Goal: Task Accomplishment & Management: Use online tool/utility

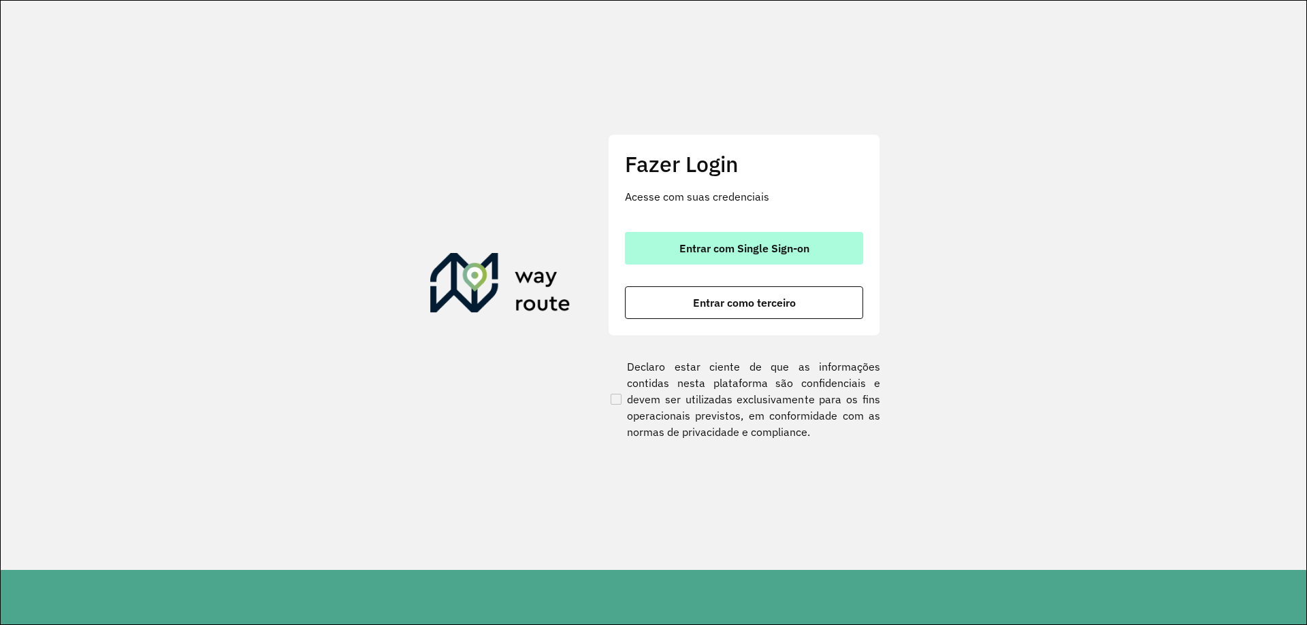
click at [789, 250] on span "Entrar com Single Sign-on" at bounding box center [744, 248] width 130 height 11
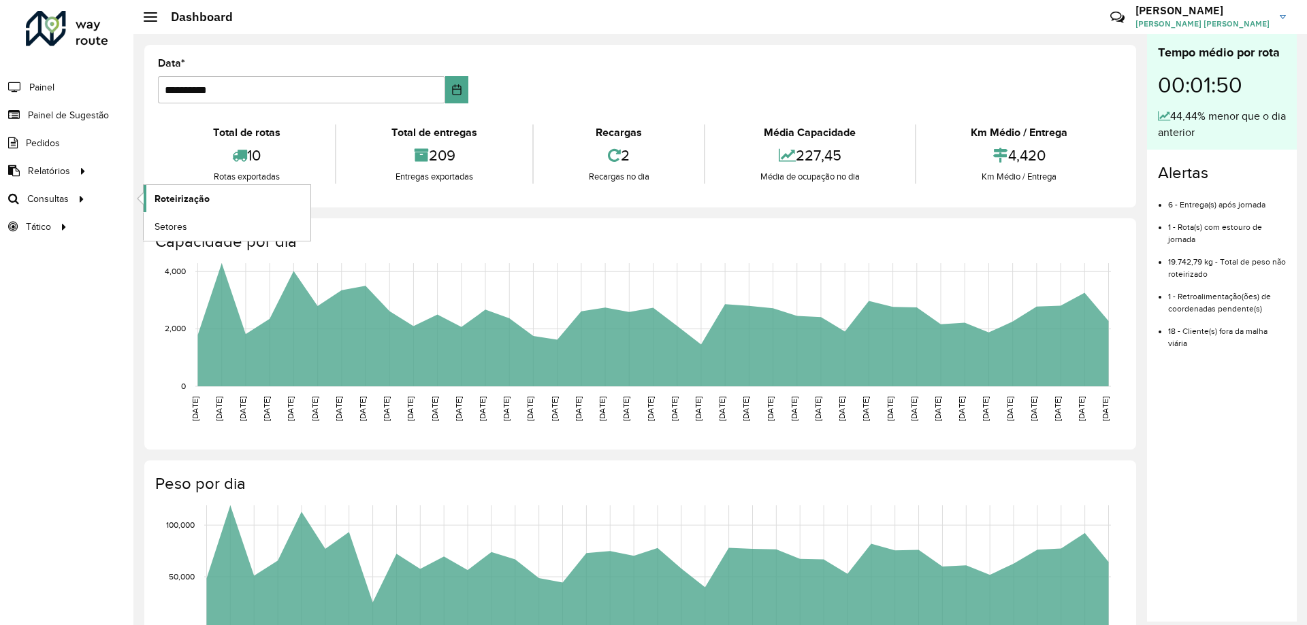
click at [208, 204] on span "Roteirização" at bounding box center [181, 199] width 55 height 14
click at [93, 116] on span "Painel de Sugestão" at bounding box center [70, 115] width 85 height 14
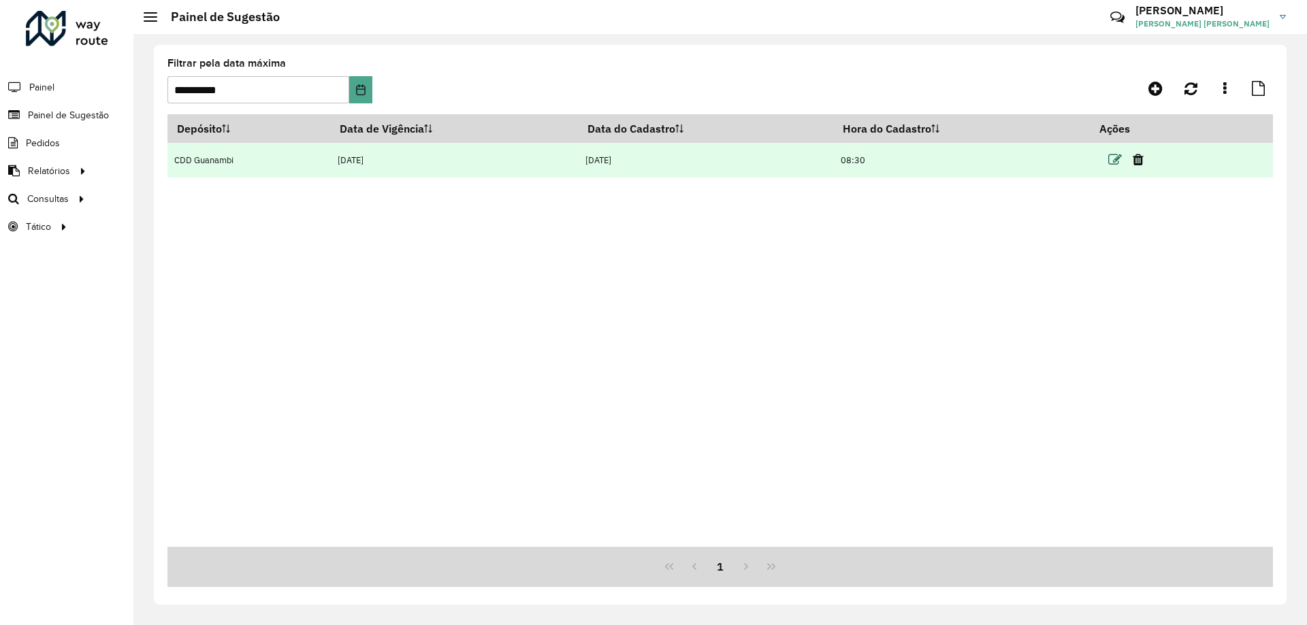
click at [1117, 159] on icon at bounding box center [1115, 160] width 14 height 14
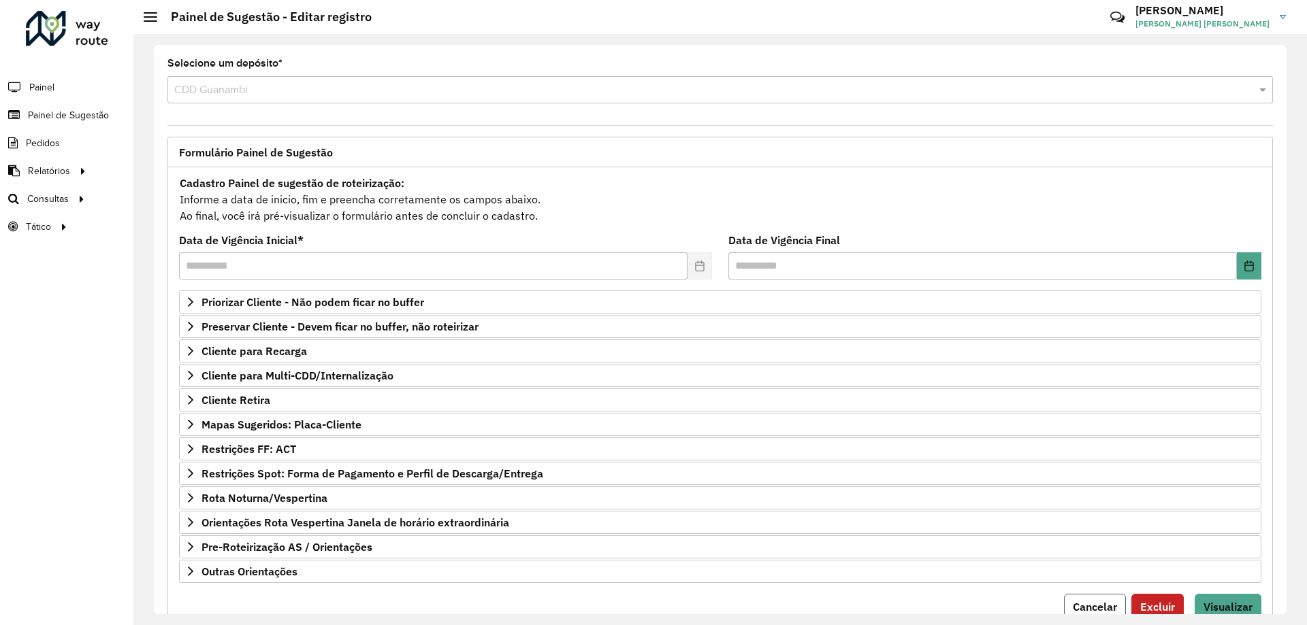
click at [1090, 601] on span "Cancelar" at bounding box center [1095, 607] width 44 height 14
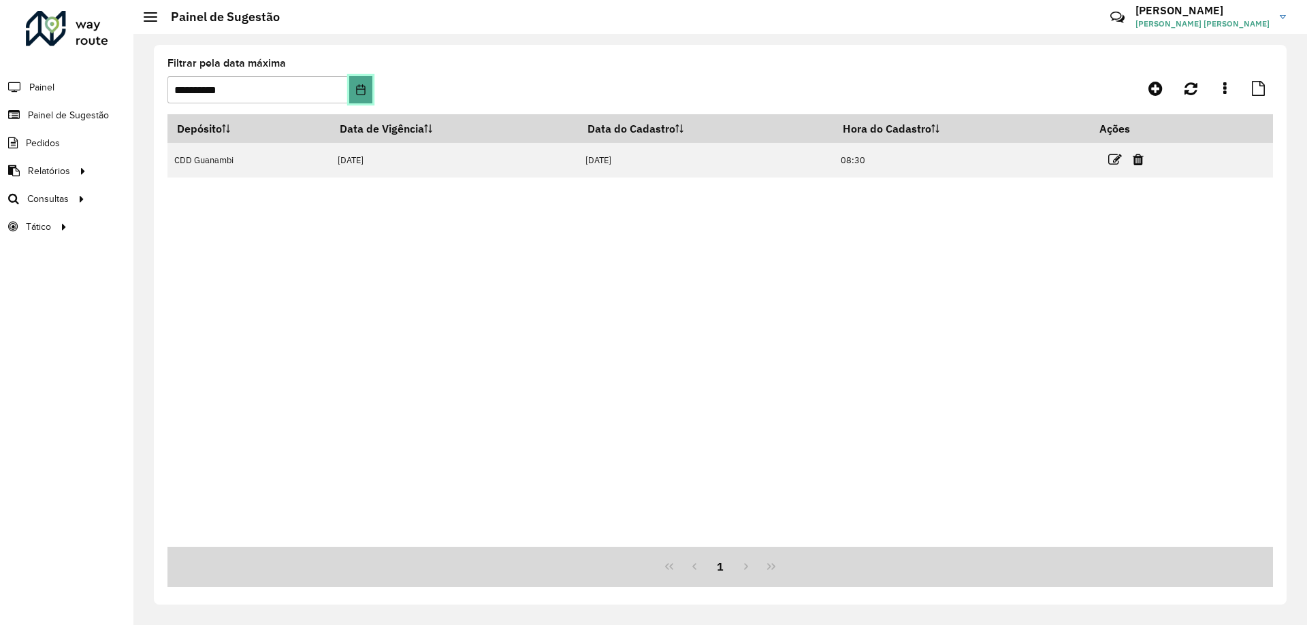
click at [355, 85] on icon "Choose Date" at bounding box center [360, 89] width 11 height 11
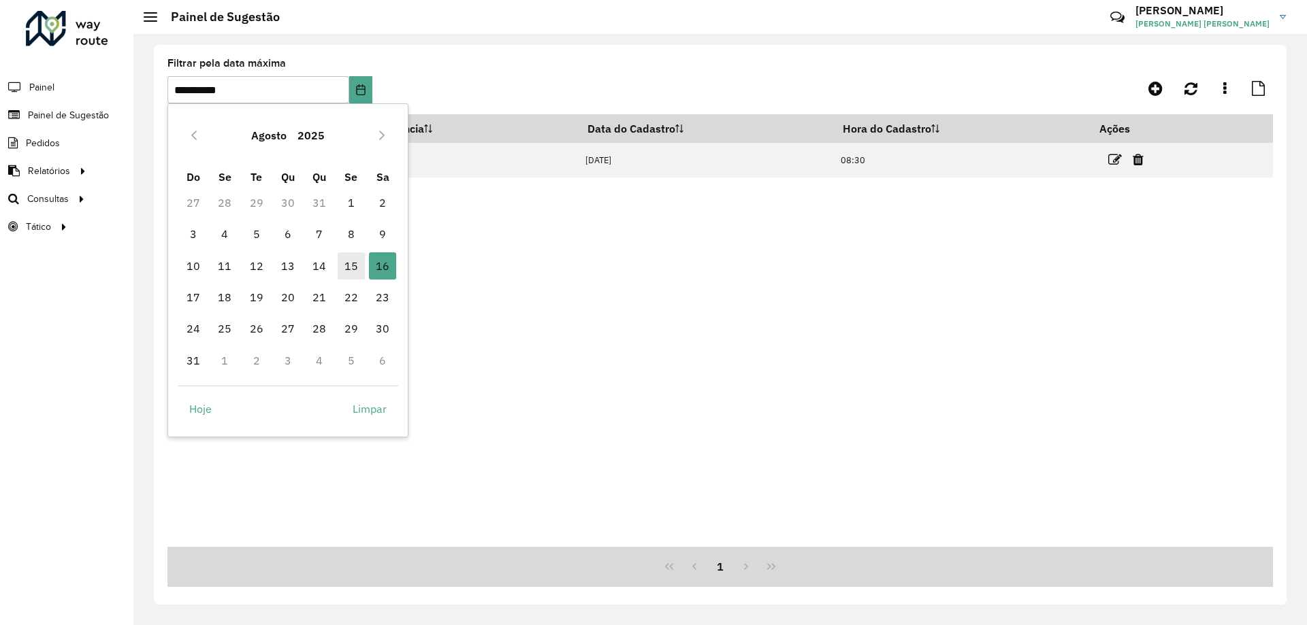
click at [354, 267] on span "15" at bounding box center [351, 265] width 27 height 27
type input "**********"
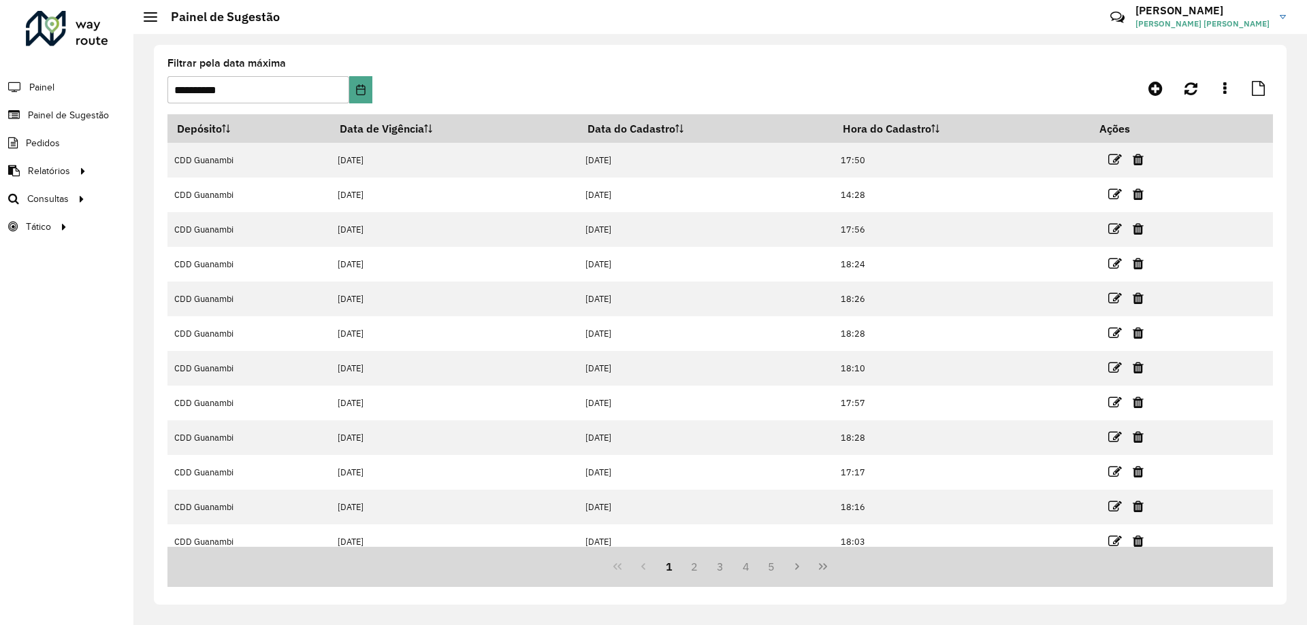
click at [431, 132] on icon at bounding box center [428, 129] width 8 height 8
click at [429, 130] on icon at bounding box center [428, 129] width 8 height 8
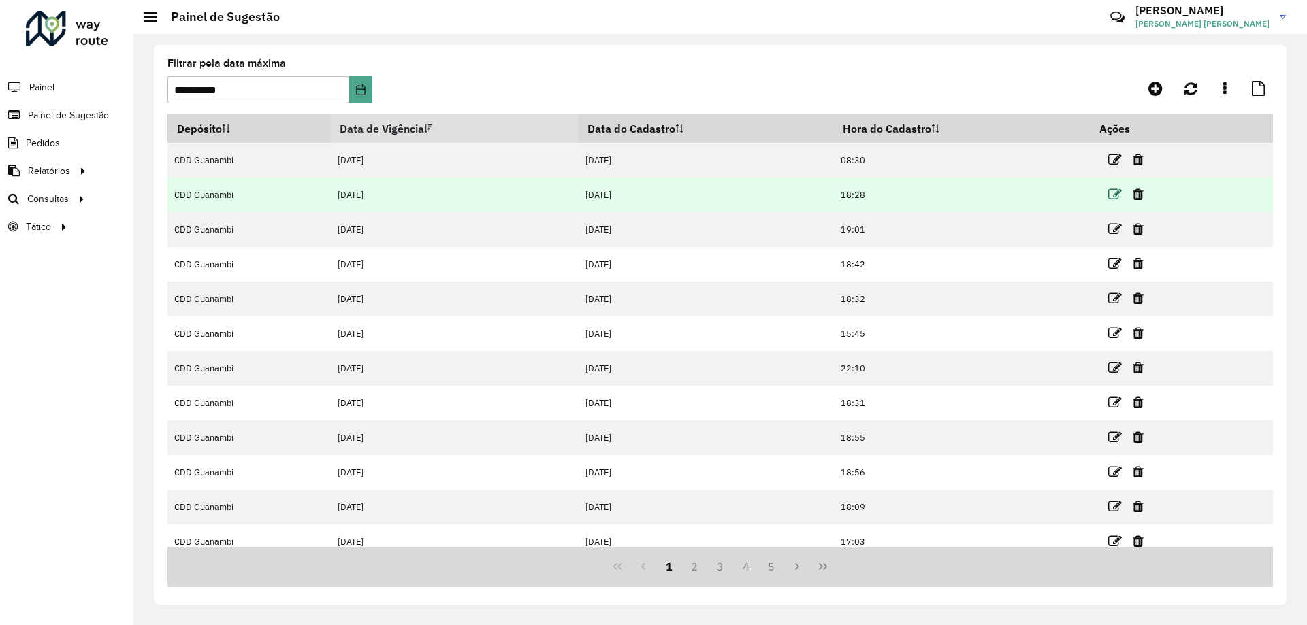
click at [1113, 193] on icon at bounding box center [1115, 195] width 14 height 14
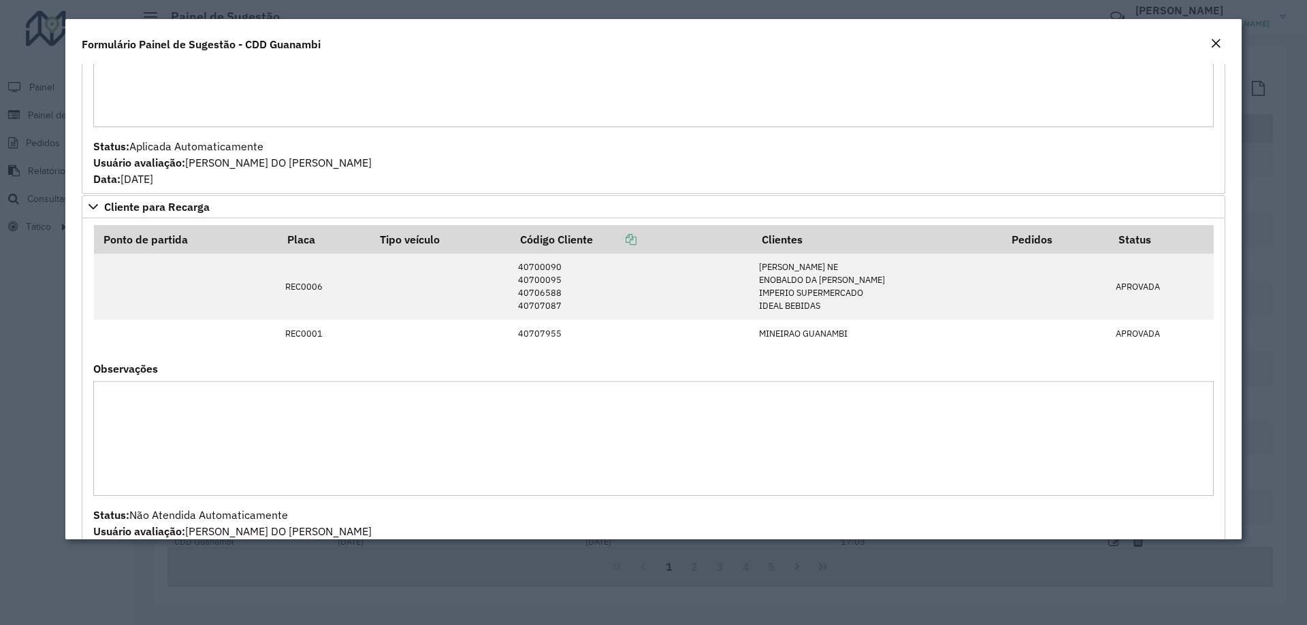
scroll to position [655, 0]
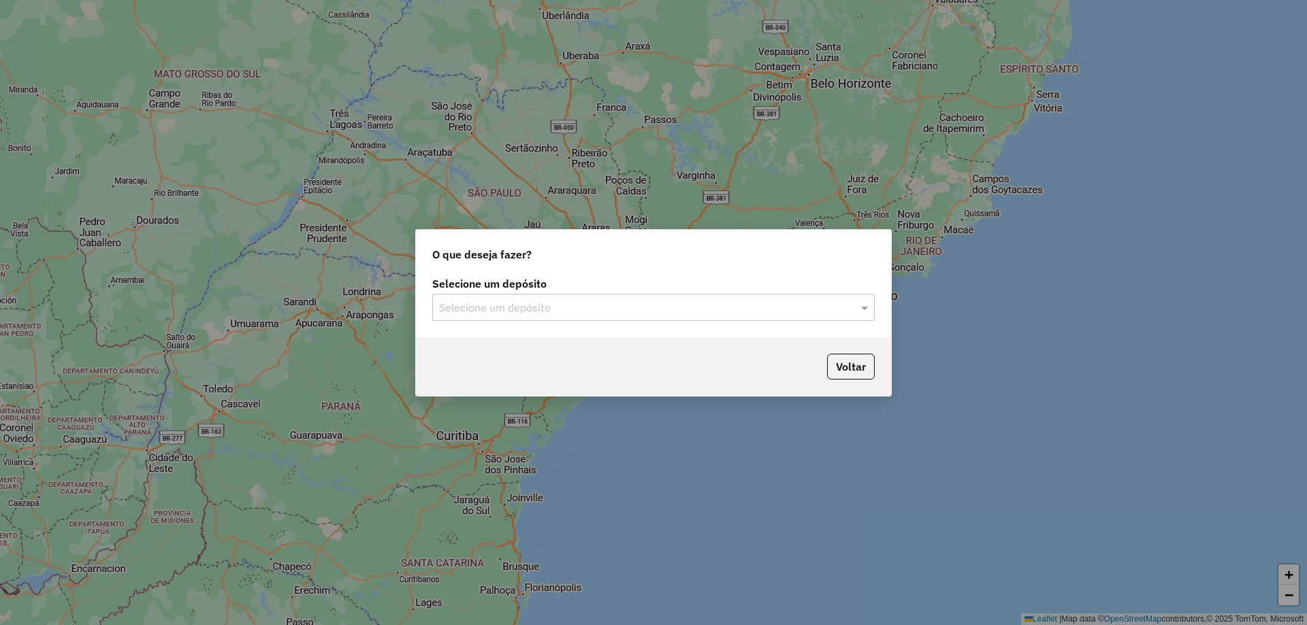
click at [525, 298] on div "Selecione um depósito" at bounding box center [653, 307] width 442 height 27
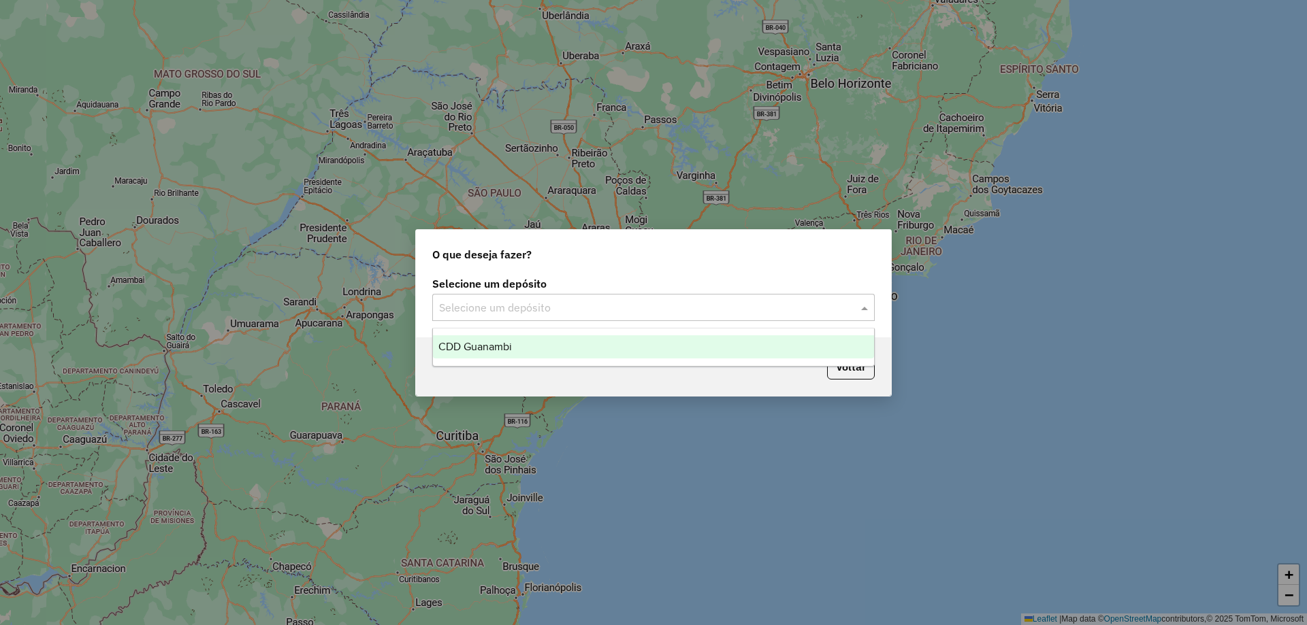
click at [515, 342] on div "CDD Guanambi" at bounding box center [653, 347] width 441 height 23
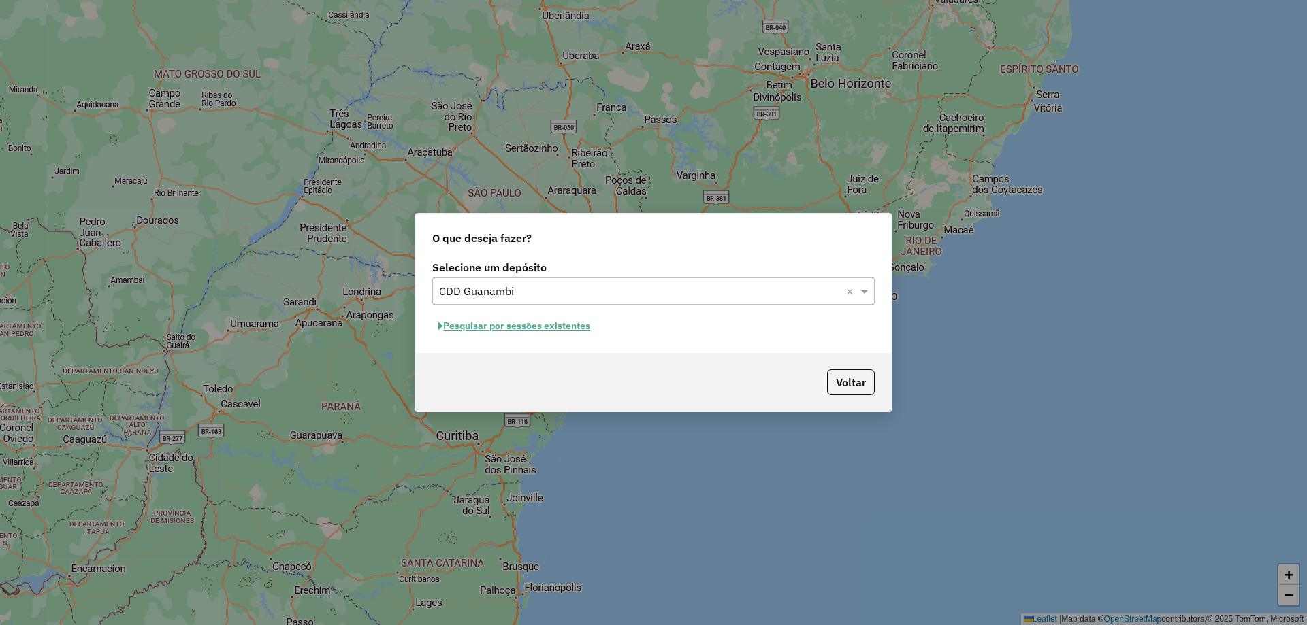
click at [534, 330] on button "Pesquisar por sessões existentes" at bounding box center [514, 326] width 164 height 21
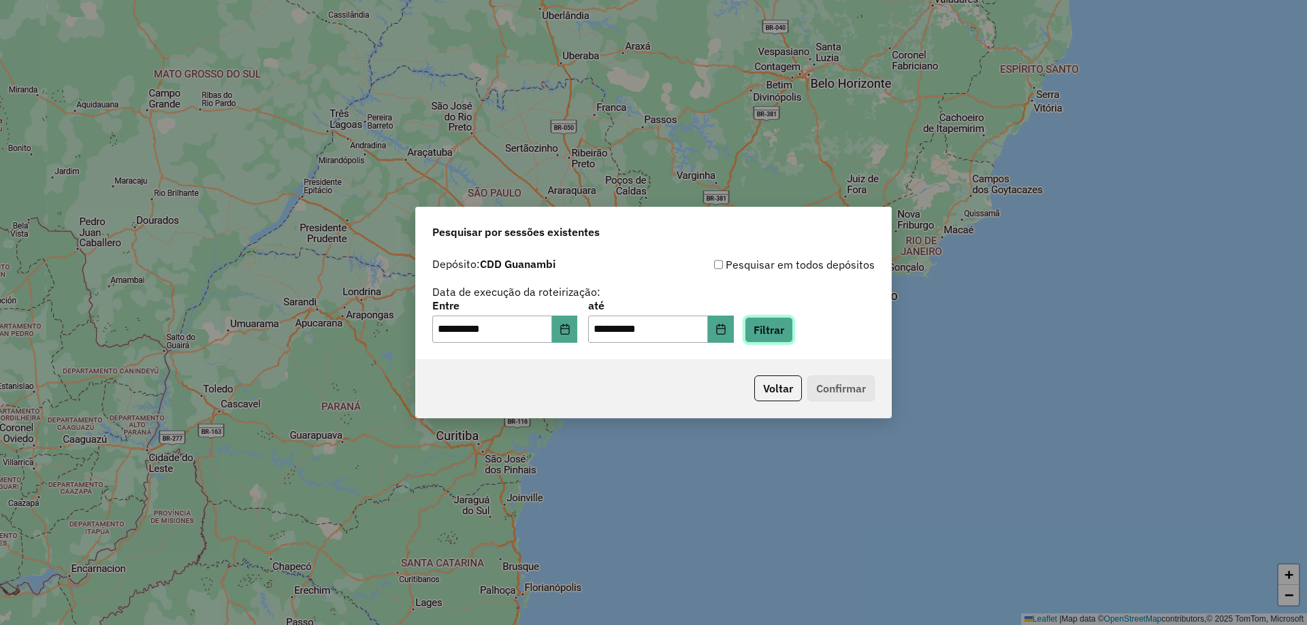
click at [793, 336] on button "Filtrar" at bounding box center [769, 330] width 48 height 26
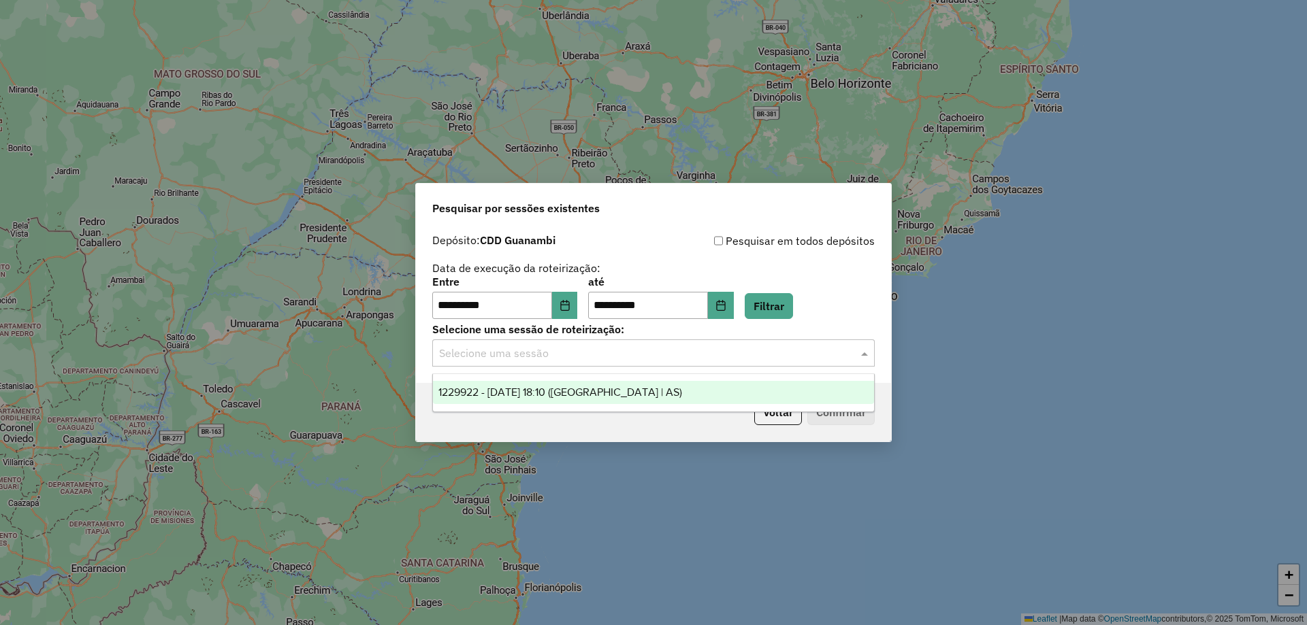
click at [774, 355] on input "text" at bounding box center [640, 354] width 402 height 16
click at [702, 385] on div "1229922 - 15/08/2025 18:10 (Rota | AS)" at bounding box center [653, 392] width 441 height 23
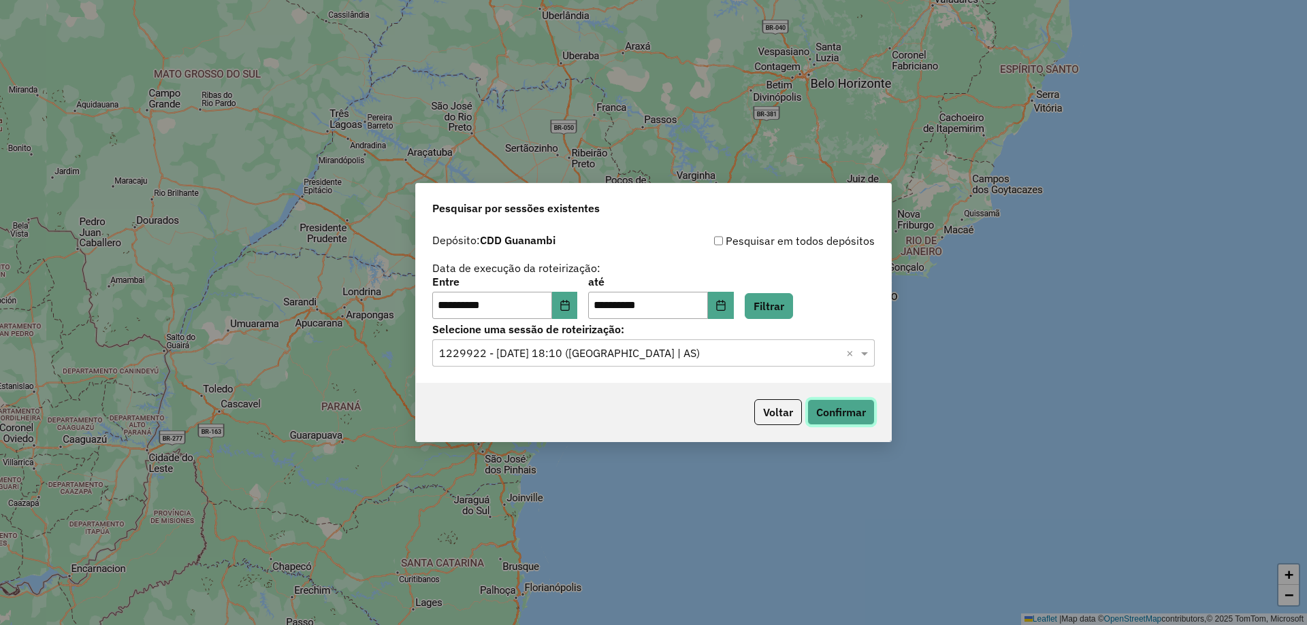
click at [841, 410] on button "Confirmar" at bounding box center [840, 412] width 67 height 26
click at [856, 412] on button "Confirmar" at bounding box center [840, 412] width 67 height 26
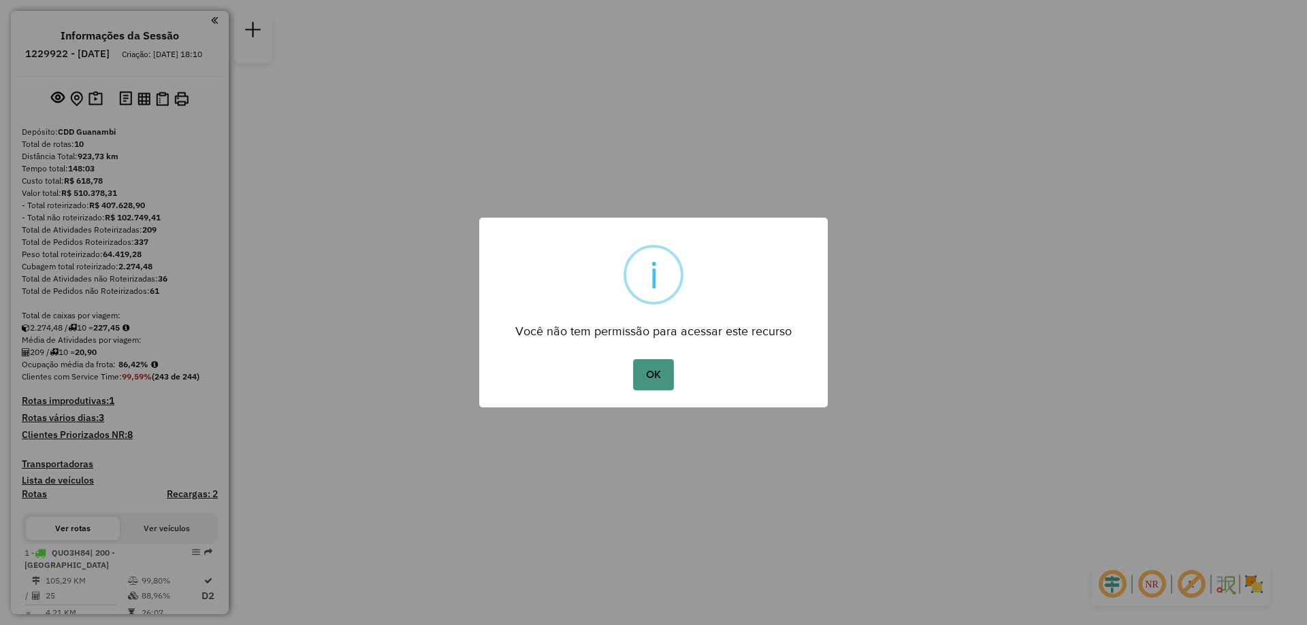
click at [640, 374] on button "OK" at bounding box center [653, 374] width 40 height 31
click at [647, 374] on button "OK" at bounding box center [653, 374] width 40 height 31
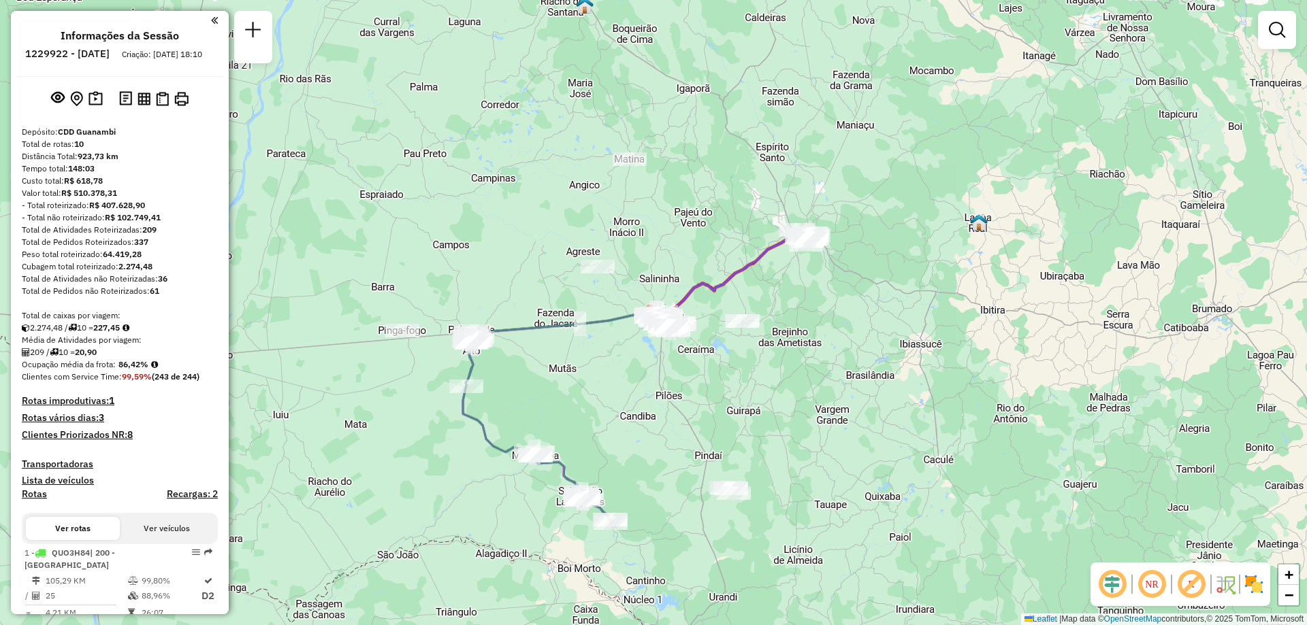
scroll to position [204, 0]
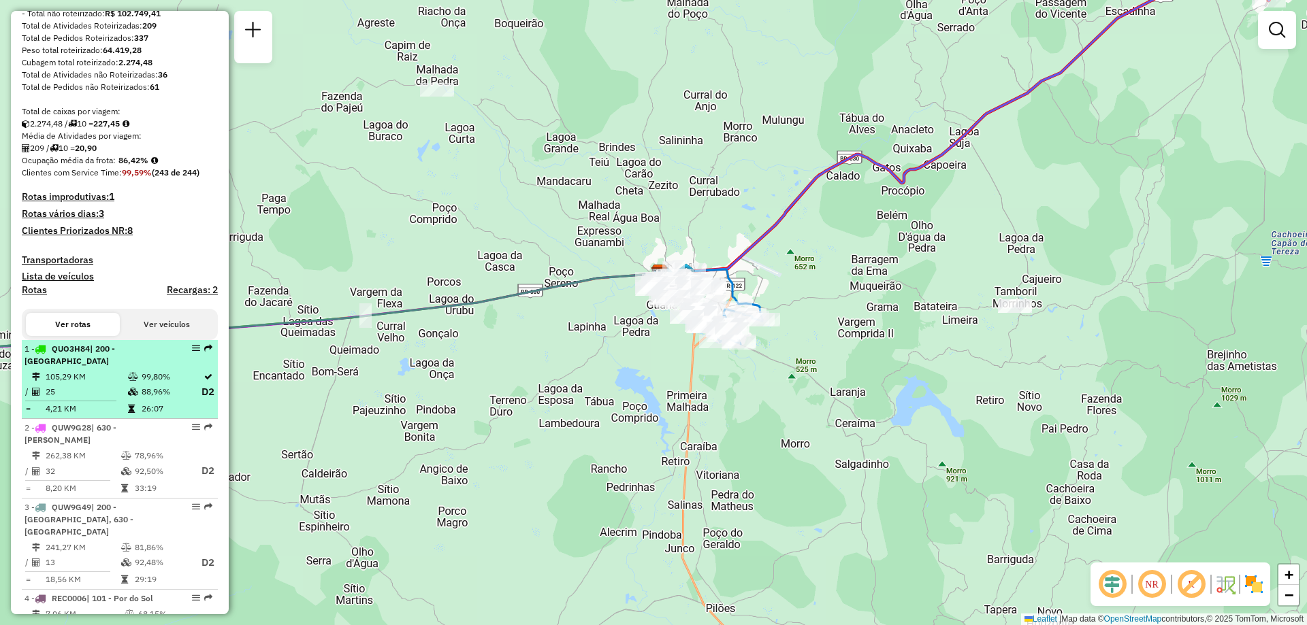
click at [60, 396] on td "25" at bounding box center [86, 392] width 82 height 17
select select "**********"
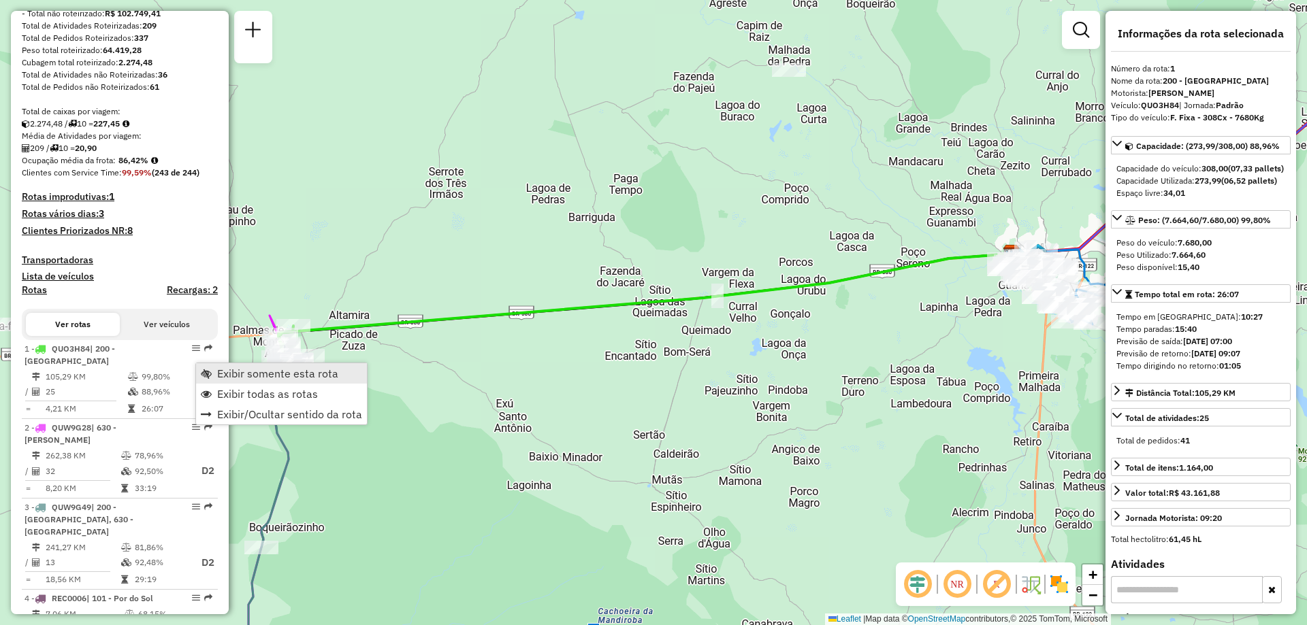
click at [252, 373] on span "Exibir somente esta rota" at bounding box center [277, 373] width 121 height 11
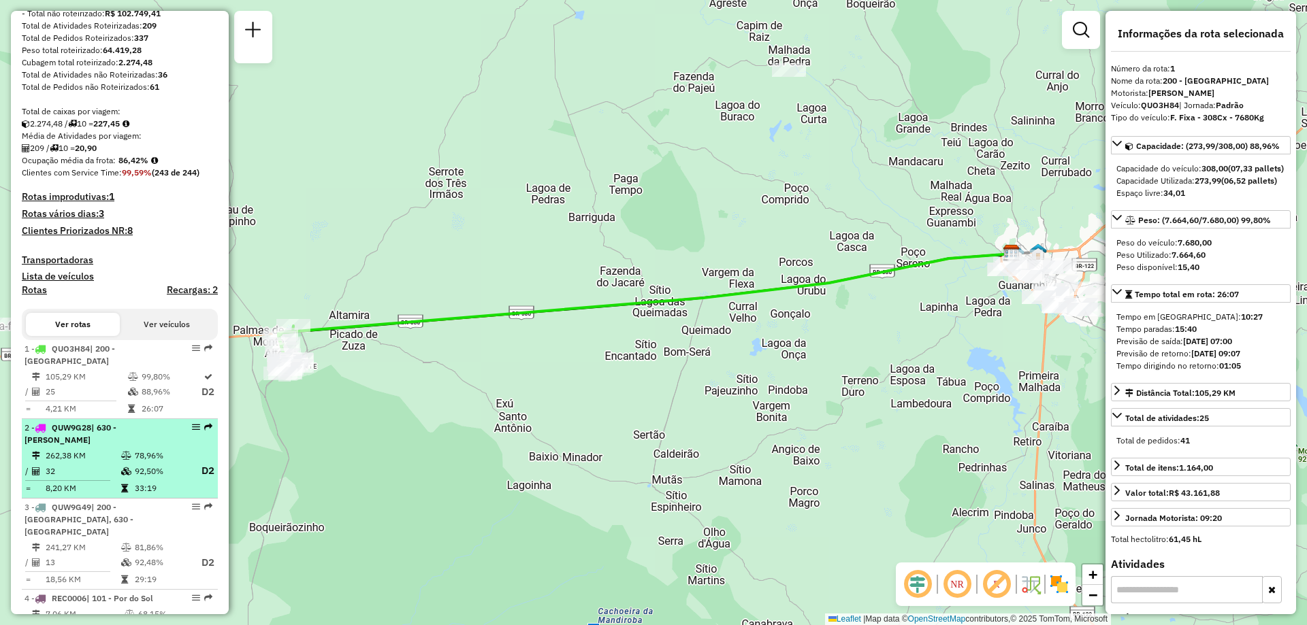
click at [99, 463] on td "262,38 KM" at bounding box center [83, 456] width 76 height 14
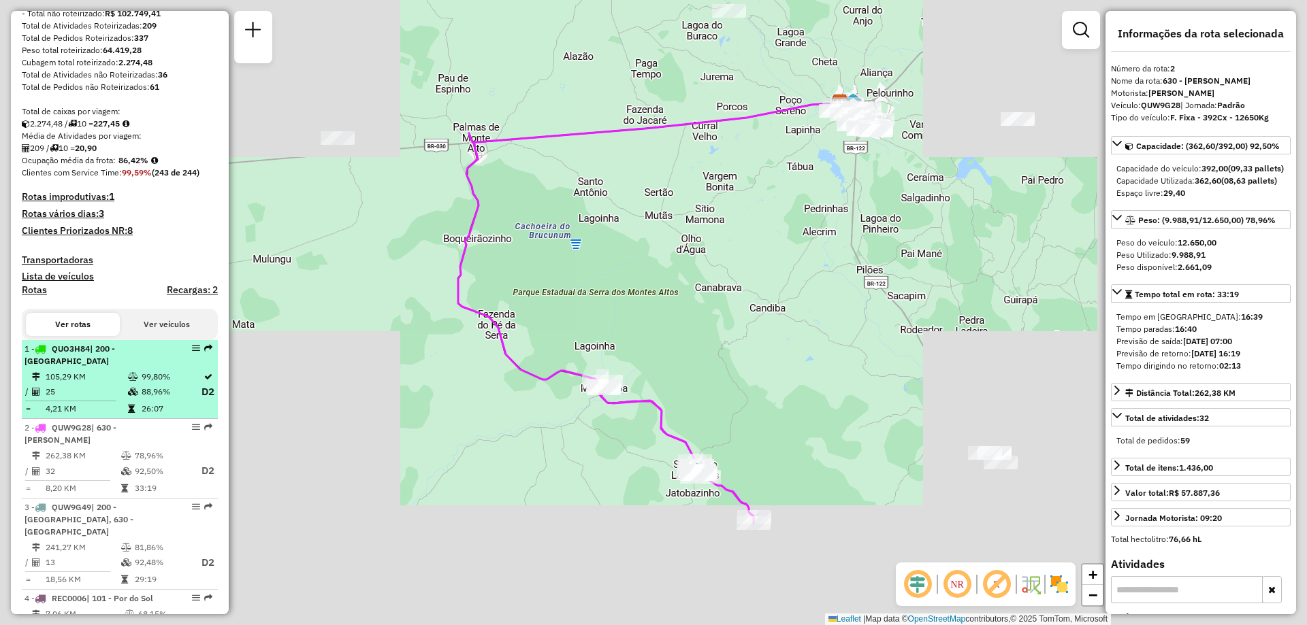
scroll to position [408, 0]
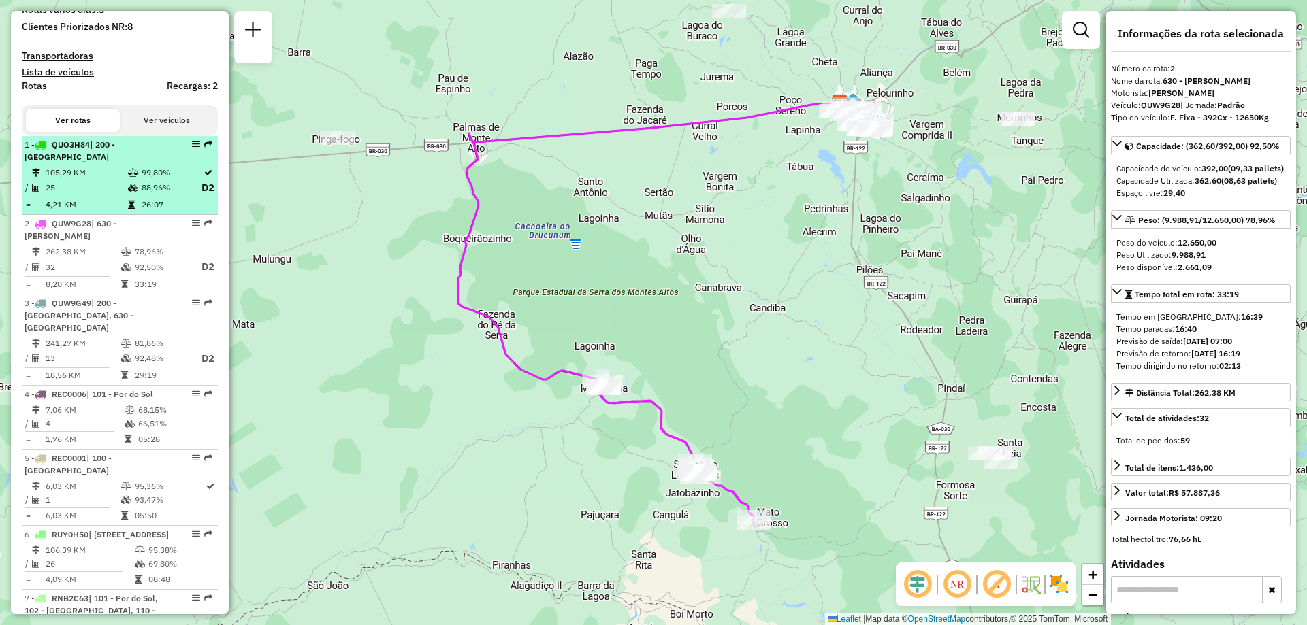
click at [109, 179] on td "105,29 KM" at bounding box center [86, 173] width 82 height 14
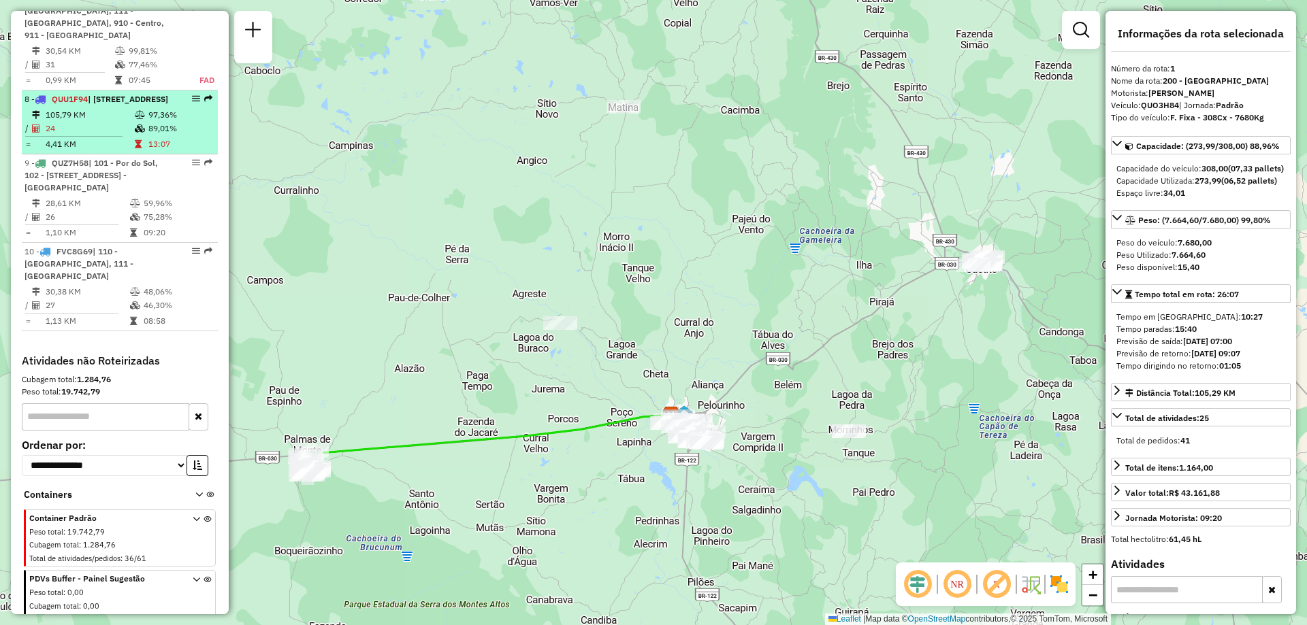
scroll to position [1061, 0]
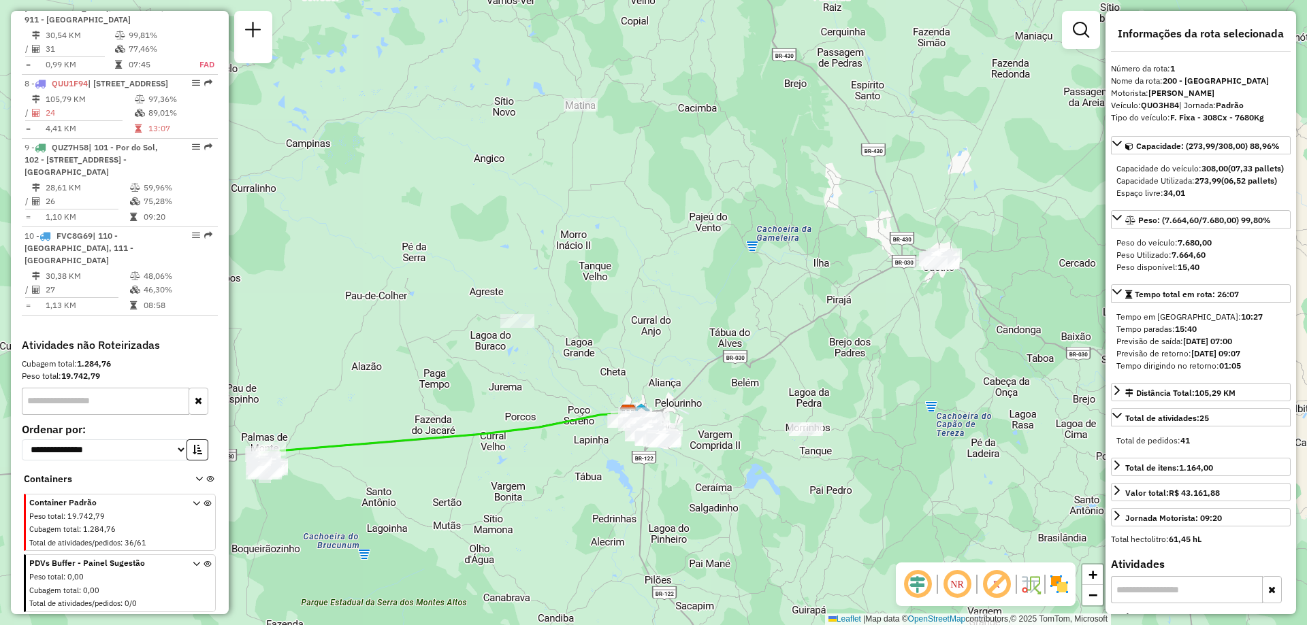
drag, startPoint x: 835, startPoint y: 176, endPoint x: 792, endPoint y: 174, distance: 42.9
click at [792, 174] on div "Janela de atendimento Grade de atendimento Capacidade Transportadoras Veículos …" at bounding box center [653, 312] width 1307 height 625
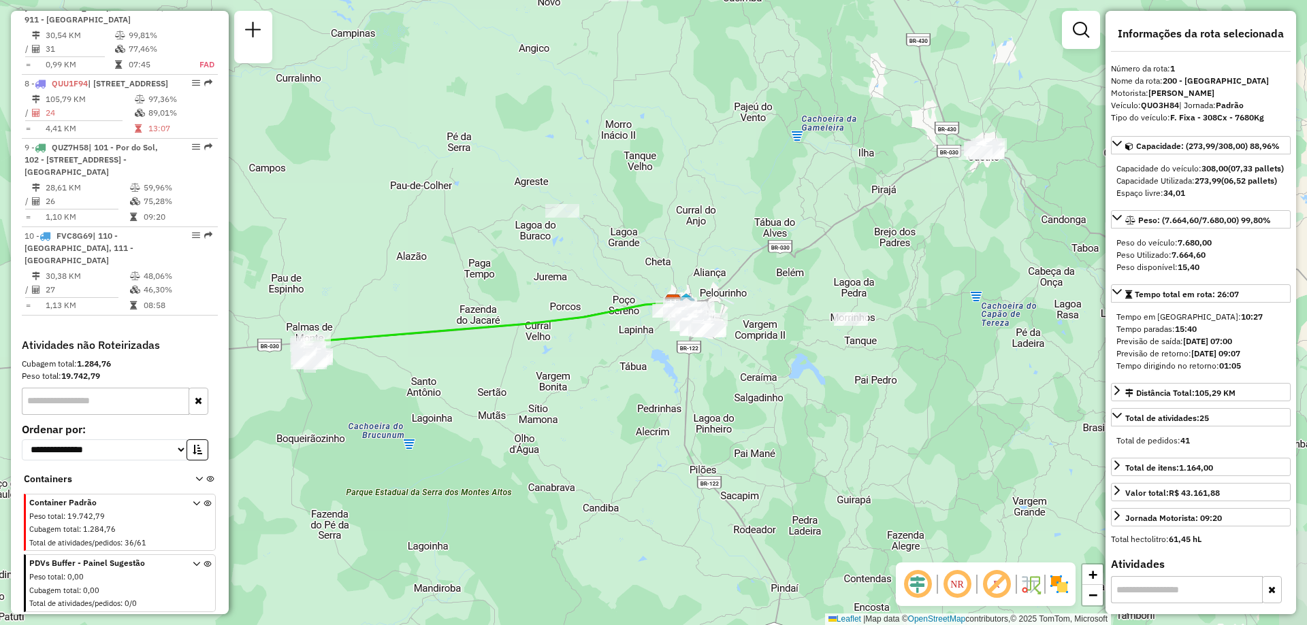
drag, startPoint x: 732, startPoint y: 336, endPoint x: 778, endPoint y: 248, distance: 99.2
click at [778, 248] on div "Janela de atendimento Grade de atendimento Capacidade Transportadoras Veículos …" at bounding box center [653, 312] width 1307 height 625
click at [193, 504] on icon at bounding box center [196, 525] width 7 height 51
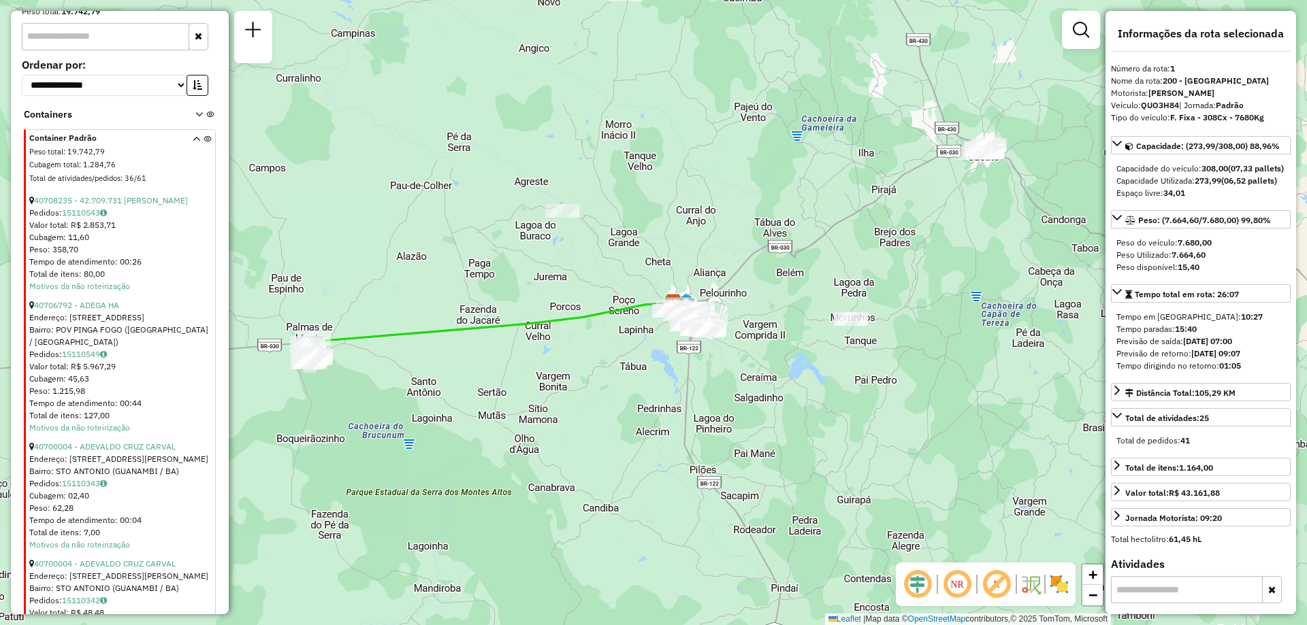
scroll to position [1469, 0]
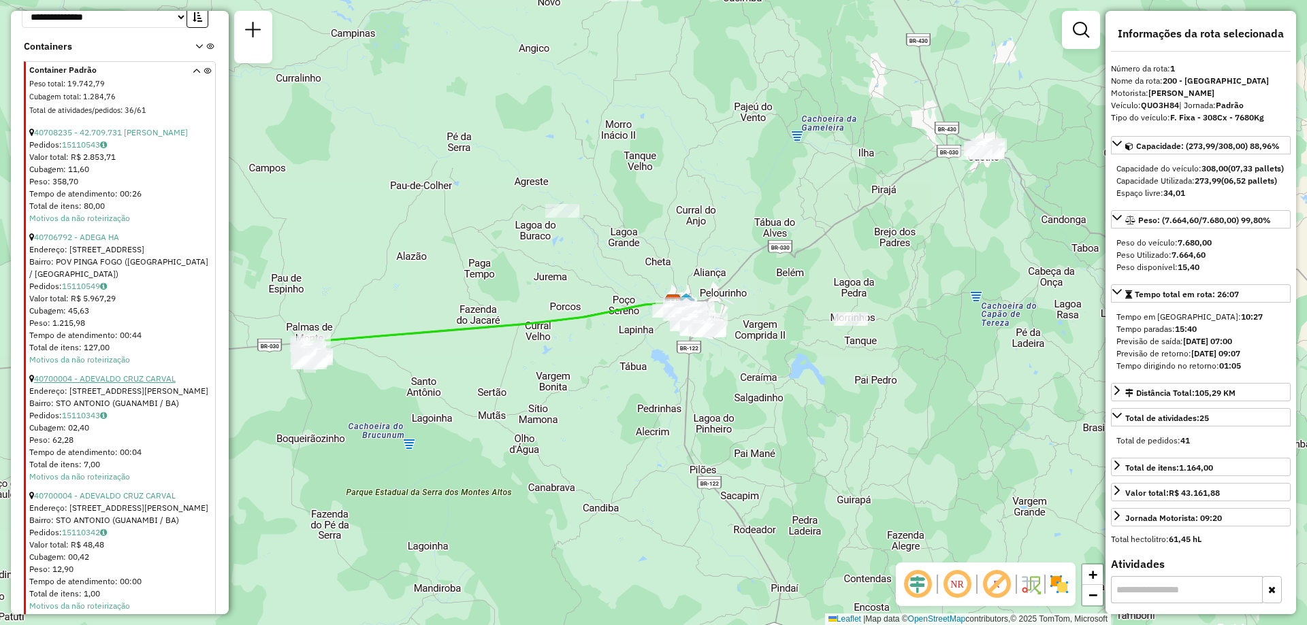
click at [137, 384] on link "40700004 - ADEVALDO CRUZ CARVAL" at bounding box center [105, 379] width 142 height 10
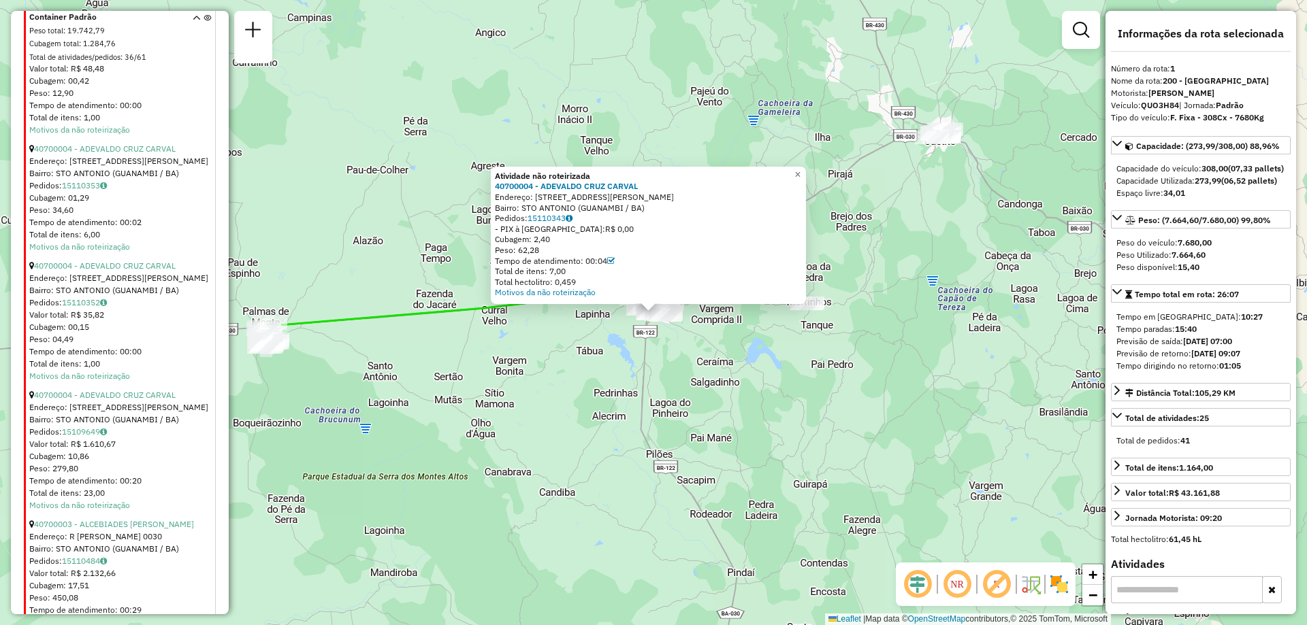
scroll to position [2082, 0]
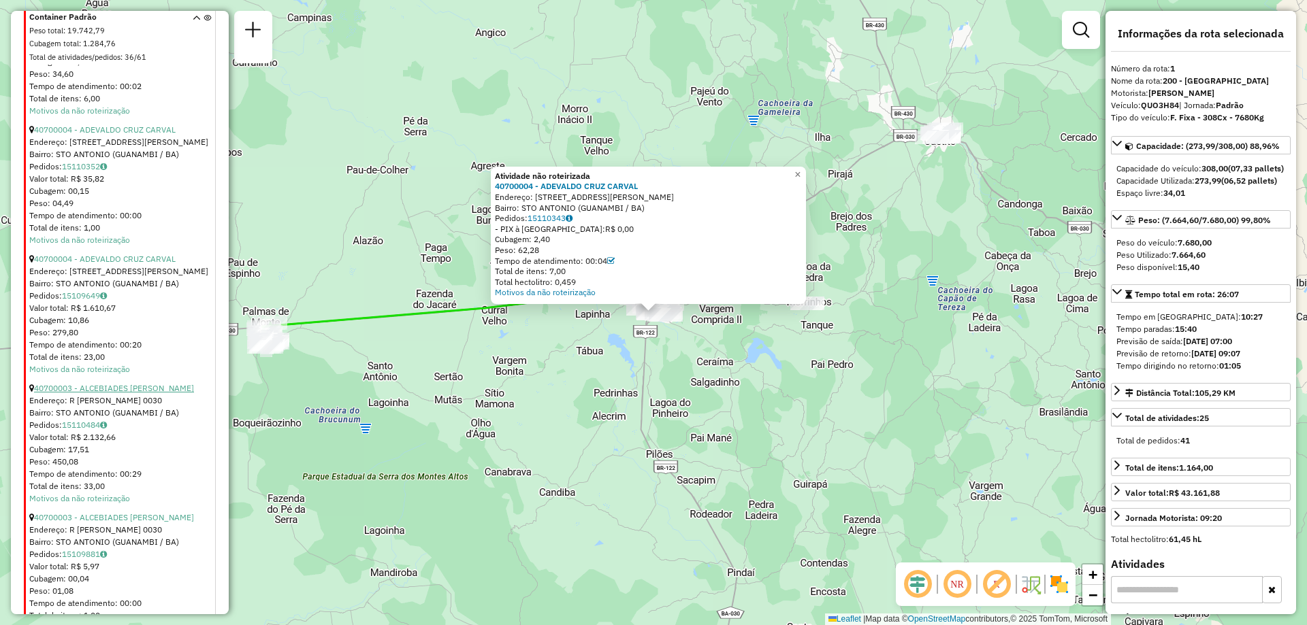
click at [156, 393] on link "40700003 - ALCEBIADES [PERSON_NAME]" at bounding box center [114, 388] width 160 height 10
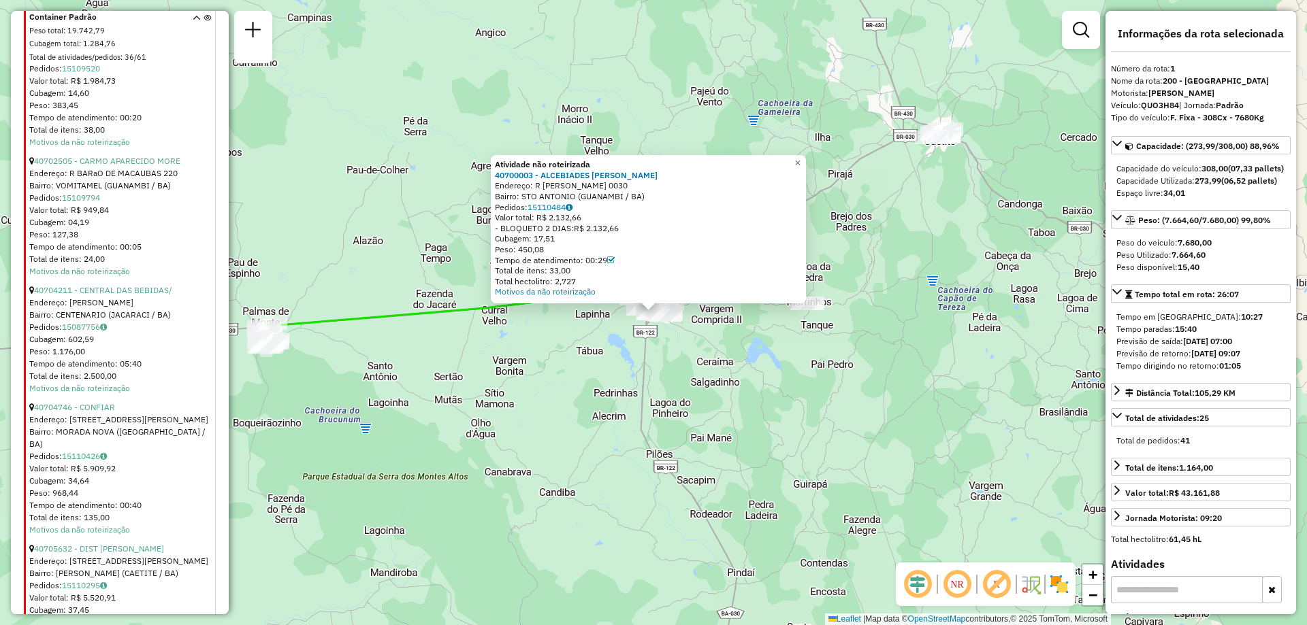
scroll to position [3443, 0]
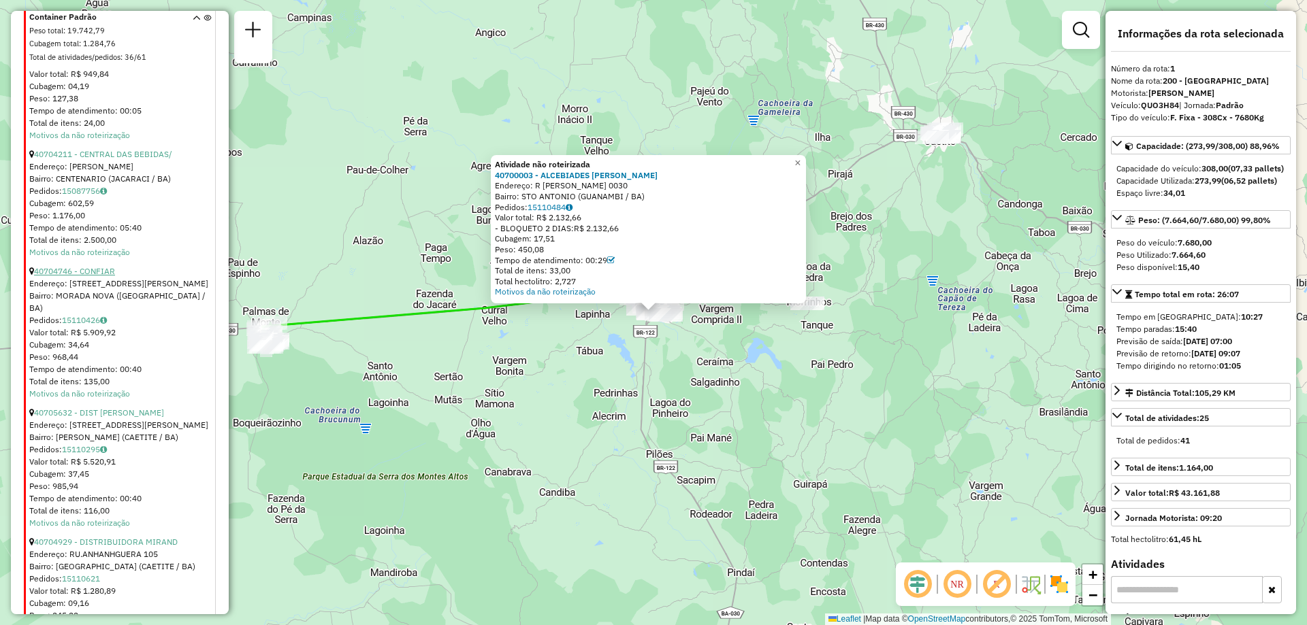
click at [105, 276] on link "40704746 - CONFIAR" at bounding box center [74, 271] width 81 height 10
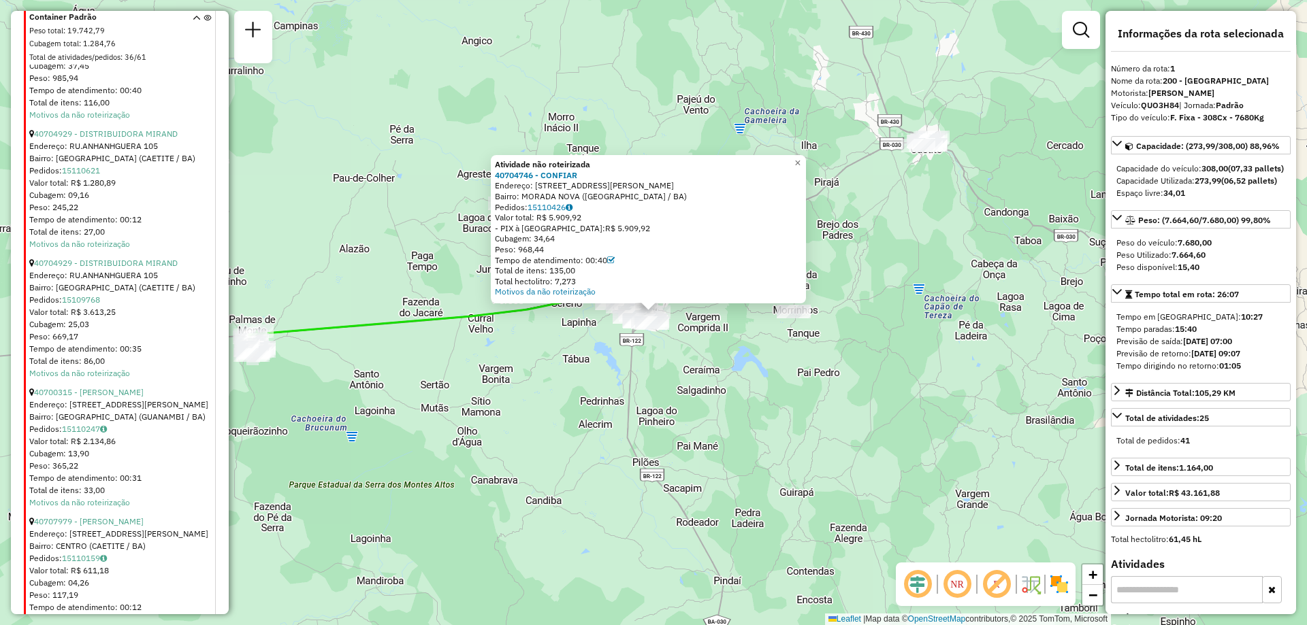
scroll to position [3919, 0]
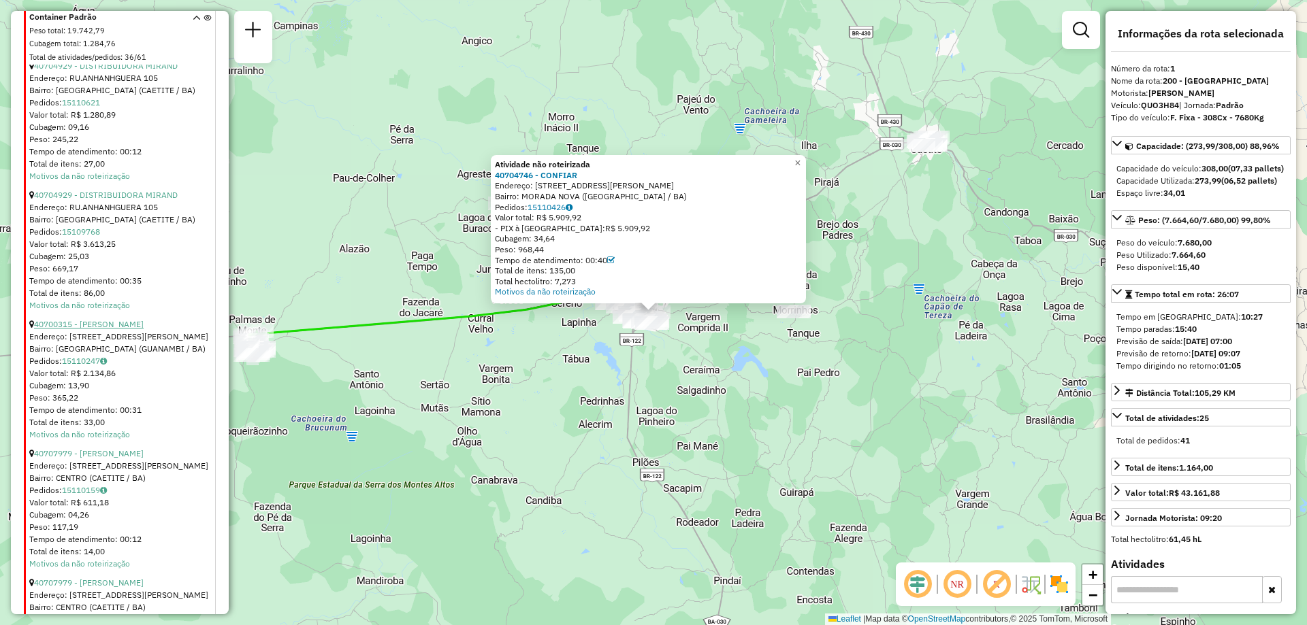
click at [123, 329] on link "40700315 - [PERSON_NAME]" at bounding box center [89, 324] width 110 height 10
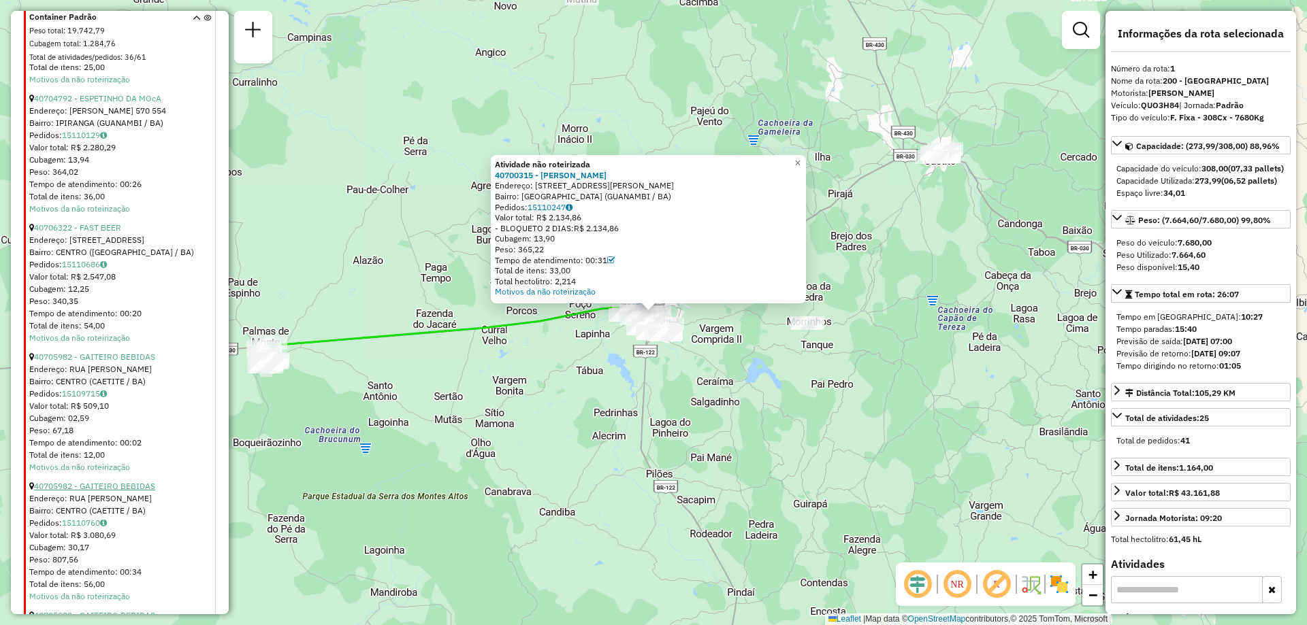
scroll to position [4872, 0]
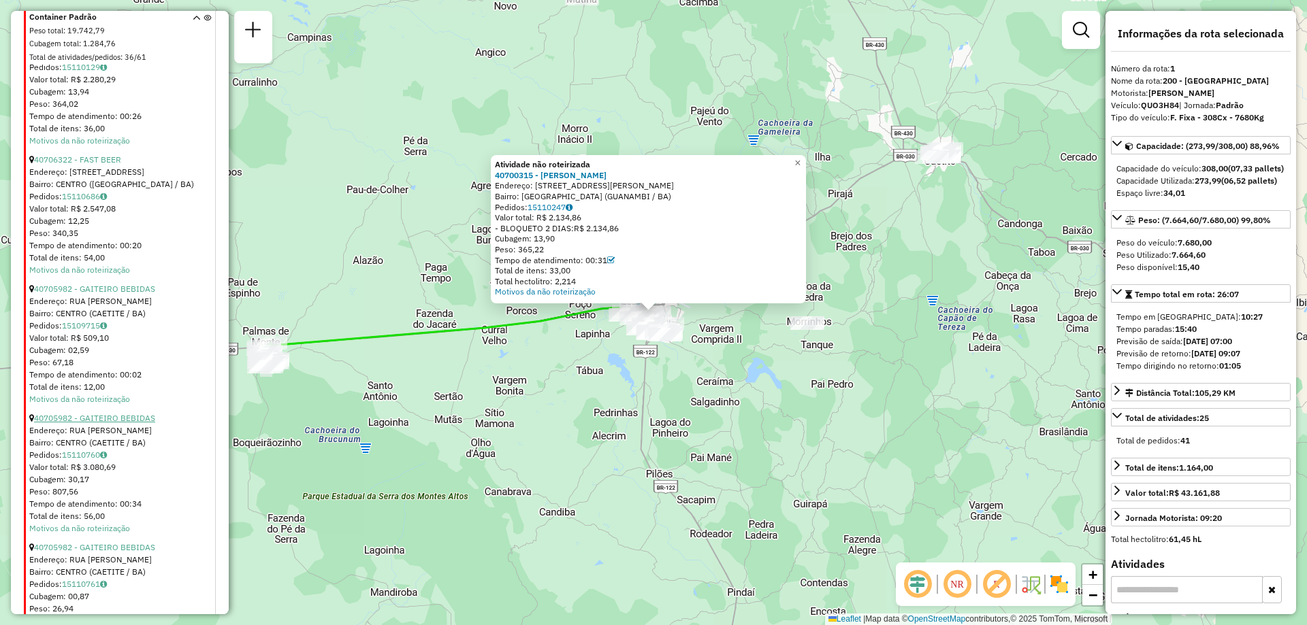
click at [147, 423] on link "40705982 - GAITEIRO BEBIDAS" at bounding box center [94, 418] width 121 height 10
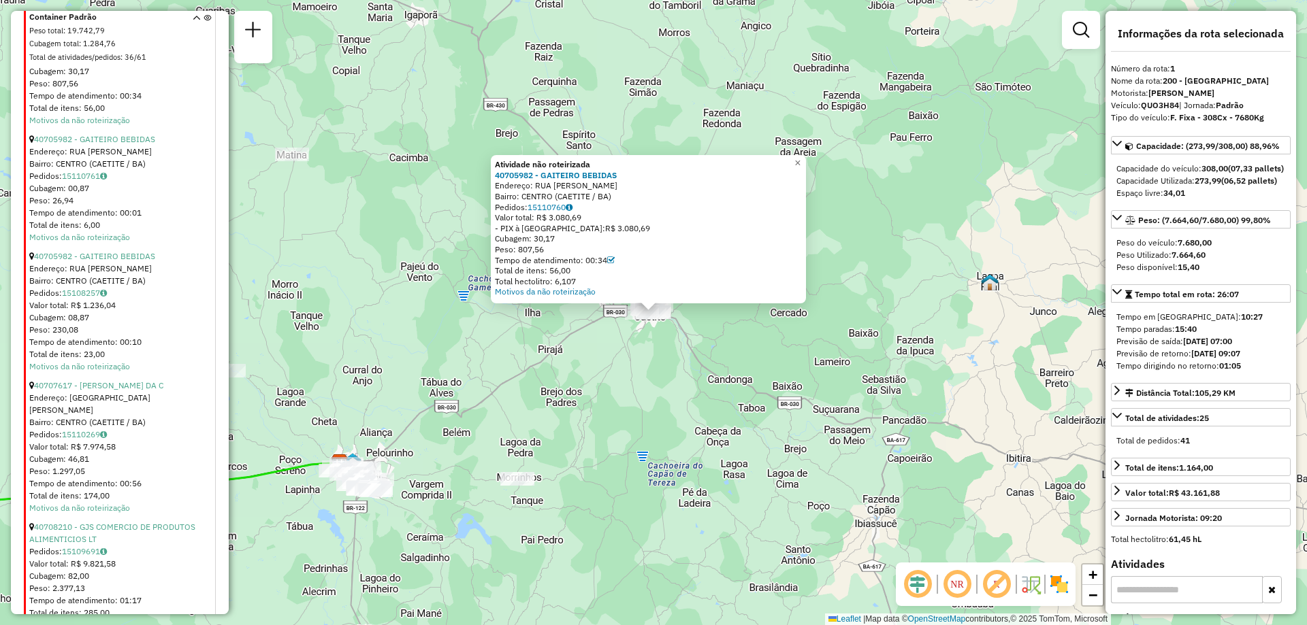
scroll to position [5349, 0]
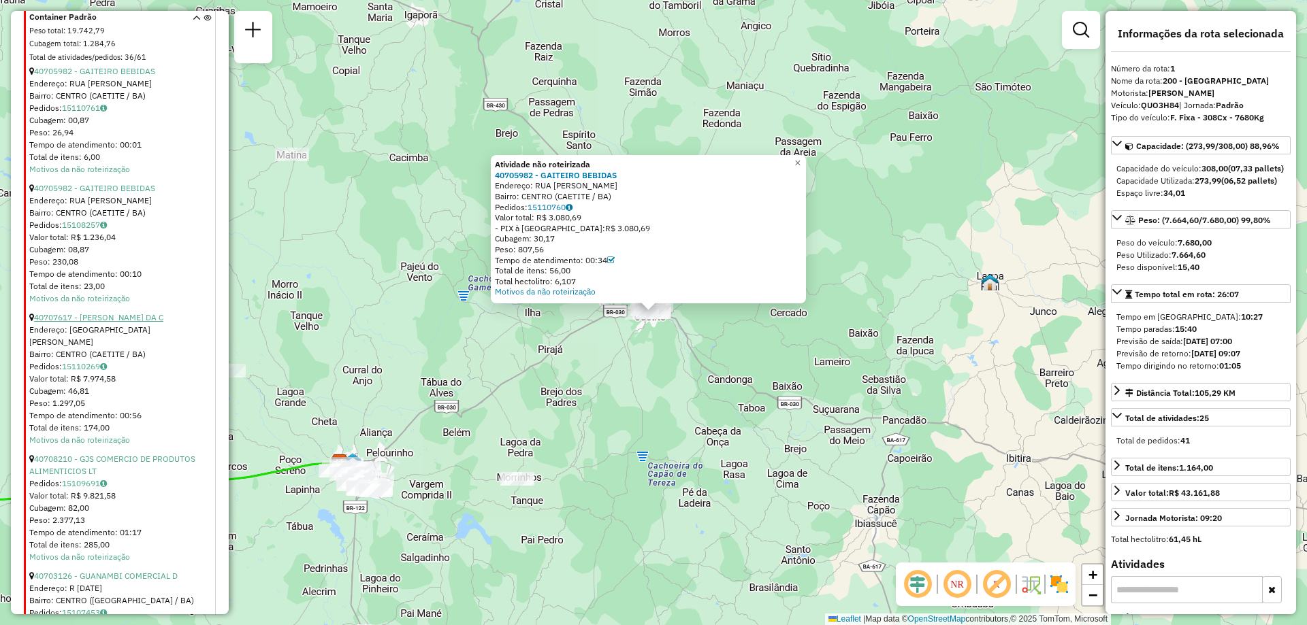
click at [144, 323] on link "40707617 - [PERSON_NAME] DA C" at bounding box center [98, 317] width 129 height 10
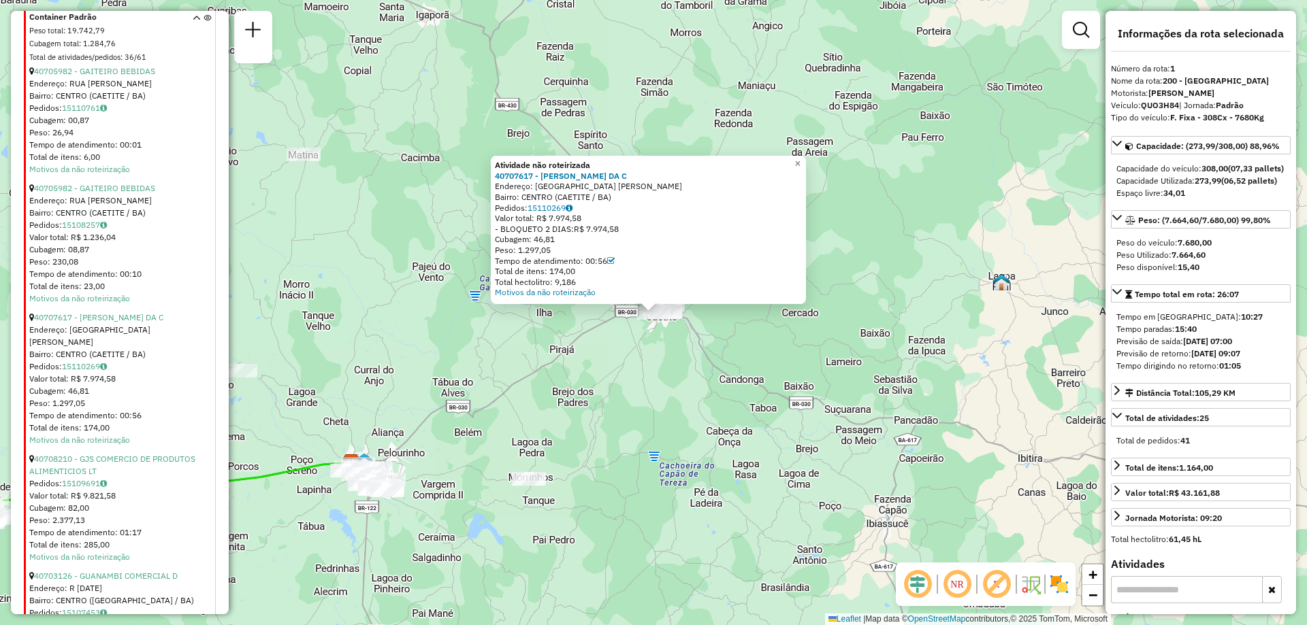
scroll to position [5485, 0]
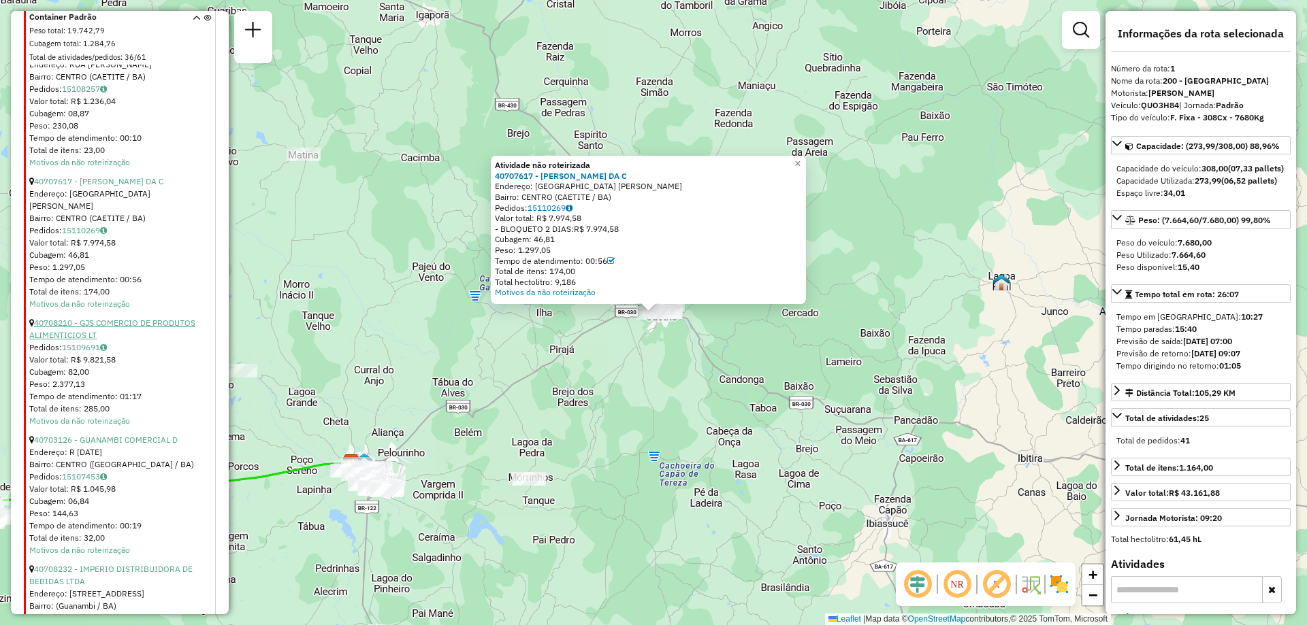
click at [164, 340] on link "40708210 - GJS COMERCIO DE PRODUTOS ALIMENTICIOS LT" at bounding box center [112, 329] width 166 height 22
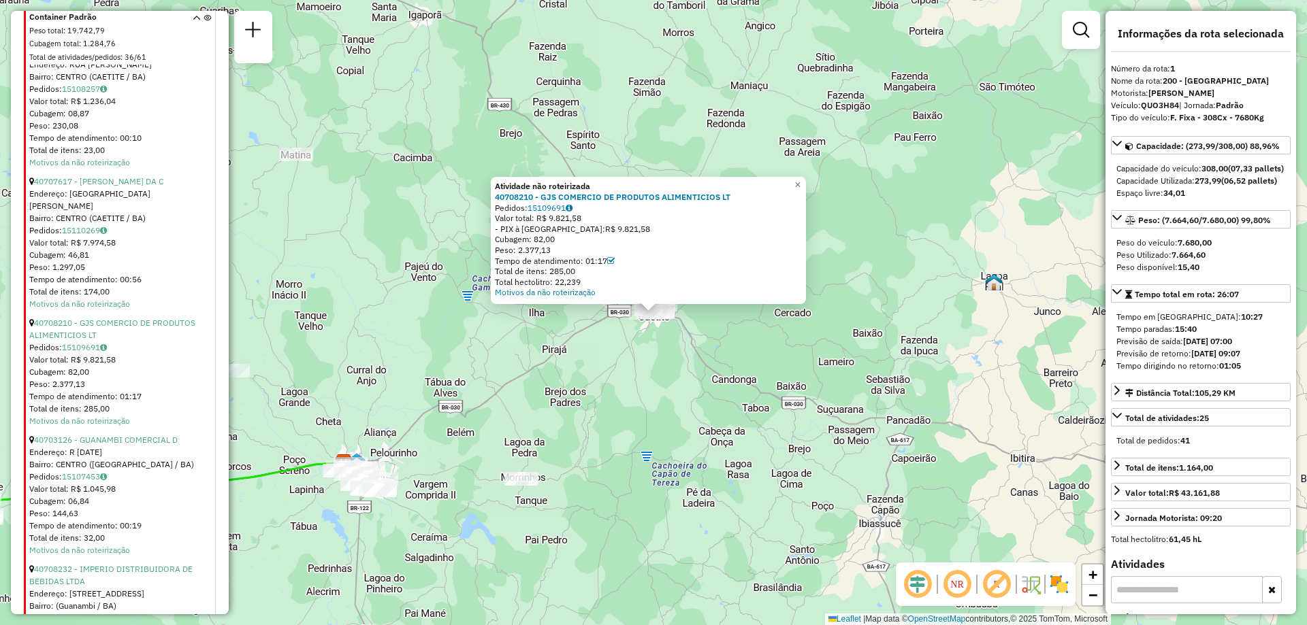
scroll to position [5553, 0]
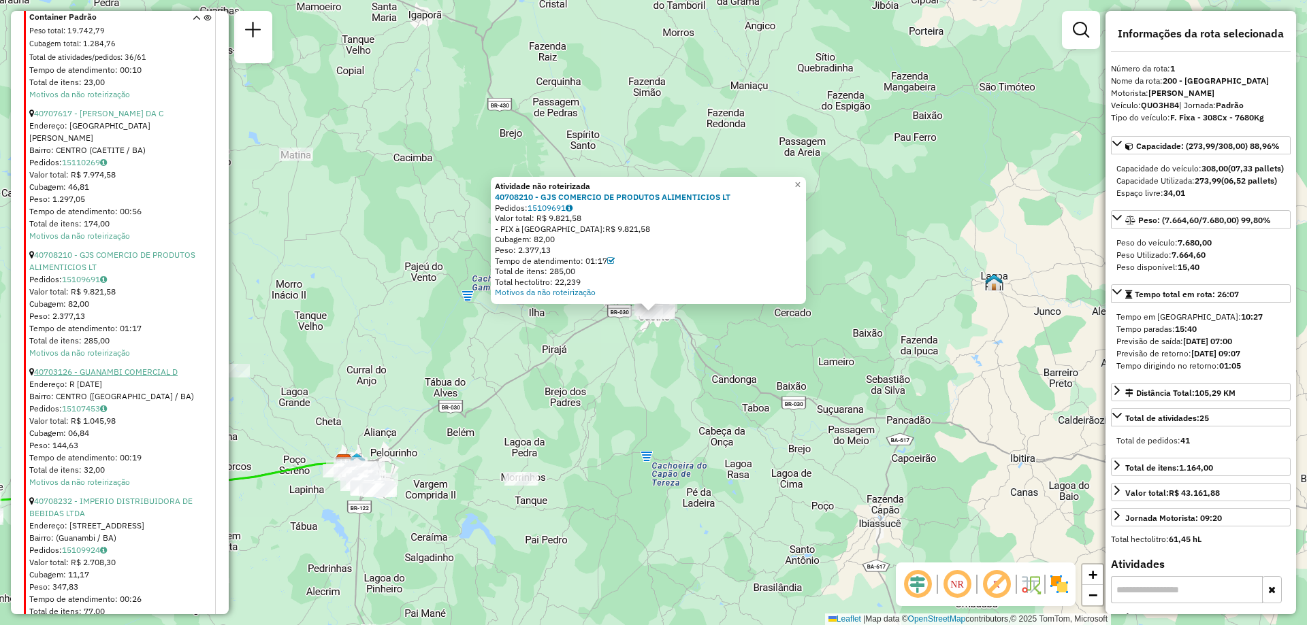
click at [139, 377] on link "40703126 - GUANAMBI COMERCIAL D" at bounding box center [106, 372] width 144 height 10
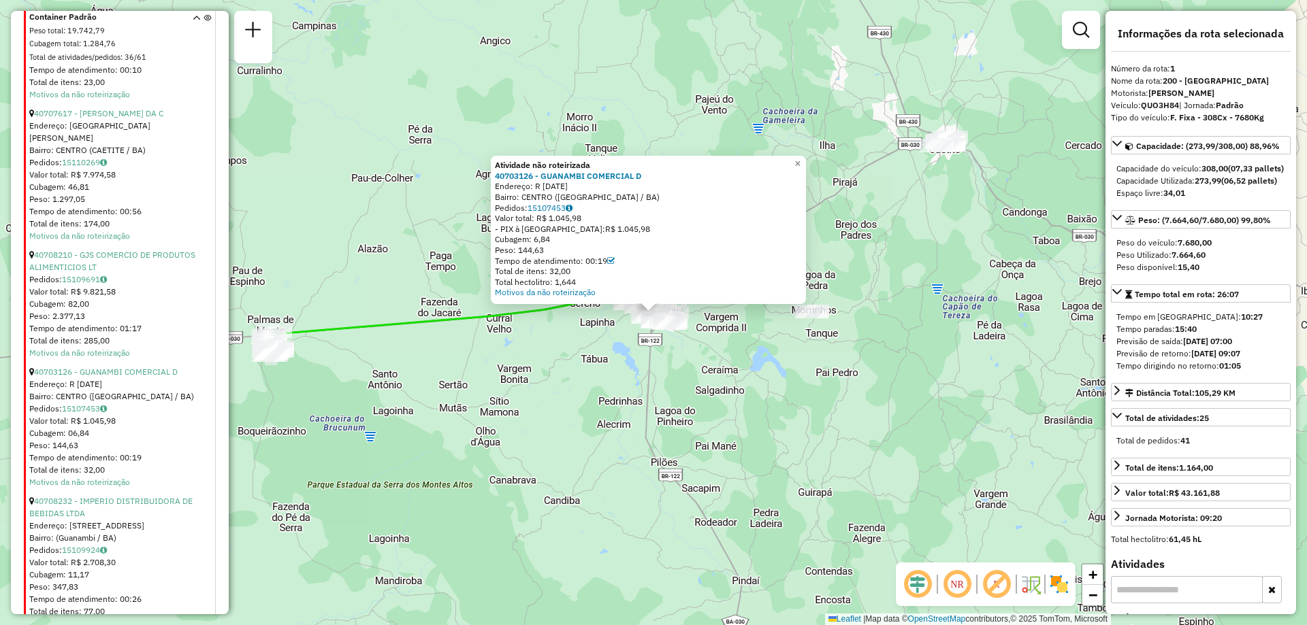
scroll to position [5621, 0]
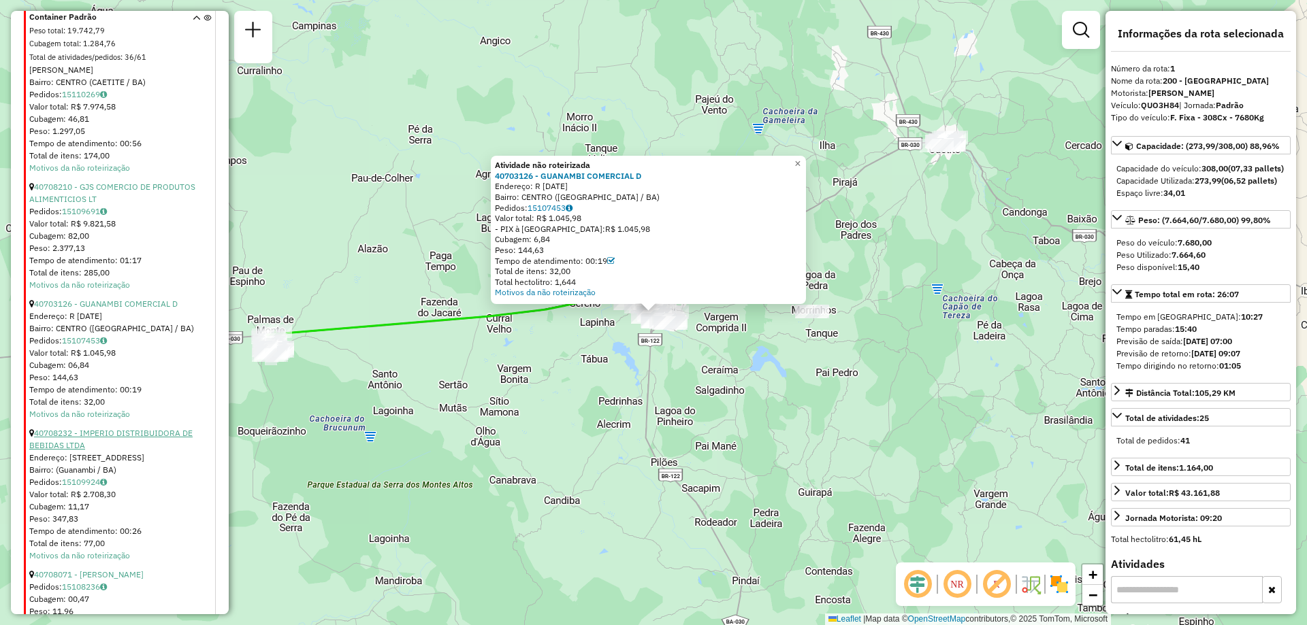
click at [144, 451] on link "40708232 - IMPERIO DISTRIBUIDORA DE BEBIDAS LTDA" at bounding box center [110, 439] width 163 height 22
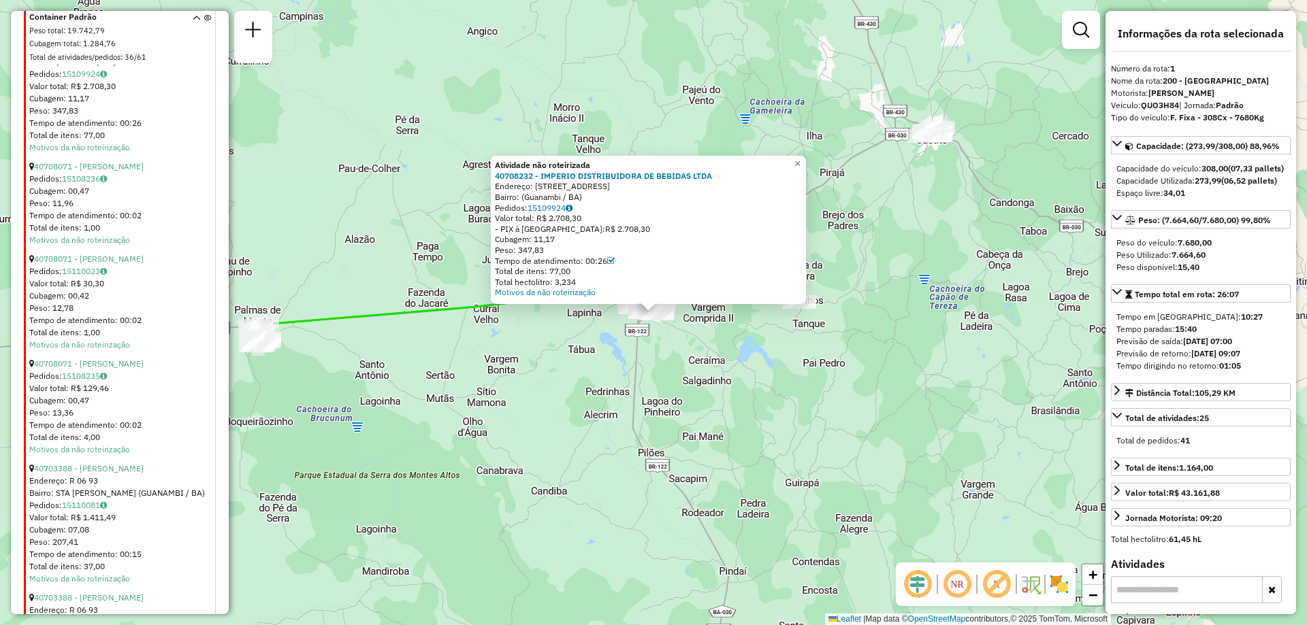
scroll to position [6233, 0]
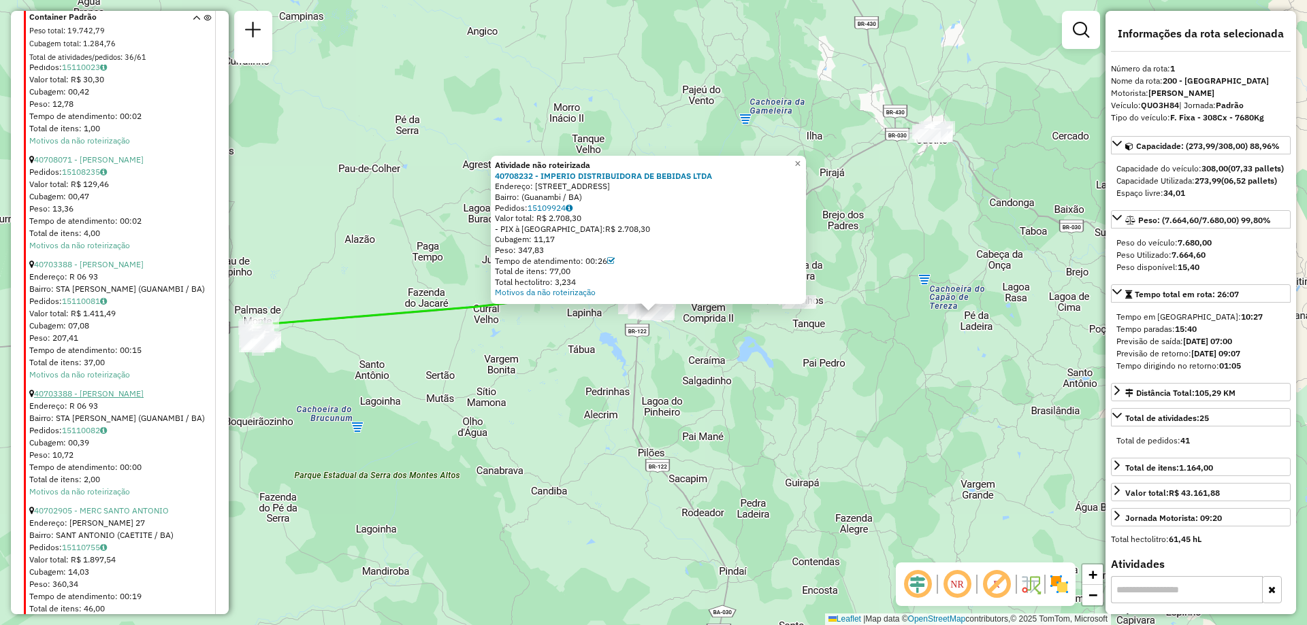
click at [144, 399] on link "40703388 - [PERSON_NAME]" at bounding box center [89, 394] width 110 height 10
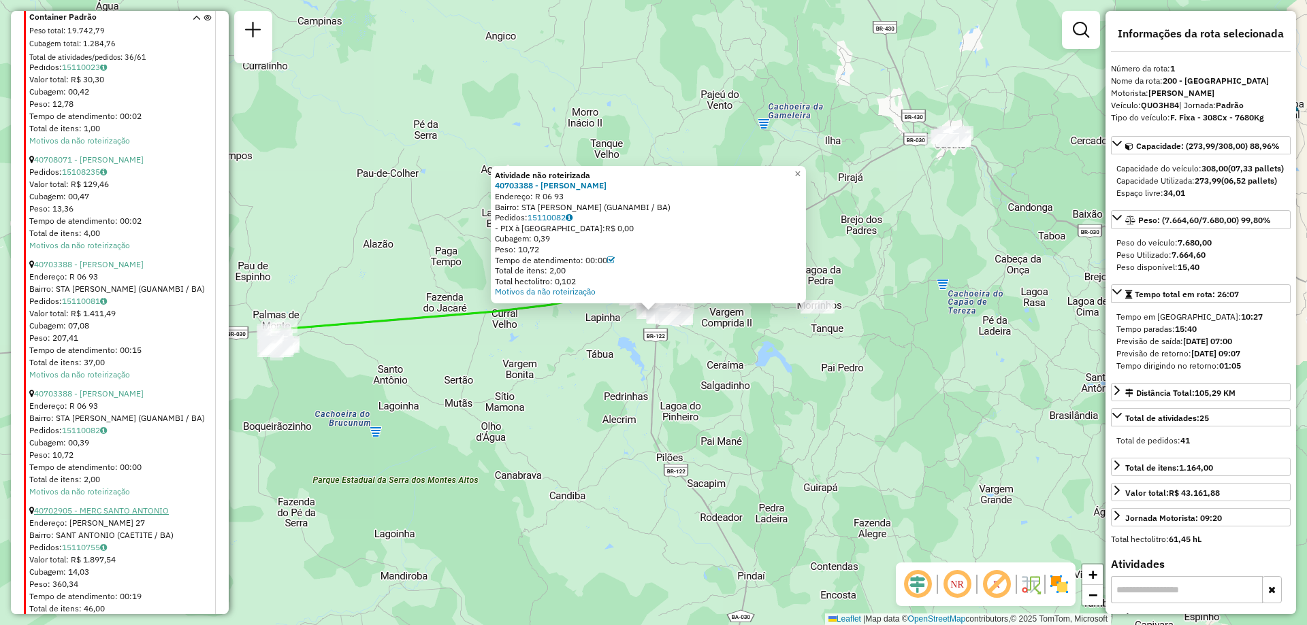
click at [137, 516] on link "40702905 - MERC SANTO ANTONIO" at bounding box center [101, 511] width 135 height 10
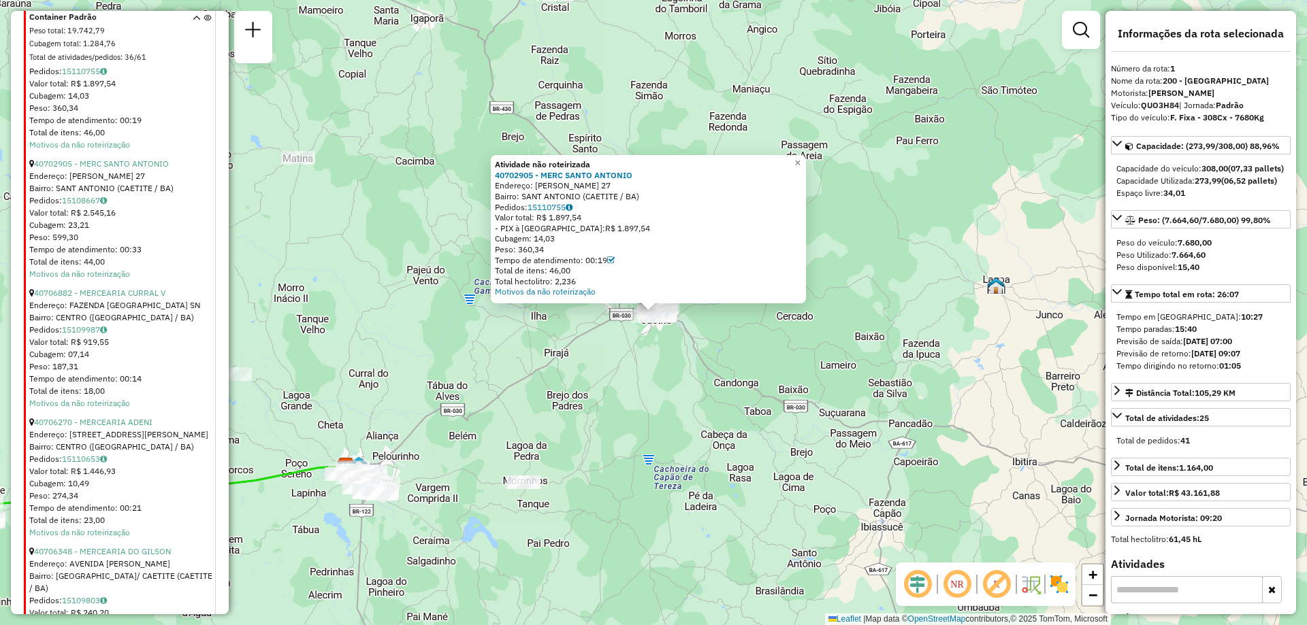
scroll to position [6982, 0]
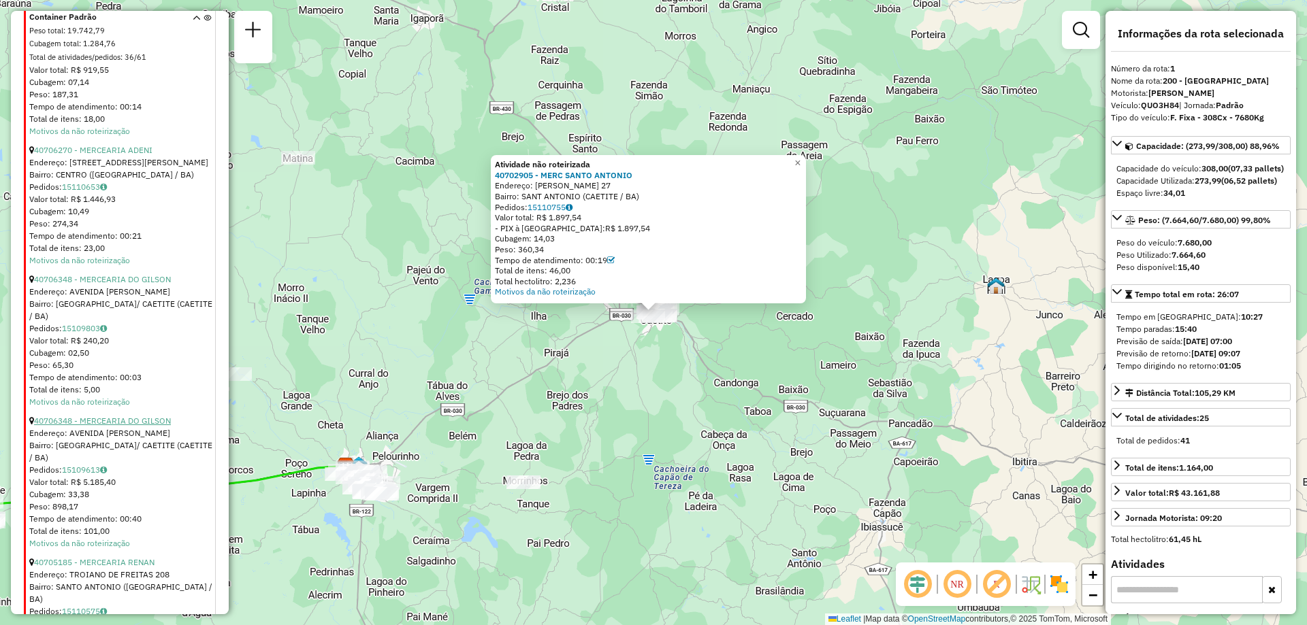
click at [151, 426] on link "40706348 - MERCEARIA DO GILSON" at bounding box center [102, 421] width 137 height 10
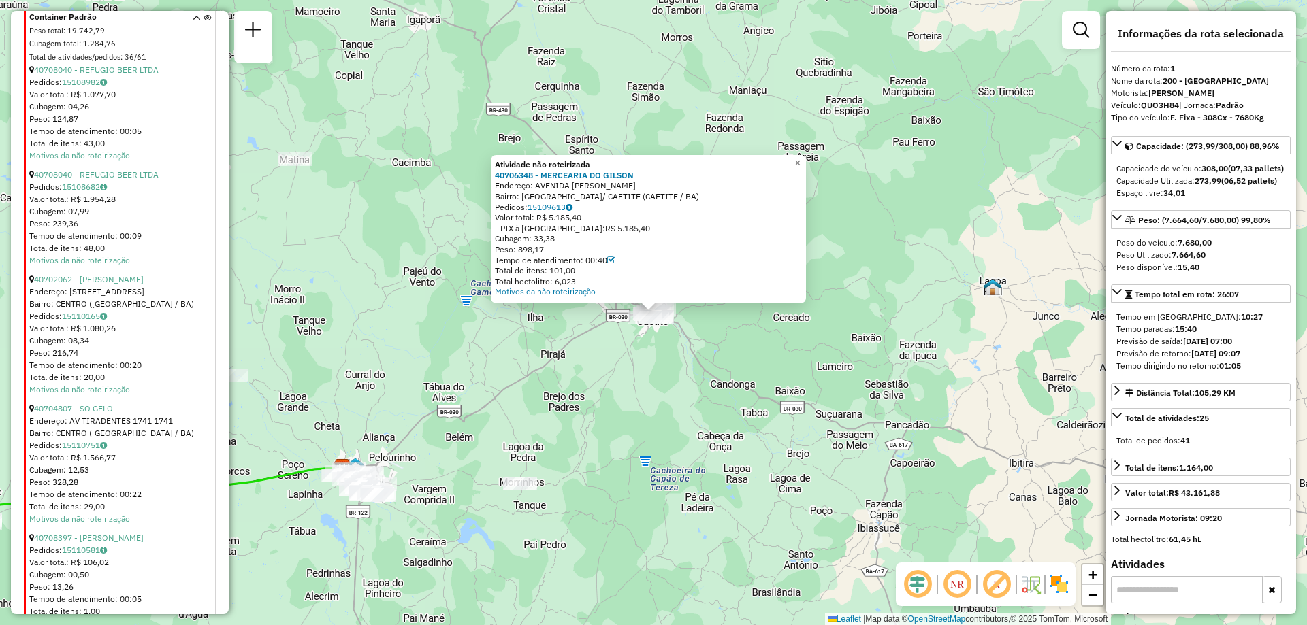
scroll to position [8547, 0]
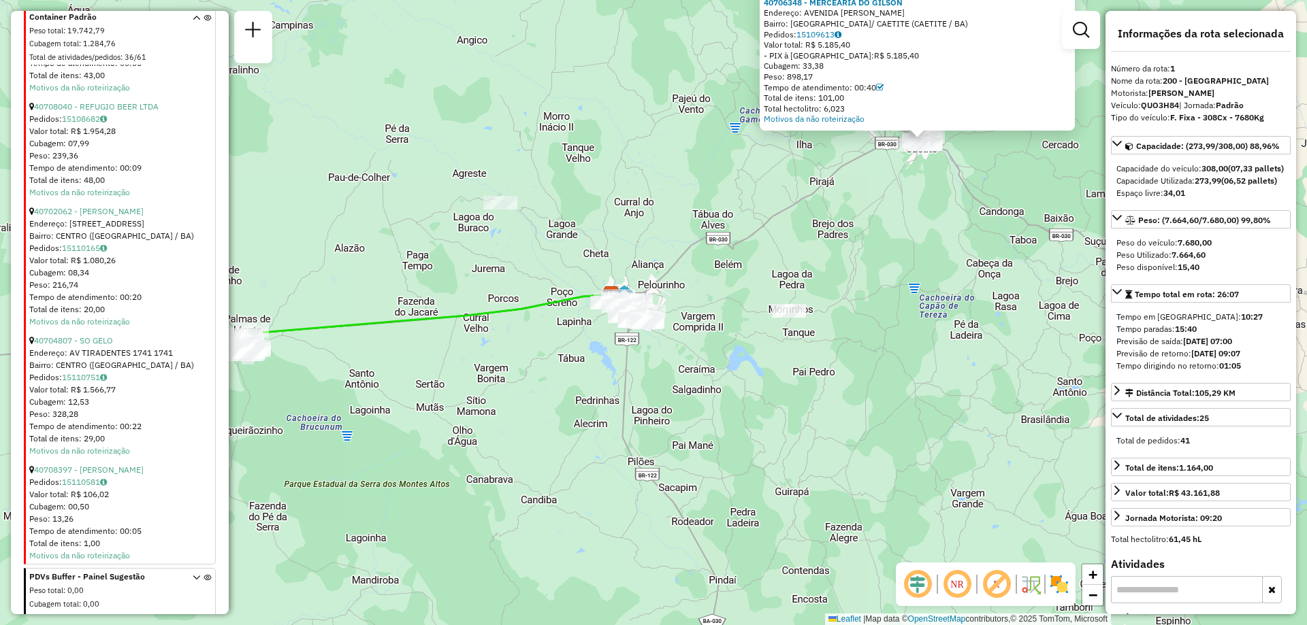
drag, startPoint x: 508, startPoint y: 346, endPoint x: 751, endPoint y: 187, distance: 290.1
click at [751, 187] on div "Atividade não roteirizada 40706348 - MERCEARIA DO GILSON Endereço: AVENIDA [PER…" at bounding box center [653, 312] width 1307 height 625
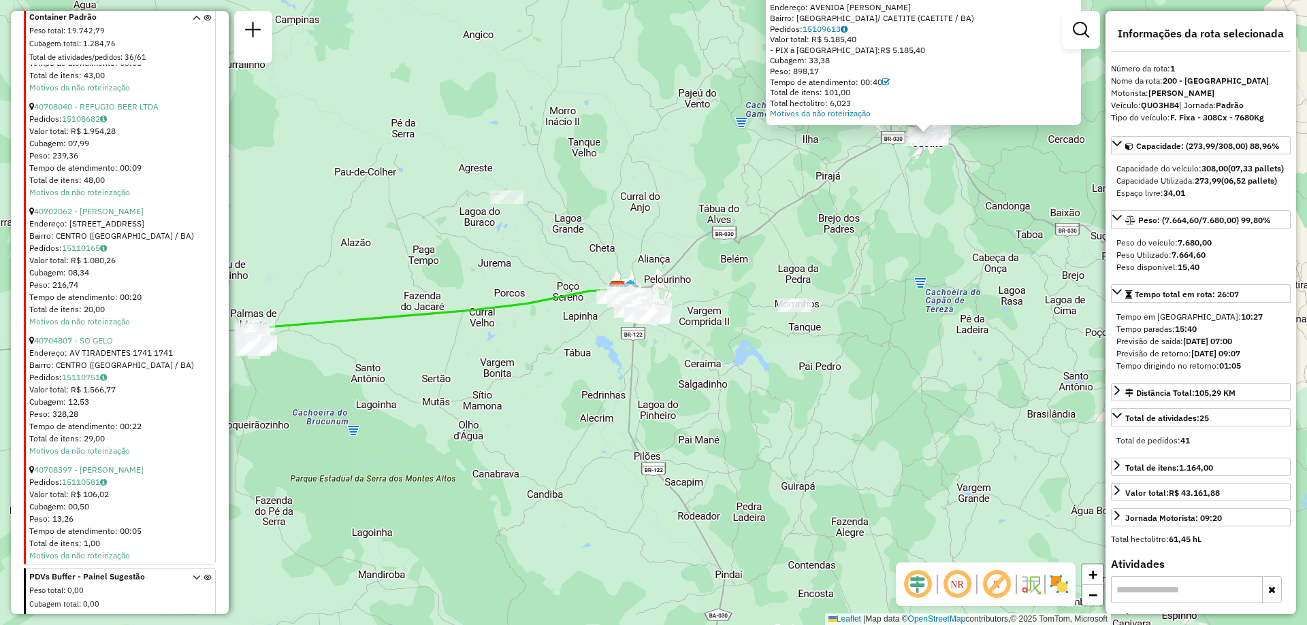
click at [959, 597] on em at bounding box center [957, 584] width 33 height 33
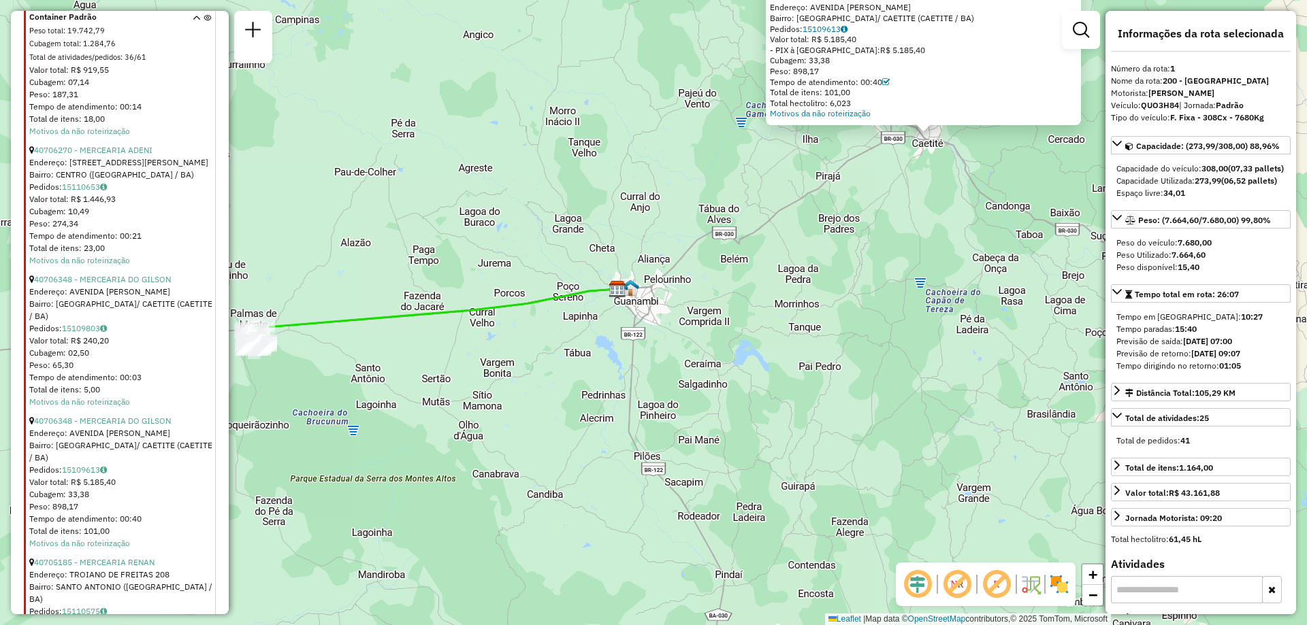
scroll to position [6642, 0]
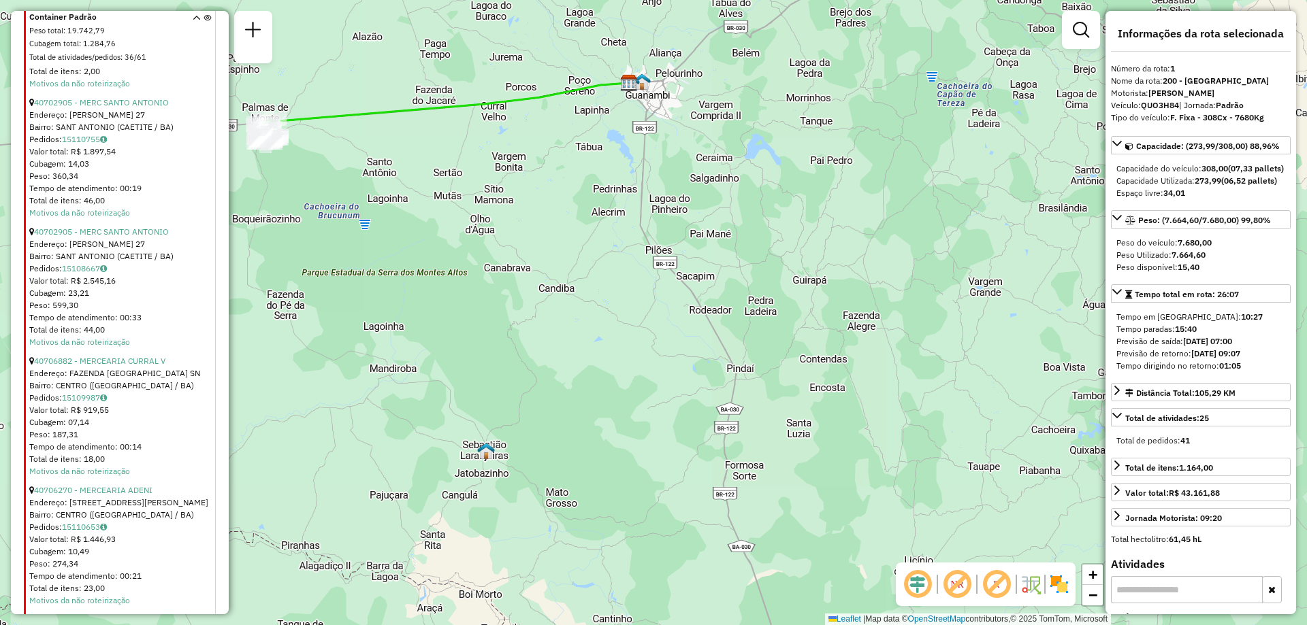
drag, startPoint x: 229, startPoint y: 466, endPoint x: 241, endPoint y: 260, distance: 206.5
click at [241, 260] on div "Atividade não roteirizada 40706348 - MERCEARIA DO GILSON Endereço: AVENIDA [PER…" at bounding box center [653, 312] width 1307 height 625
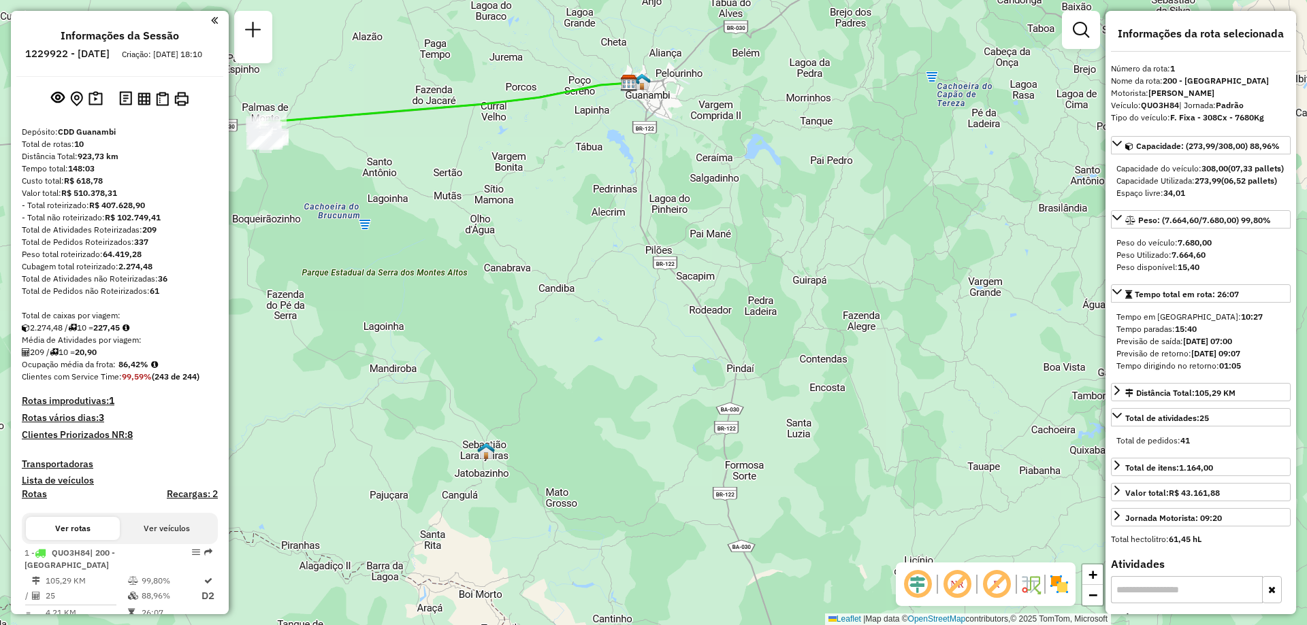
scroll to position [204, 0]
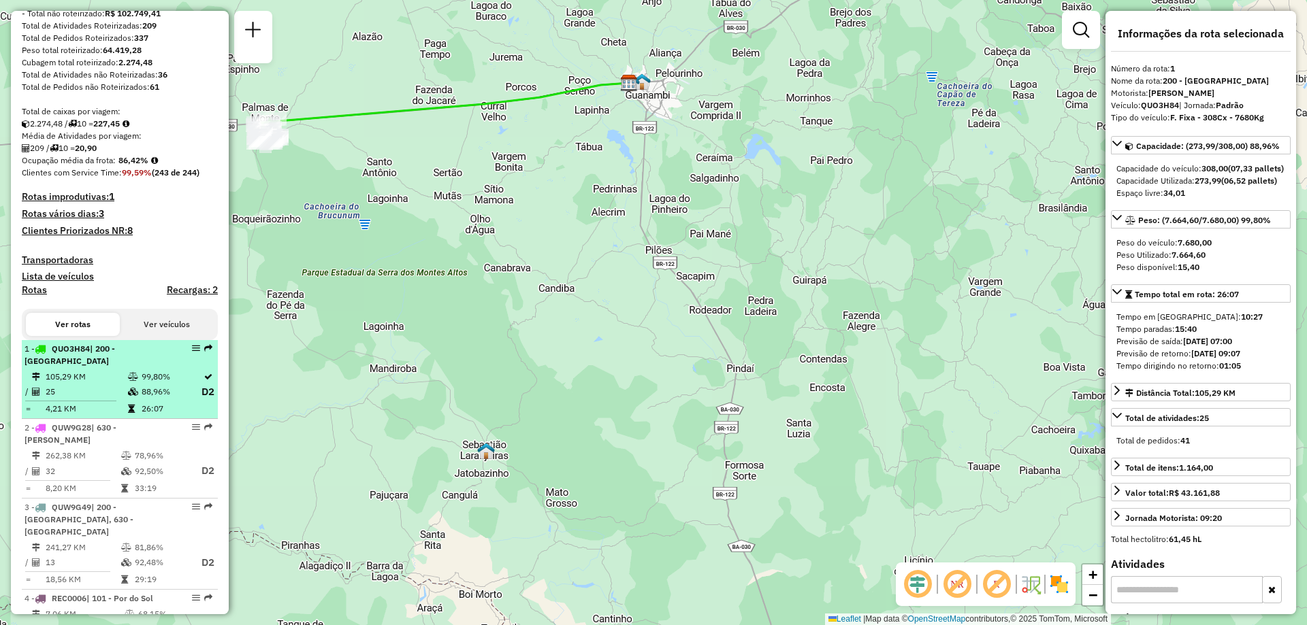
click at [95, 401] on td "25" at bounding box center [86, 392] width 82 height 17
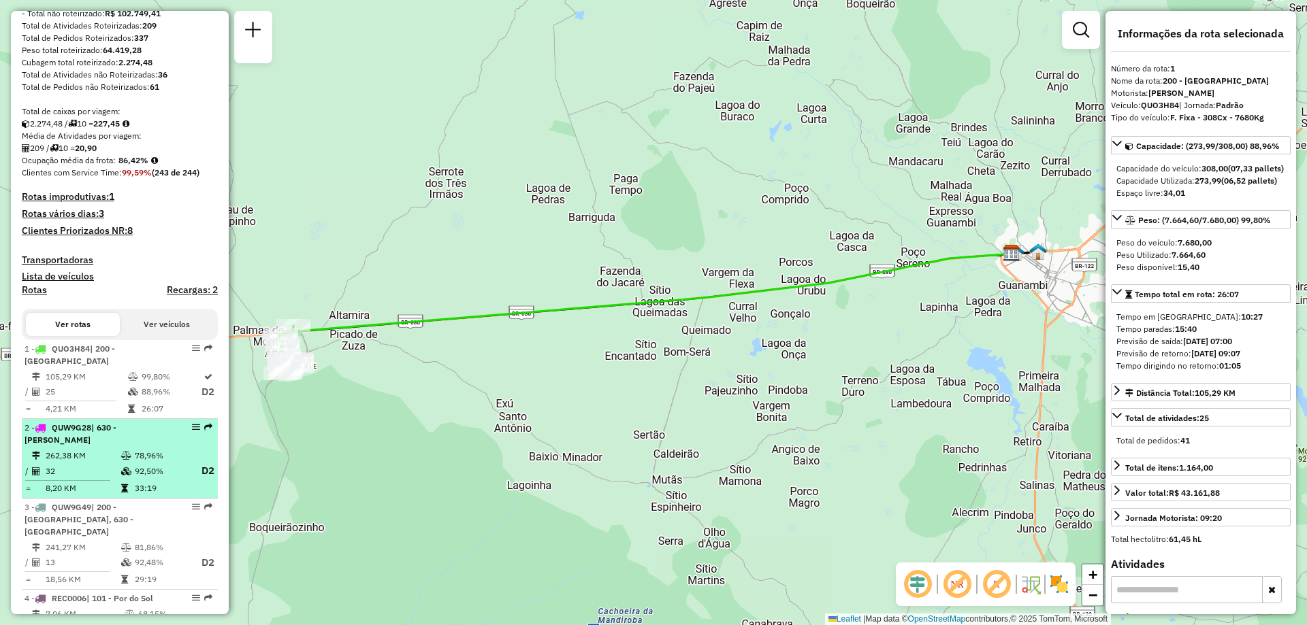
click at [108, 463] on td "262,38 KM" at bounding box center [83, 456] width 76 height 14
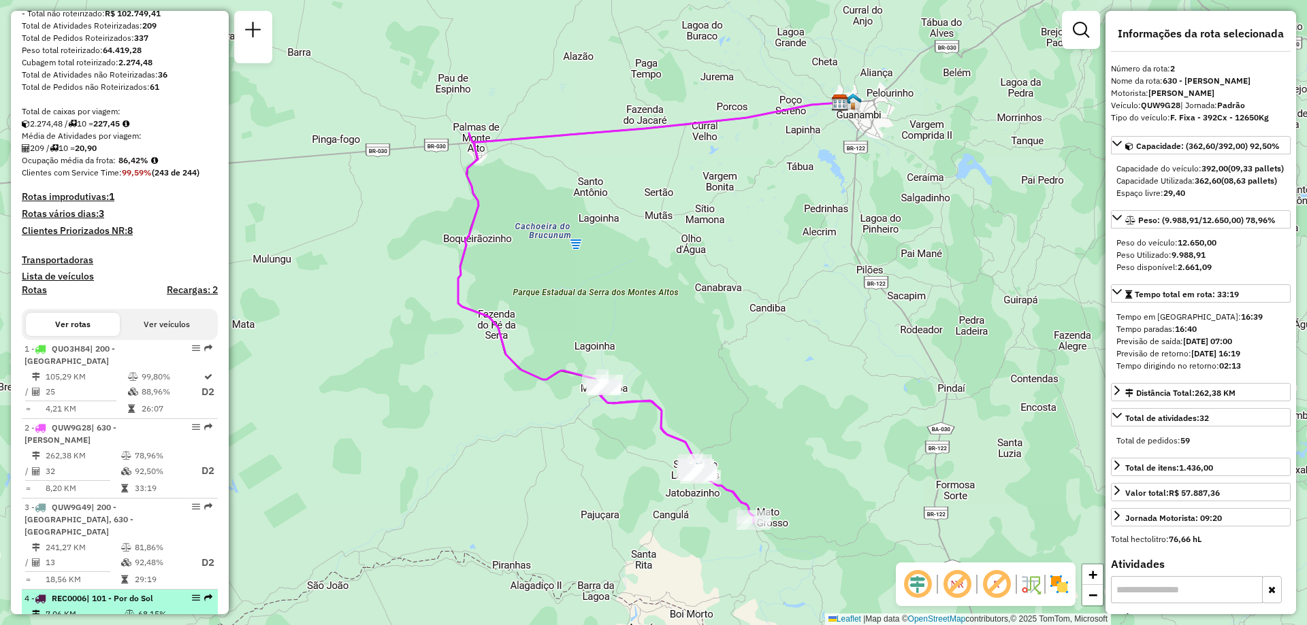
scroll to position [408, 0]
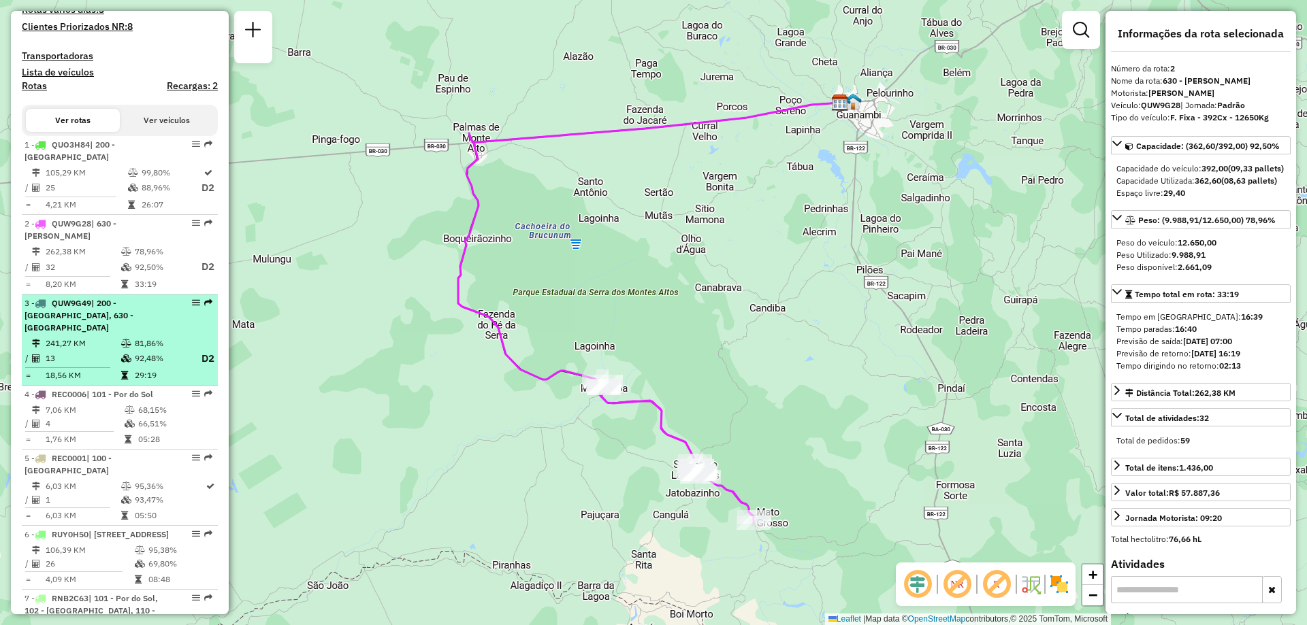
click at [101, 334] on div "3 - QUW9G49 | 200 - [GEOGRAPHIC_DATA], 630 - [GEOGRAPHIC_DATA]" at bounding box center [97, 315] width 144 height 37
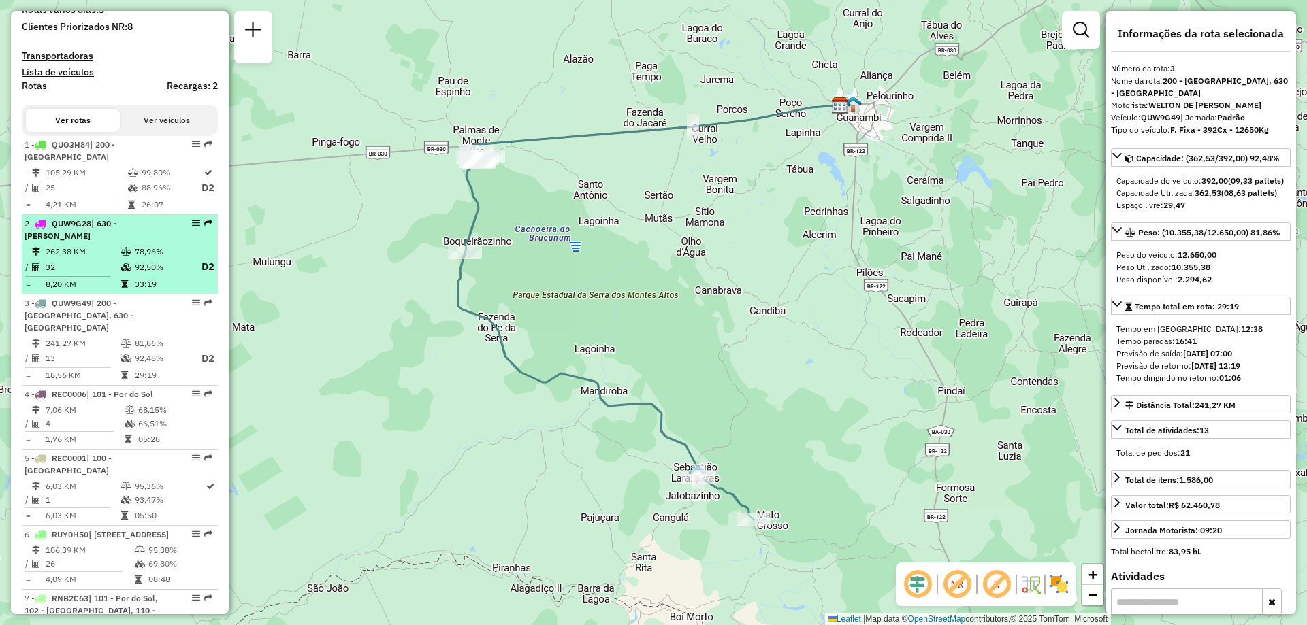
click at [116, 240] on span "| 630 - [PERSON_NAME]" at bounding box center [71, 229] width 92 height 22
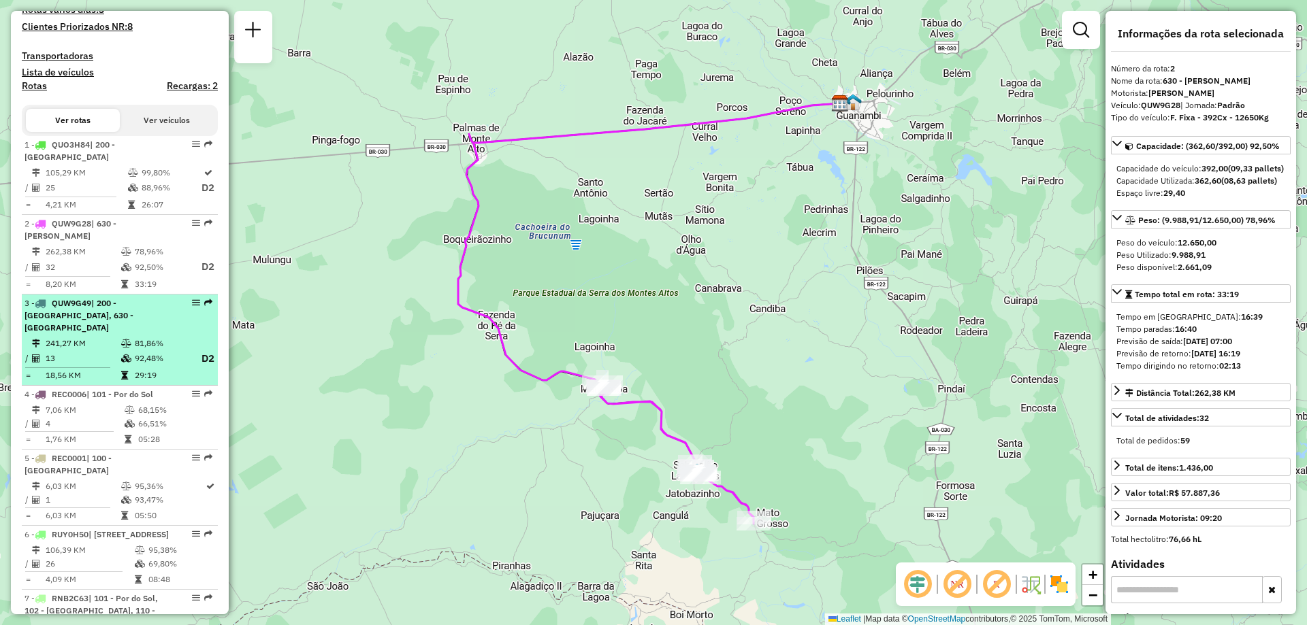
click at [116, 313] on span "| 200 - [GEOGRAPHIC_DATA], 630 - [GEOGRAPHIC_DATA]" at bounding box center [79, 315] width 109 height 35
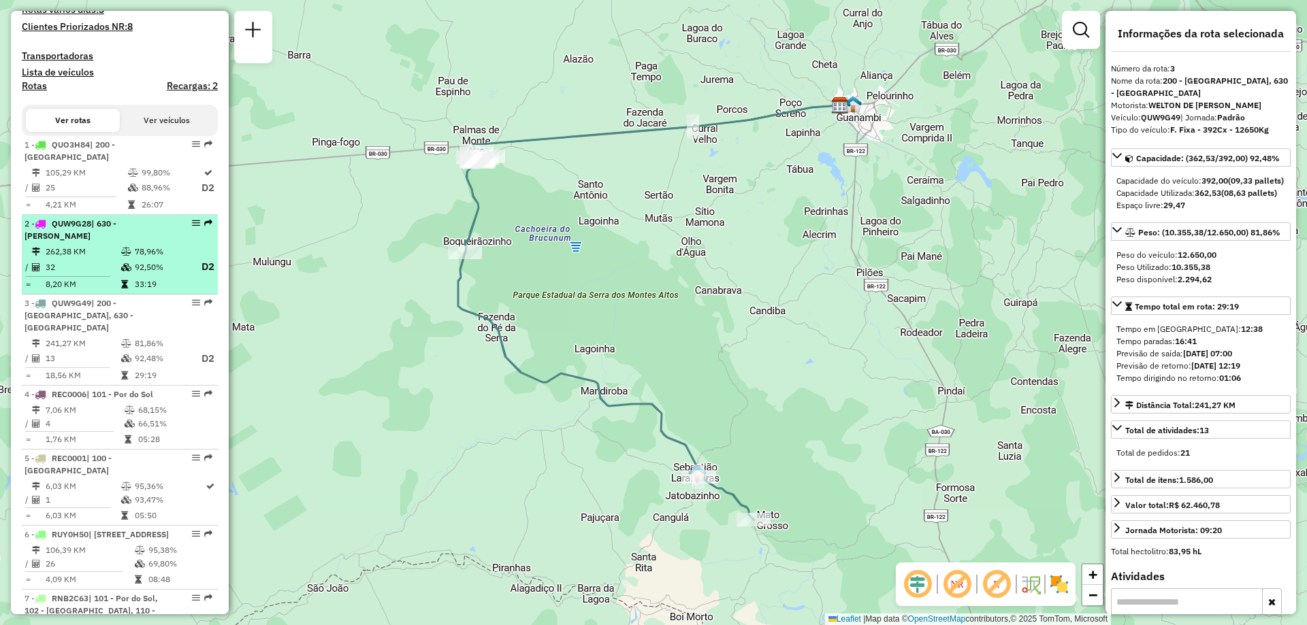
click at [106, 259] on td "262,38 KM" at bounding box center [83, 252] width 76 height 14
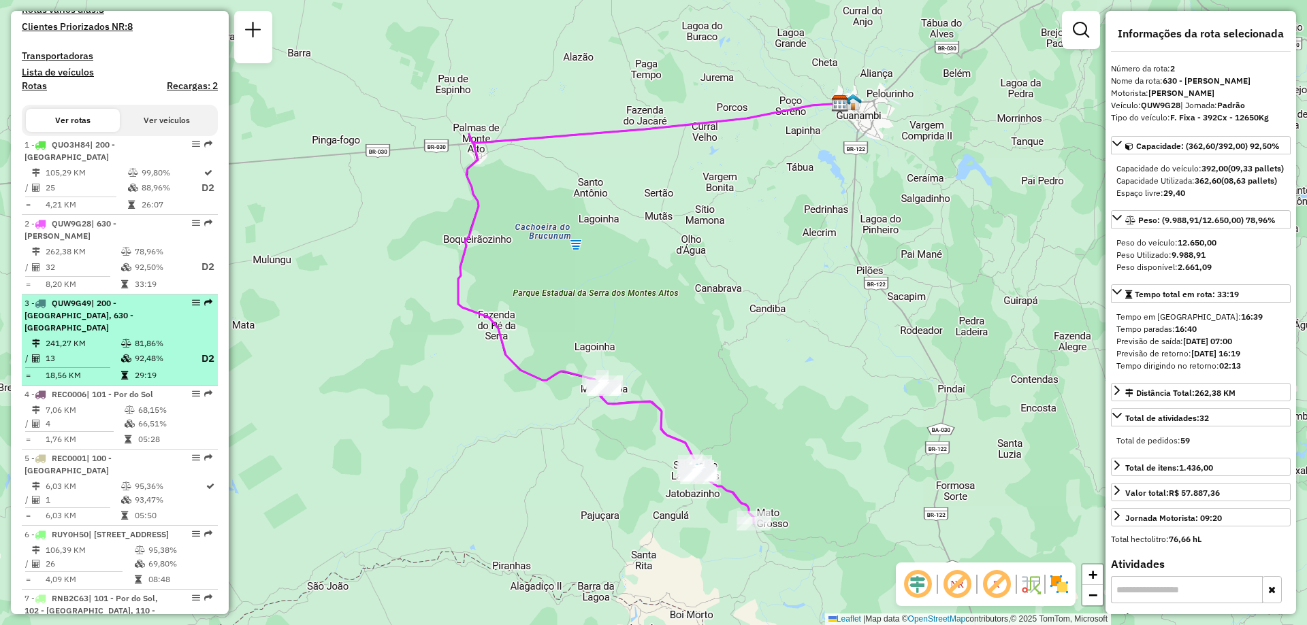
click at [99, 350] on td "241,27 KM" at bounding box center [83, 344] width 76 height 14
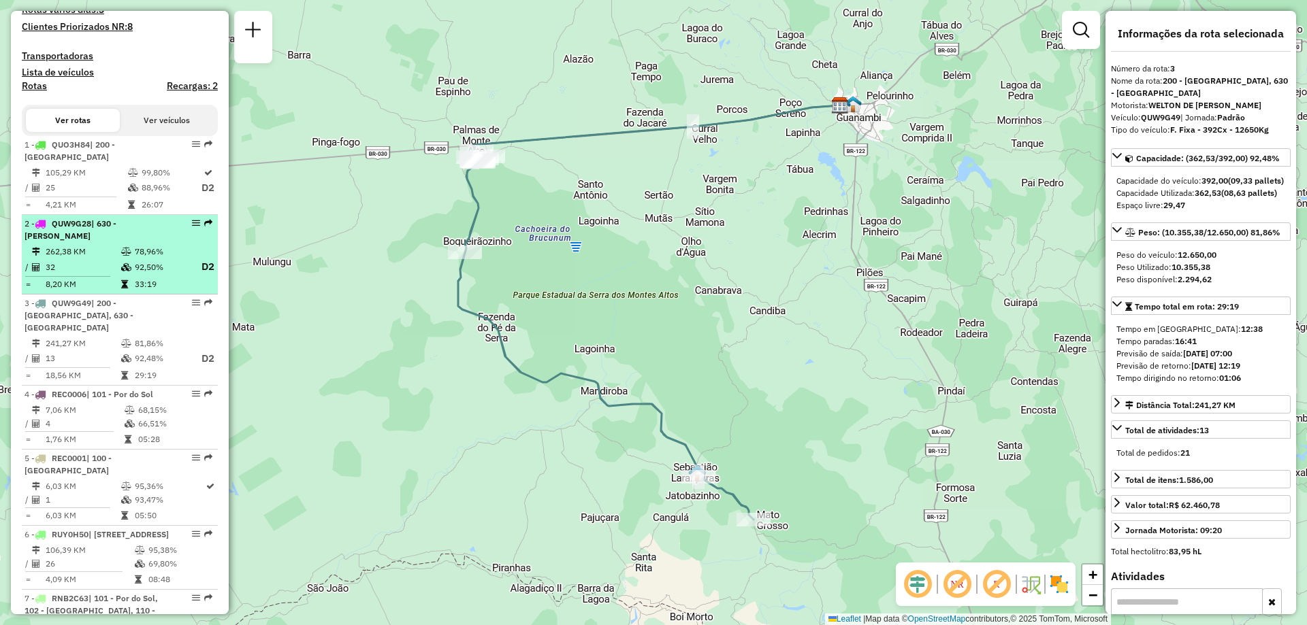
click at [112, 271] on td "32" at bounding box center [83, 267] width 76 height 17
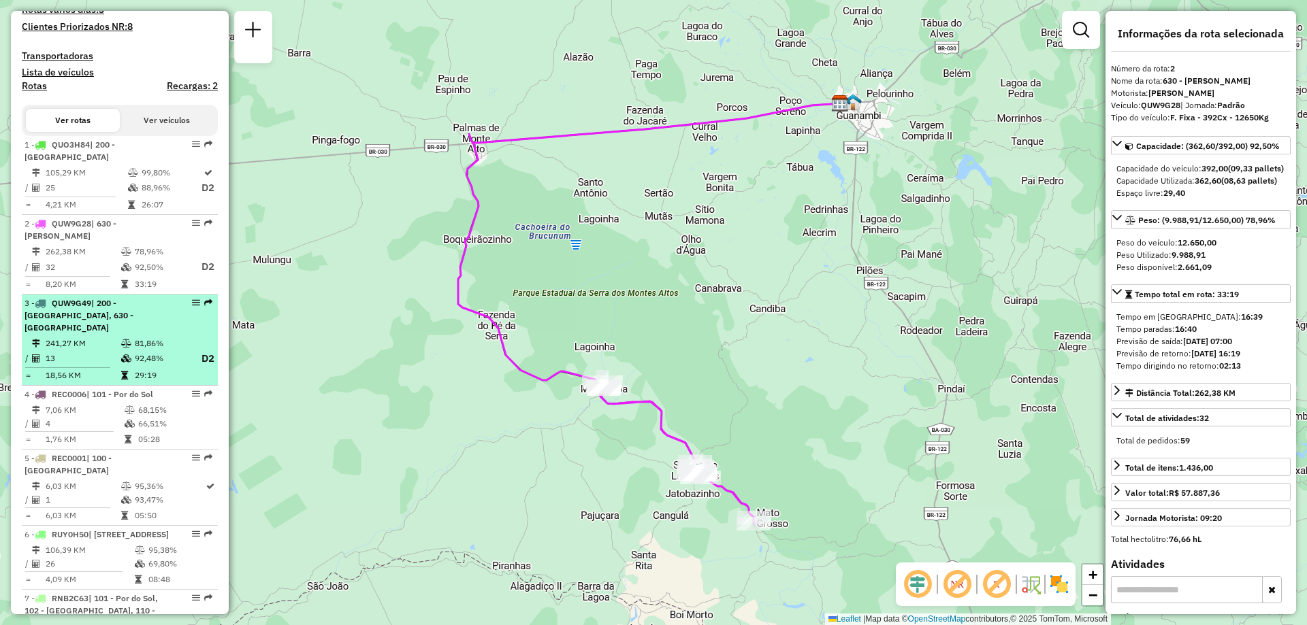
click at [101, 334] on div "3 - QUW9G49 | 200 - [GEOGRAPHIC_DATA], 630 - [GEOGRAPHIC_DATA]" at bounding box center [97, 315] width 144 height 37
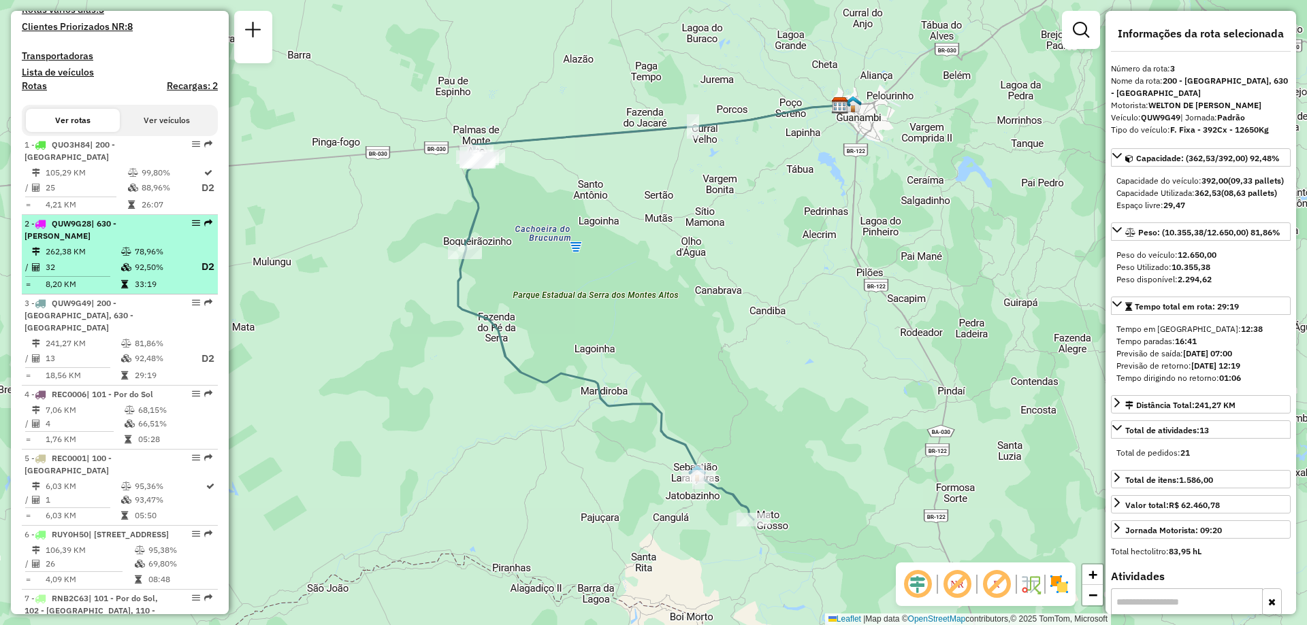
click at [125, 242] on div "2 - QUW9G28 | 630 - [PERSON_NAME]" at bounding box center [97, 230] width 144 height 25
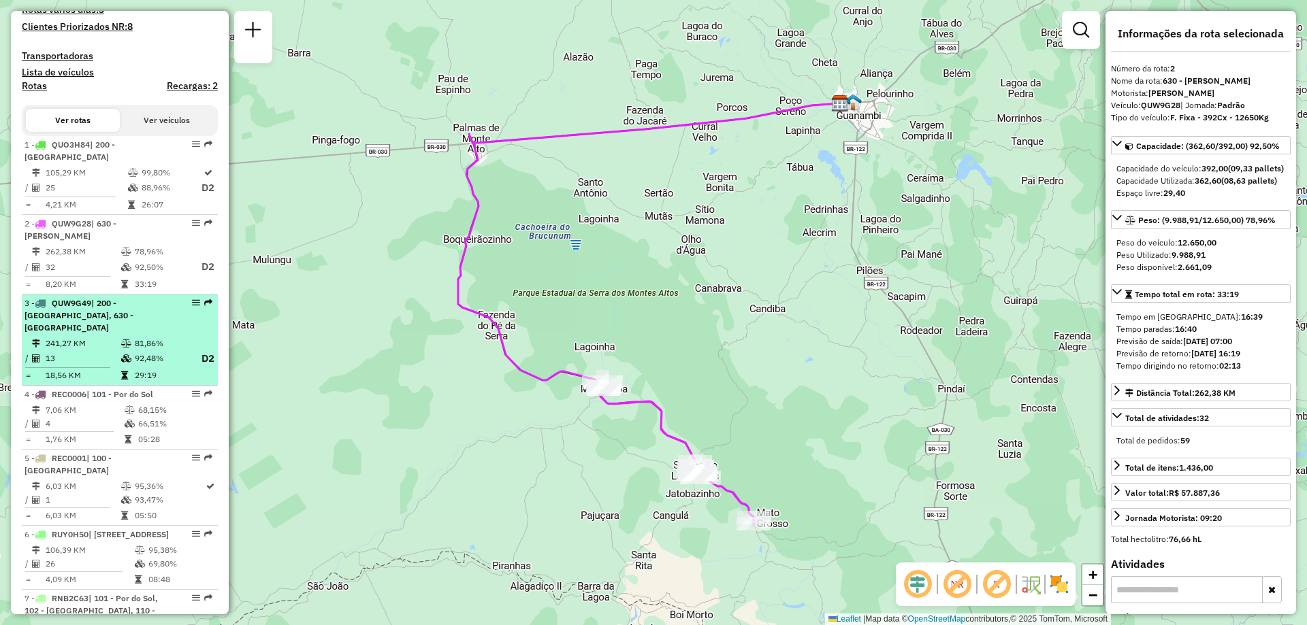
click at [98, 350] on td "241,27 KM" at bounding box center [83, 344] width 76 height 14
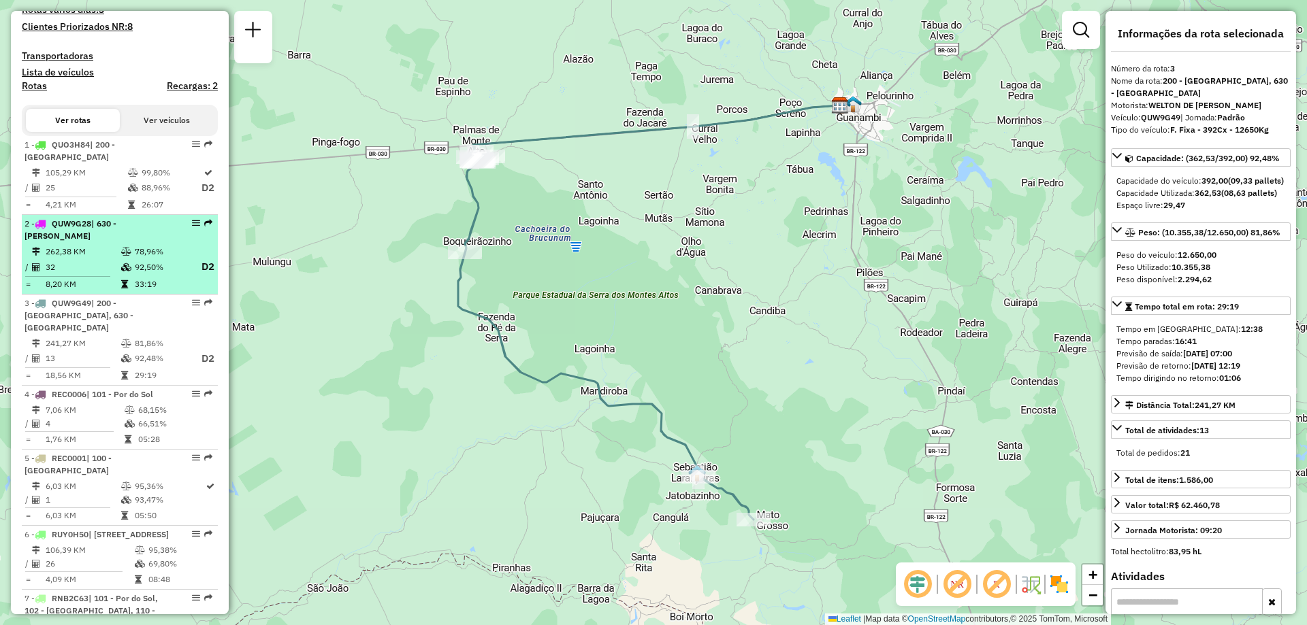
click at [107, 259] on td "262,38 KM" at bounding box center [83, 252] width 76 height 14
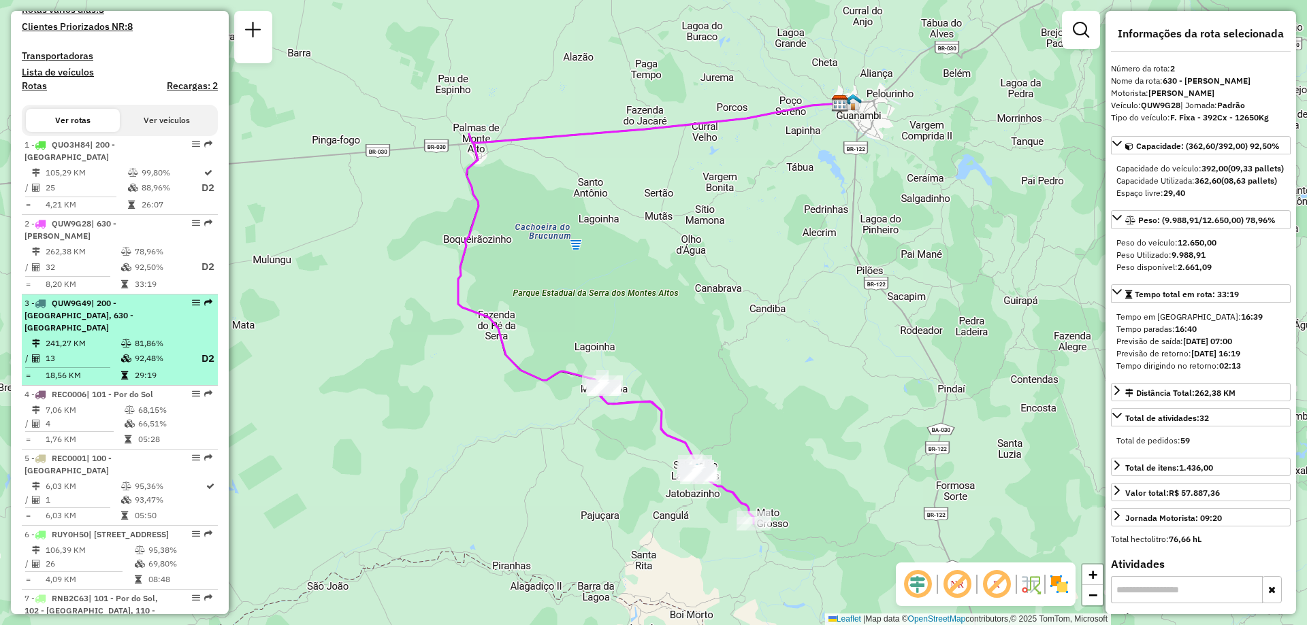
click at [99, 382] on td "18,56 KM" at bounding box center [83, 376] width 76 height 14
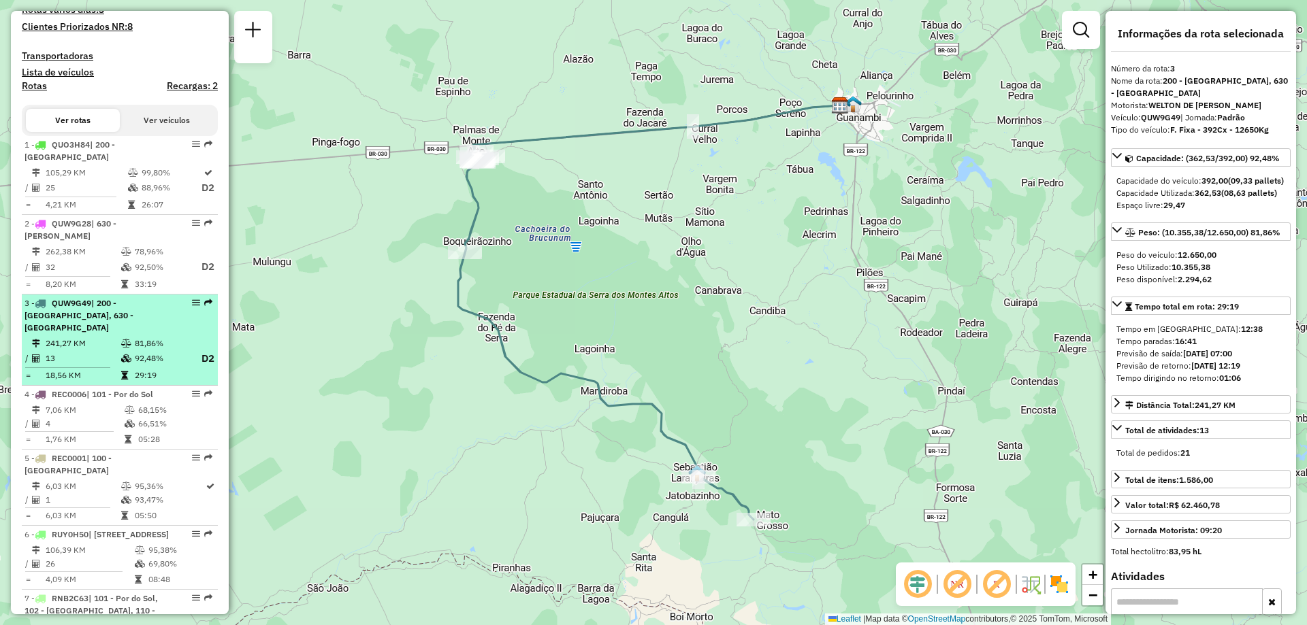
click at [115, 350] on td "241,27 KM" at bounding box center [83, 344] width 76 height 14
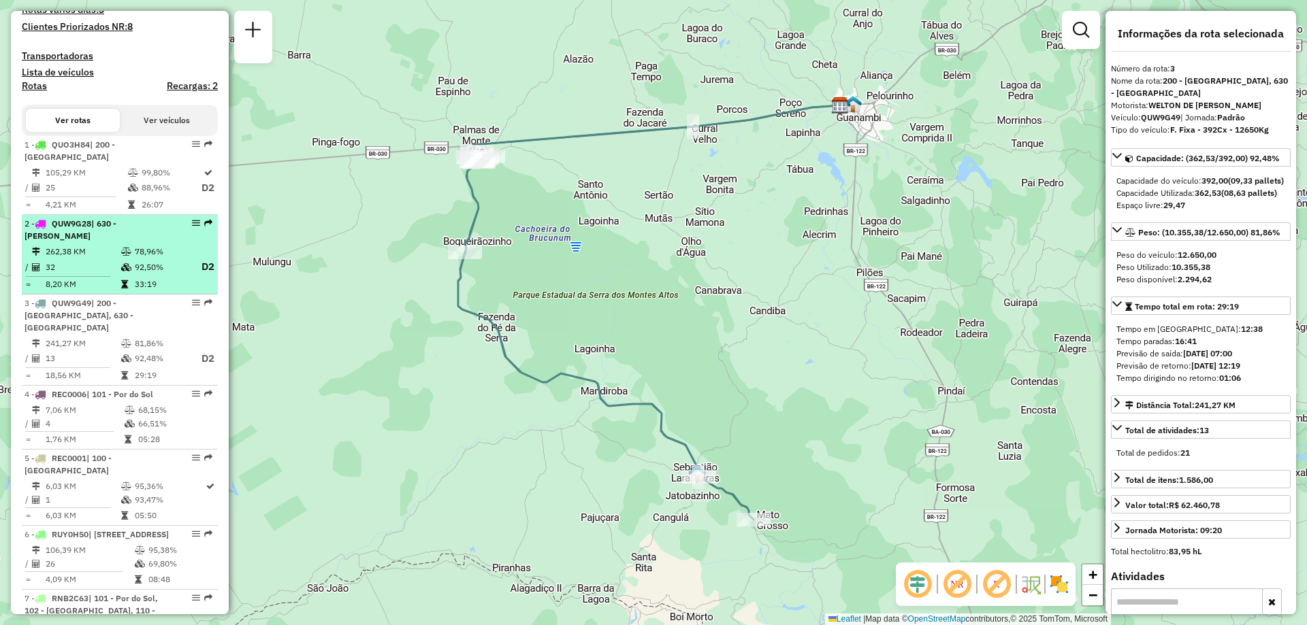
click at [144, 276] on td "92,50%" at bounding box center [161, 267] width 54 height 17
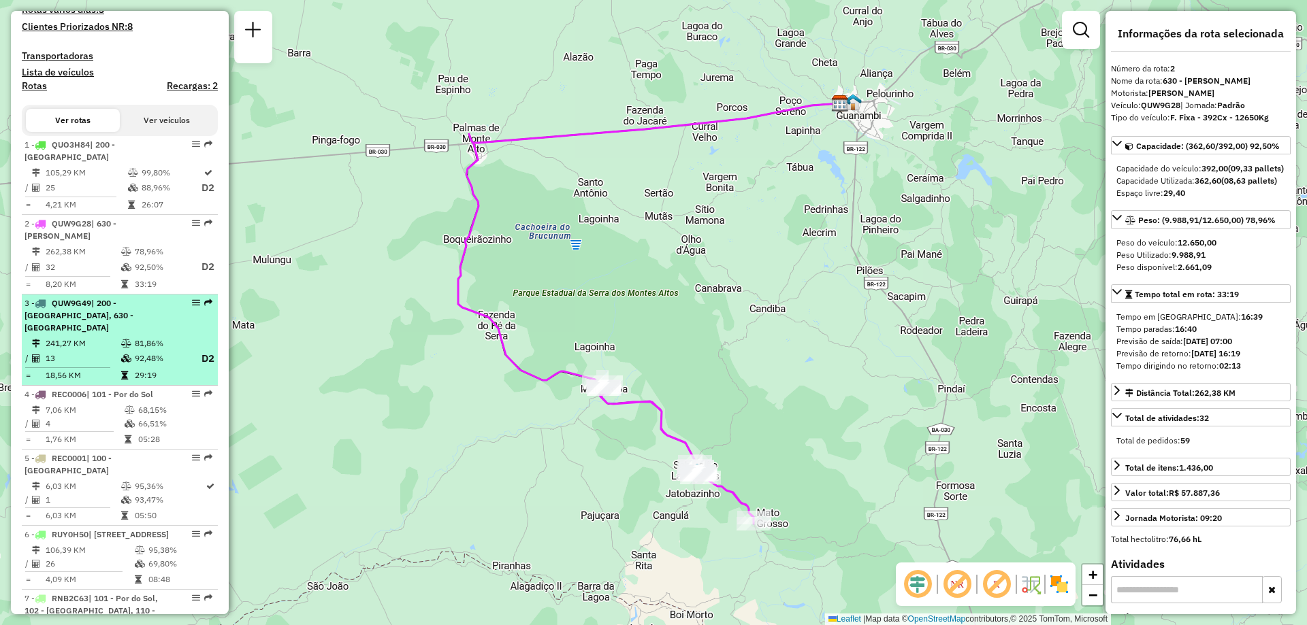
click at [134, 366] on td "92,48%" at bounding box center [161, 358] width 54 height 17
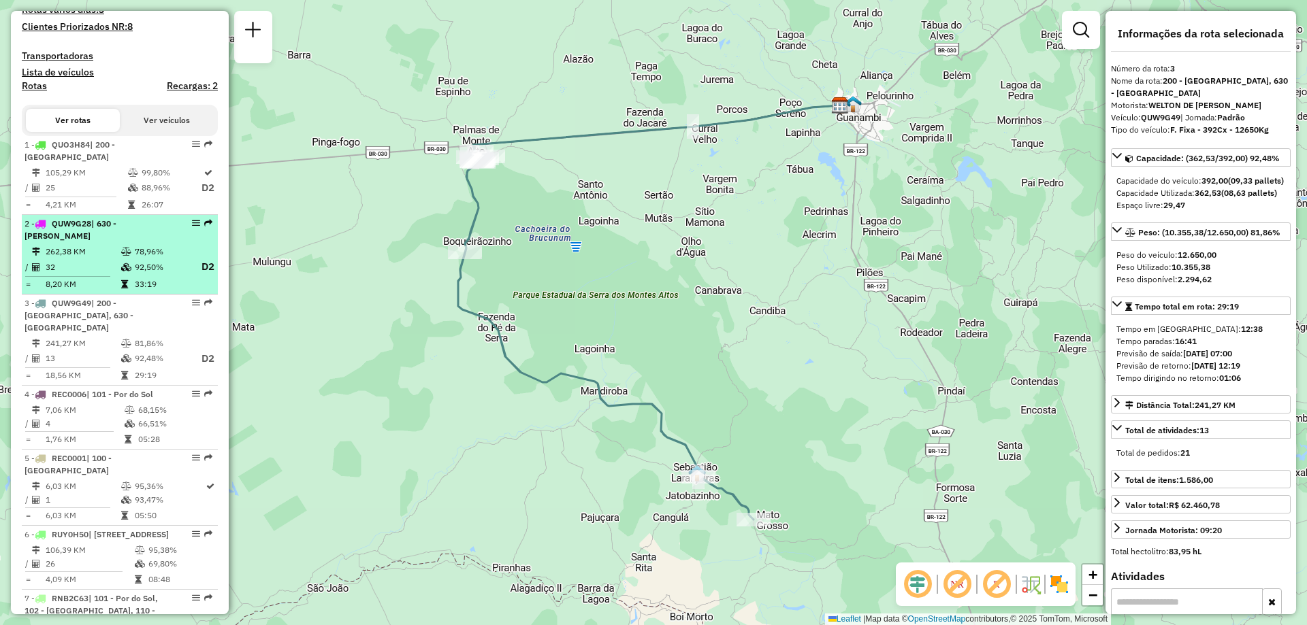
click at [68, 276] on td "32" at bounding box center [83, 267] width 76 height 17
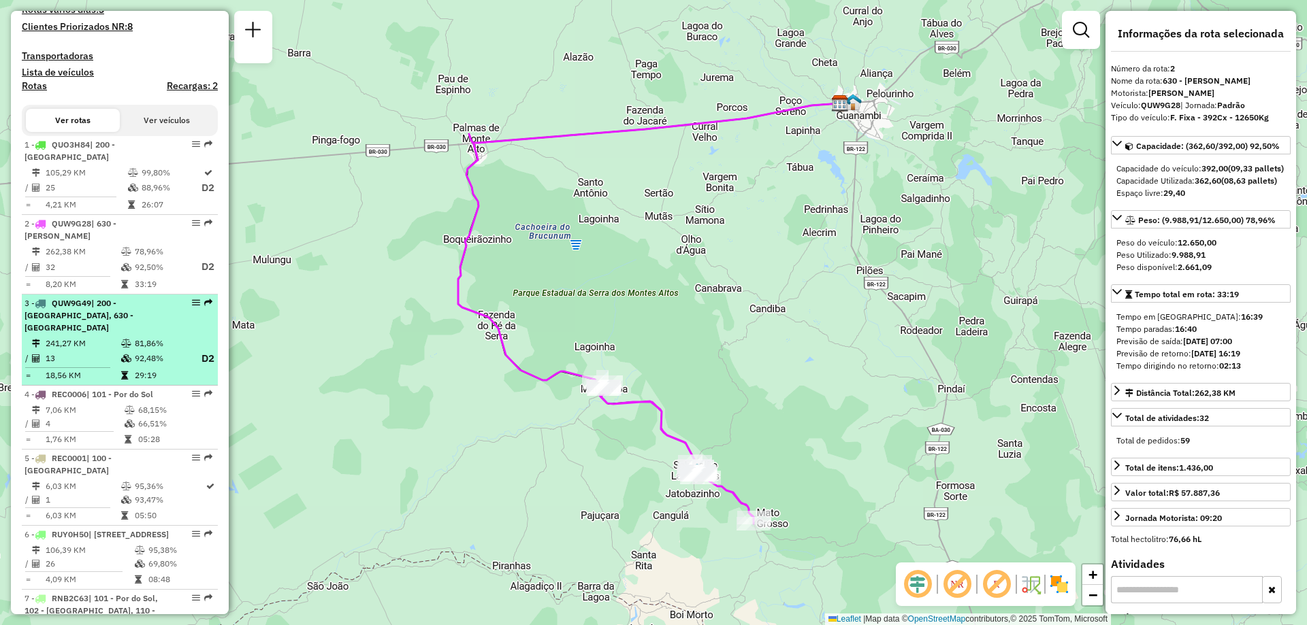
click at [80, 350] on td "241,27 KM" at bounding box center [83, 344] width 76 height 14
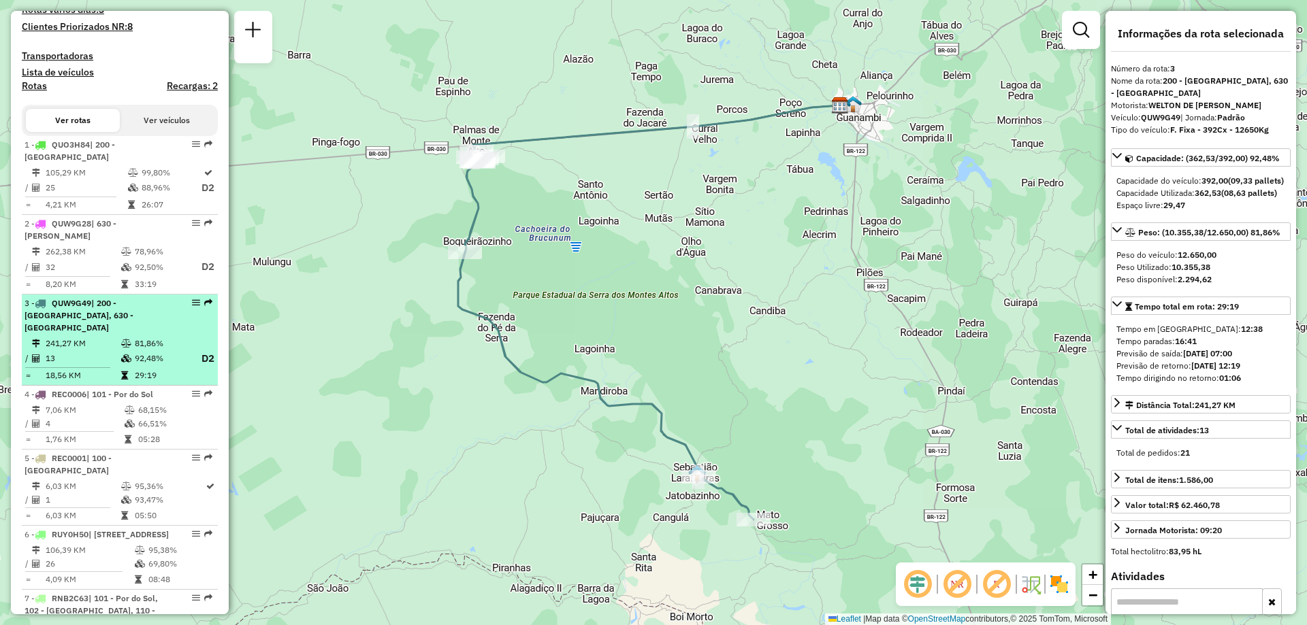
click at [120, 334] on div "3 - QUW9G49 | 200 - [GEOGRAPHIC_DATA], 630 - [GEOGRAPHIC_DATA]" at bounding box center [97, 315] width 144 height 37
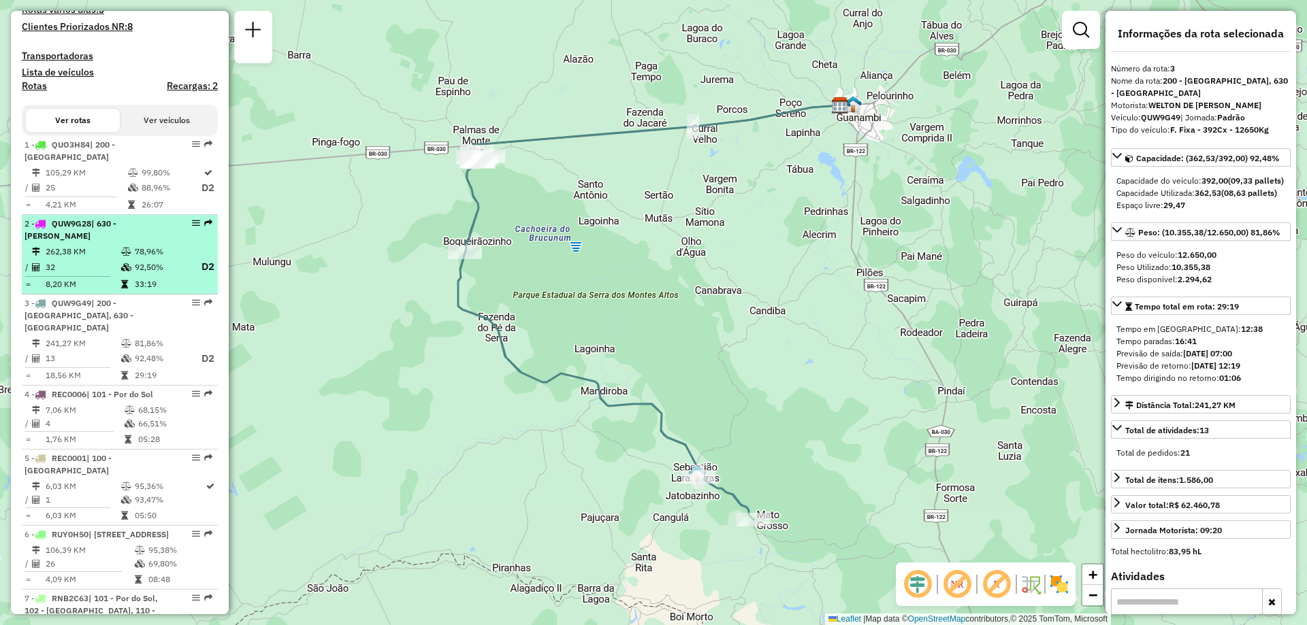
click at [116, 241] on span "| 630 - [PERSON_NAME]" at bounding box center [71, 229] width 92 height 22
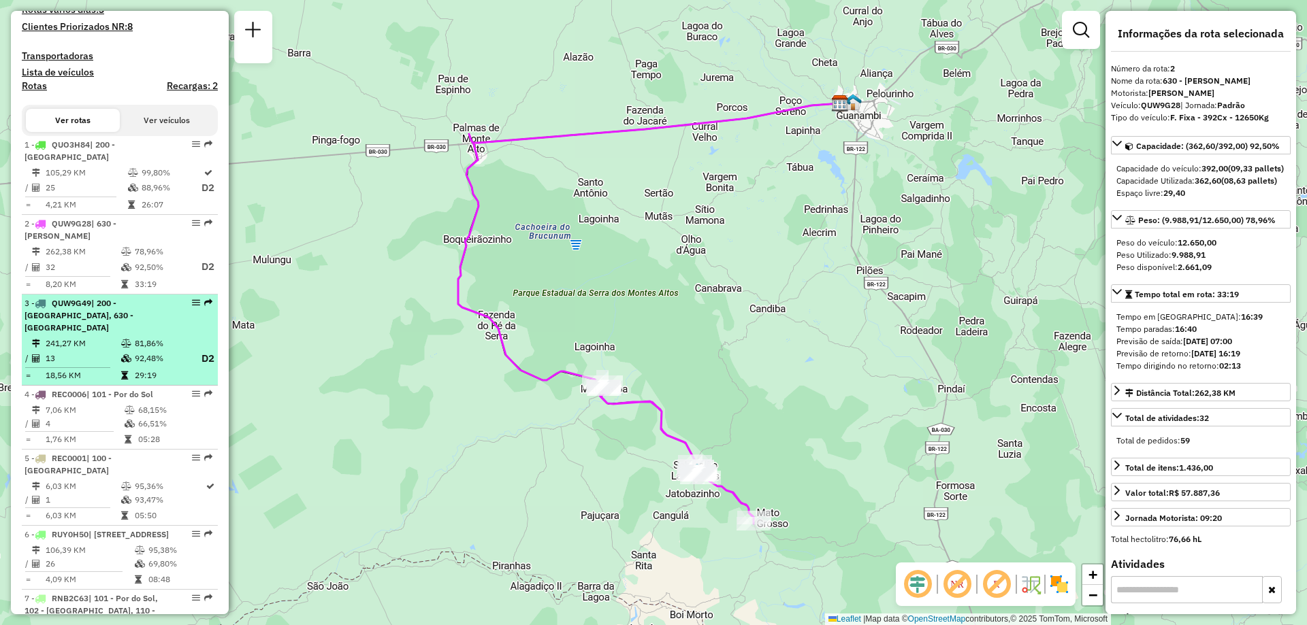
click at [91, 331] on span "| 200 - [GEOGRAPHIC_DATA], 630 - [GEOGRAPHIC_DATA]" at bounding box center [79, 315] width 109 height 35
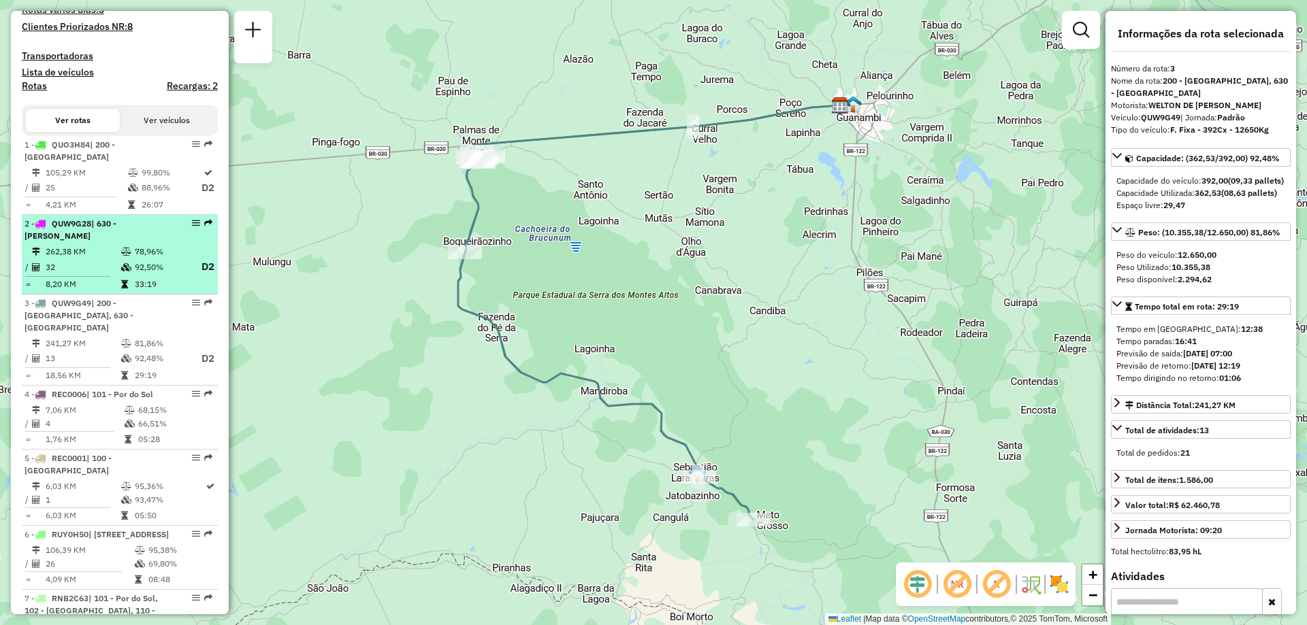
click at [102, 242] on div "2 - QUW9G28 | 630 - [PERSON_NAME]" at bounding box center [97, 230] width 144 height 25
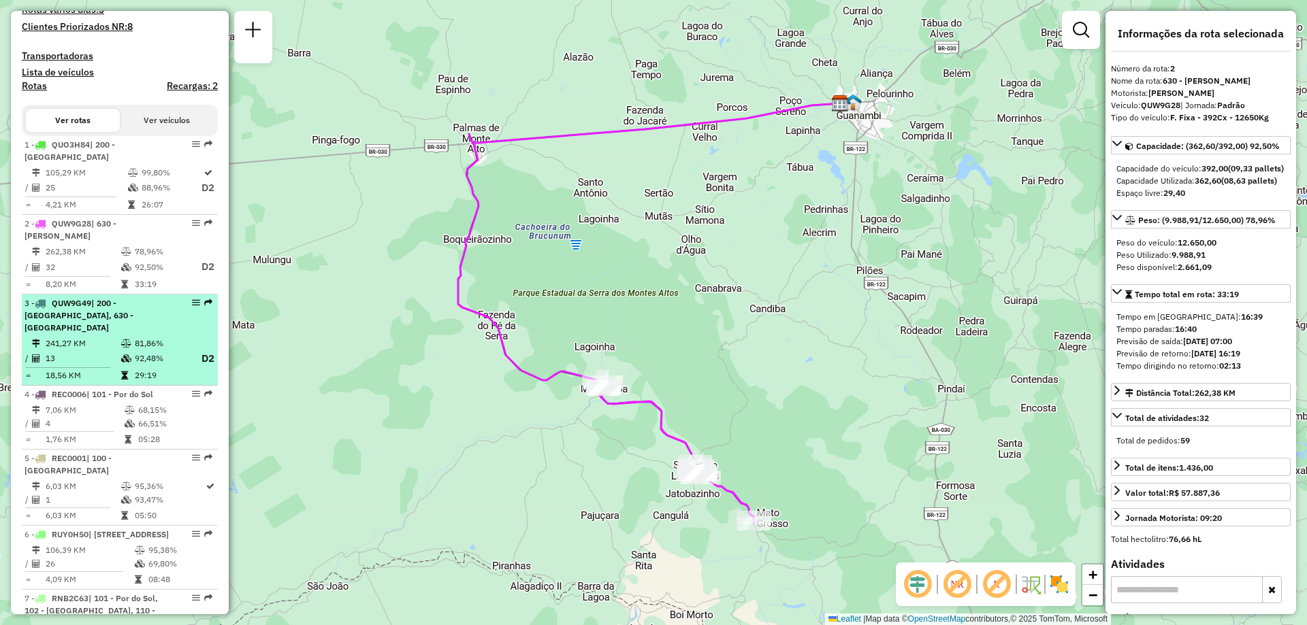
click at [84, 308] on span "QUW9G49" at bounding box center [71, 303] width 39 height 10
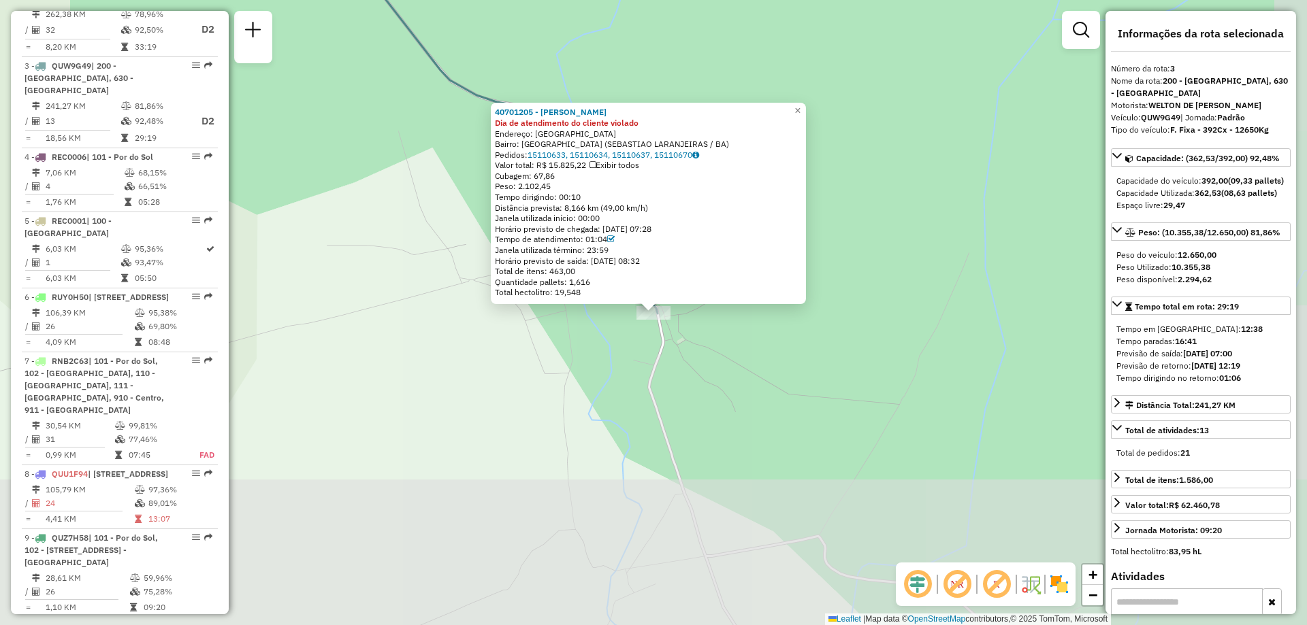
scroll to position [704, 0]
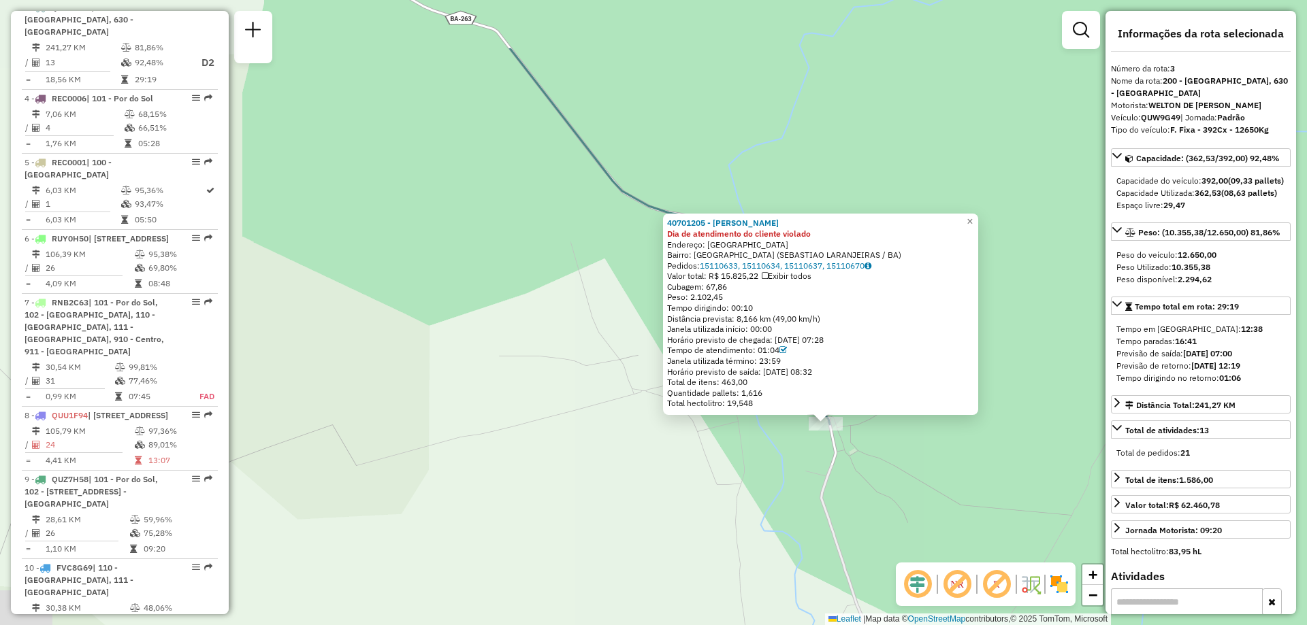
drag, startPoint x: 649, startPoint y: 463, endPoint x: 816, endPoint y: 540, distance: 184.0
click at [816, 540] on div "Rota 3 - Placa QUW9G49 40701205 - LITA - CASA SOUZA 40701205 - [PERSON_NAME] Di…" at bounding box center [653, 312] width 1307 height 625
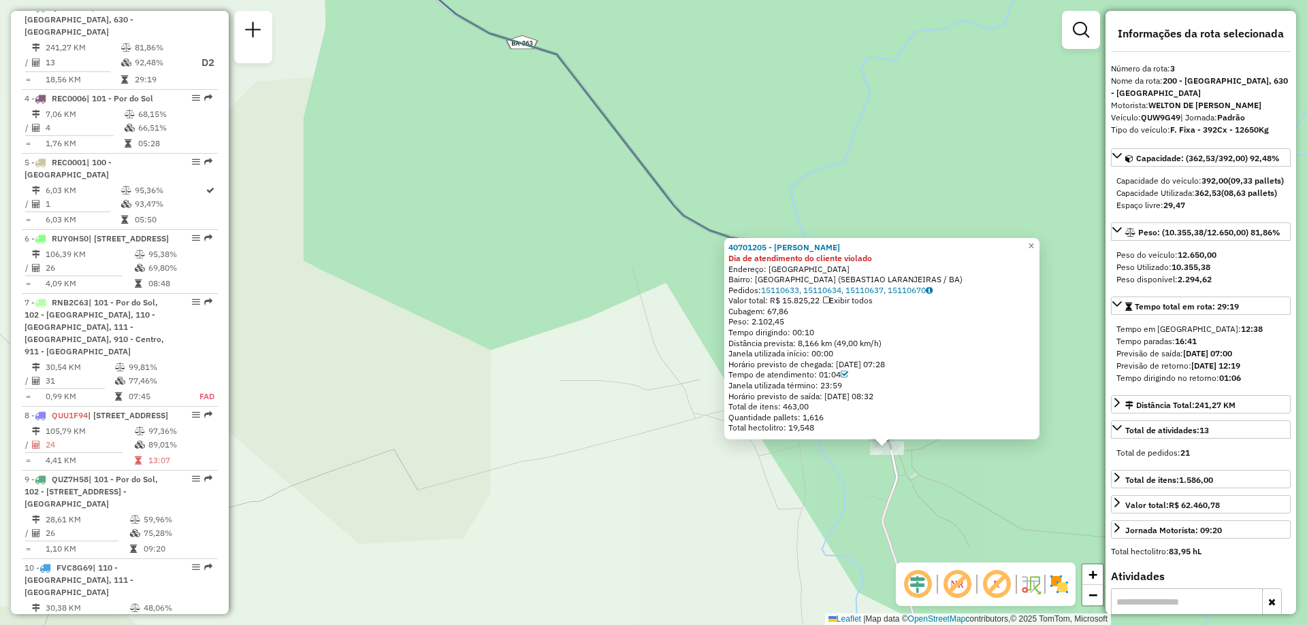
click at [565, 370] on div "40701205 - [PERSON_NAME] Dia de atendimento do cliente violado Endereço: [GEOGR…" at bounding box center [653, 312] width 1307 height 625
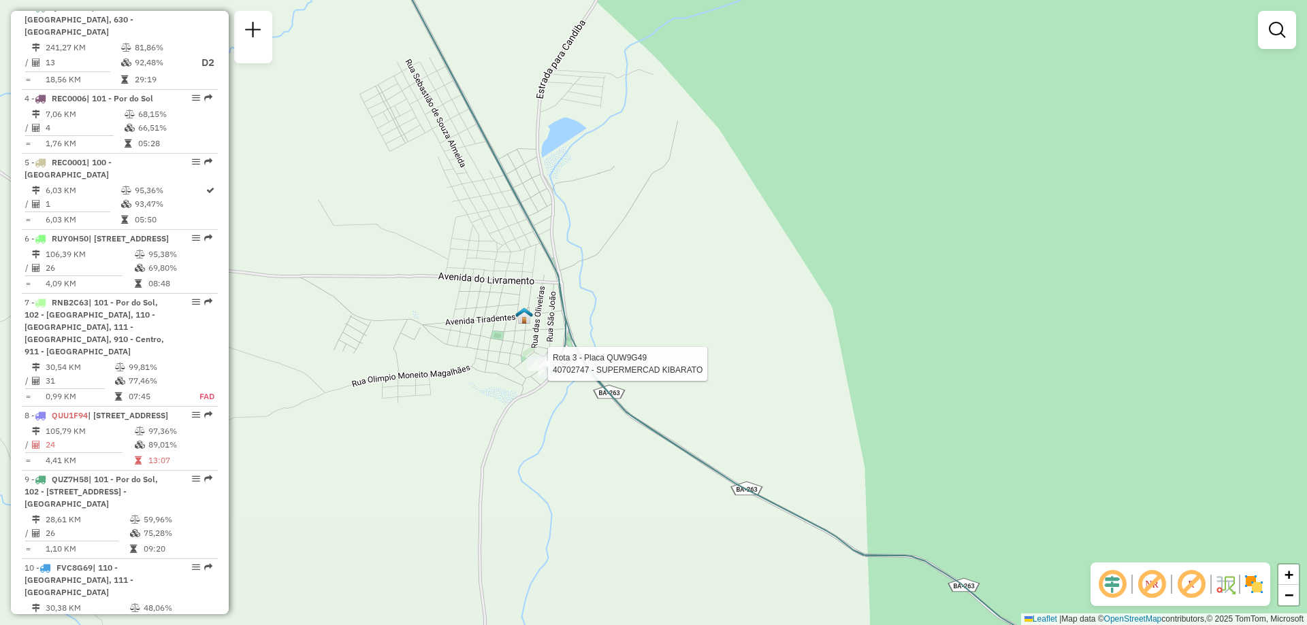
click at [529, 371] on div at bounding box center [544, 364] width 34 height 14
select select "**********"
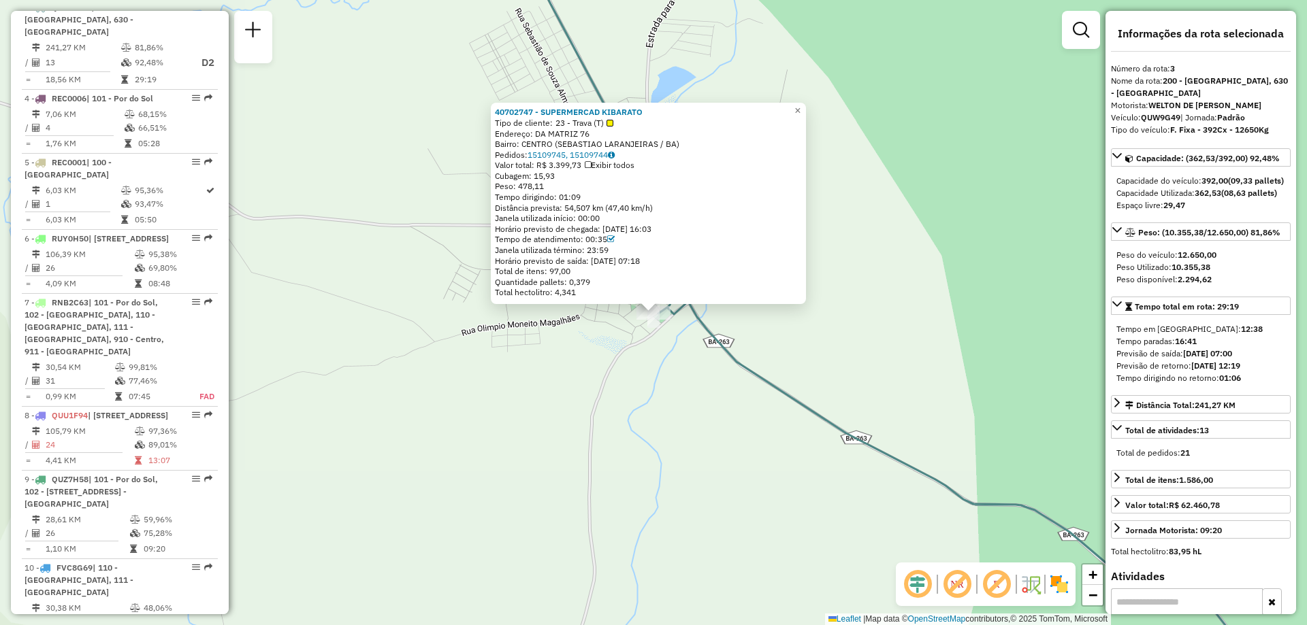
click at [787, 338] on div "40702747 - SUPERMERCAD KIBARATO Tipo de cliente: 23 - Trava (T) Endereço: DA MA…" at bounding box center [653, 312] width 1307 height 625
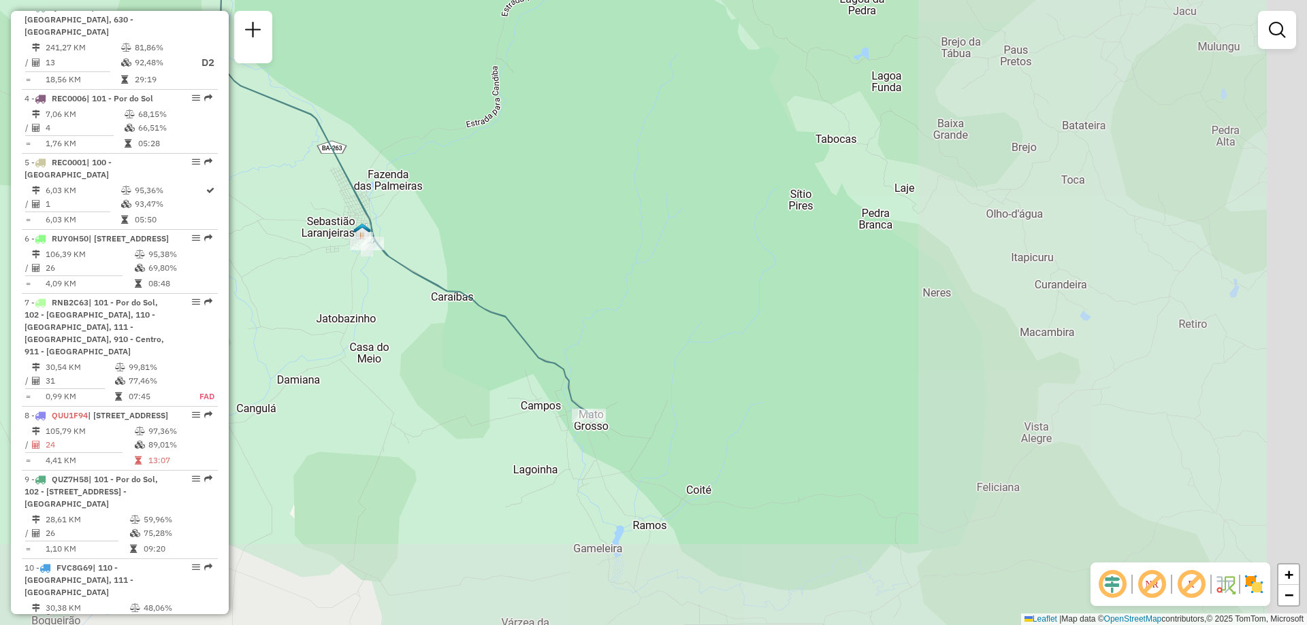
drag, startPoint x: 975, startPoint y: 459, endPoint x: 601, endPoint y: 307, distance: 403.5
click at [601, 307] on div "Janela de atendimento Grade de atendimento Capacidade Transportadoras Veículos …" at bounding box center [653, 312] width 1307 height 625
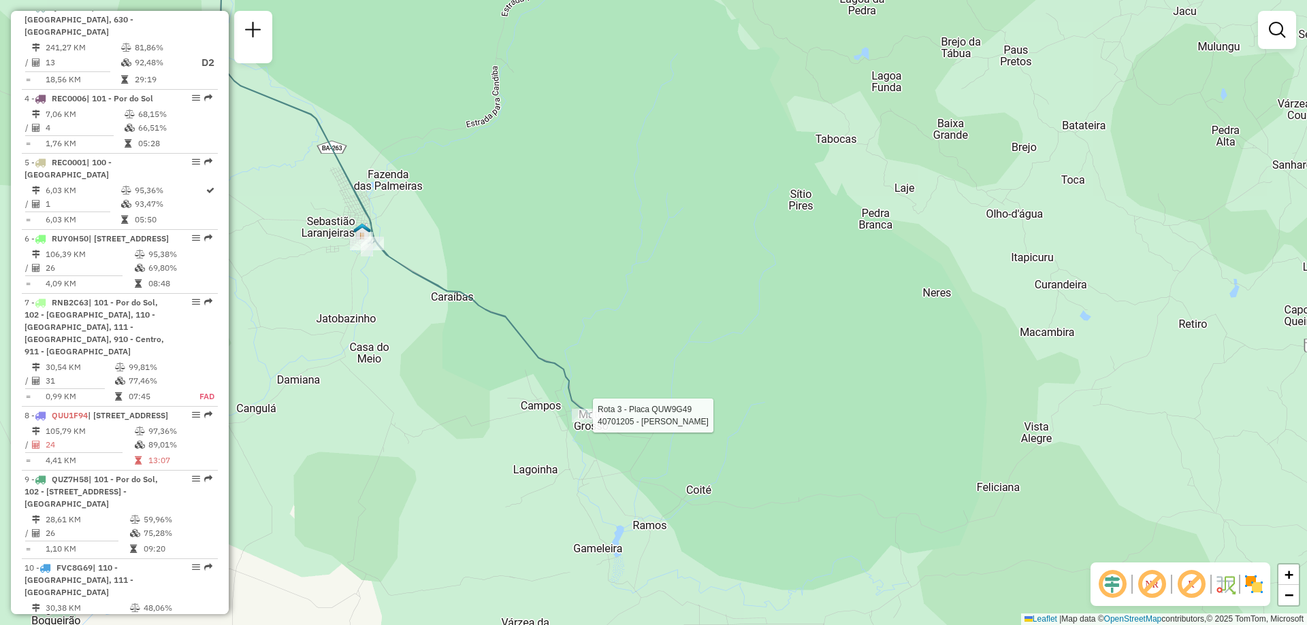
select select "**********"
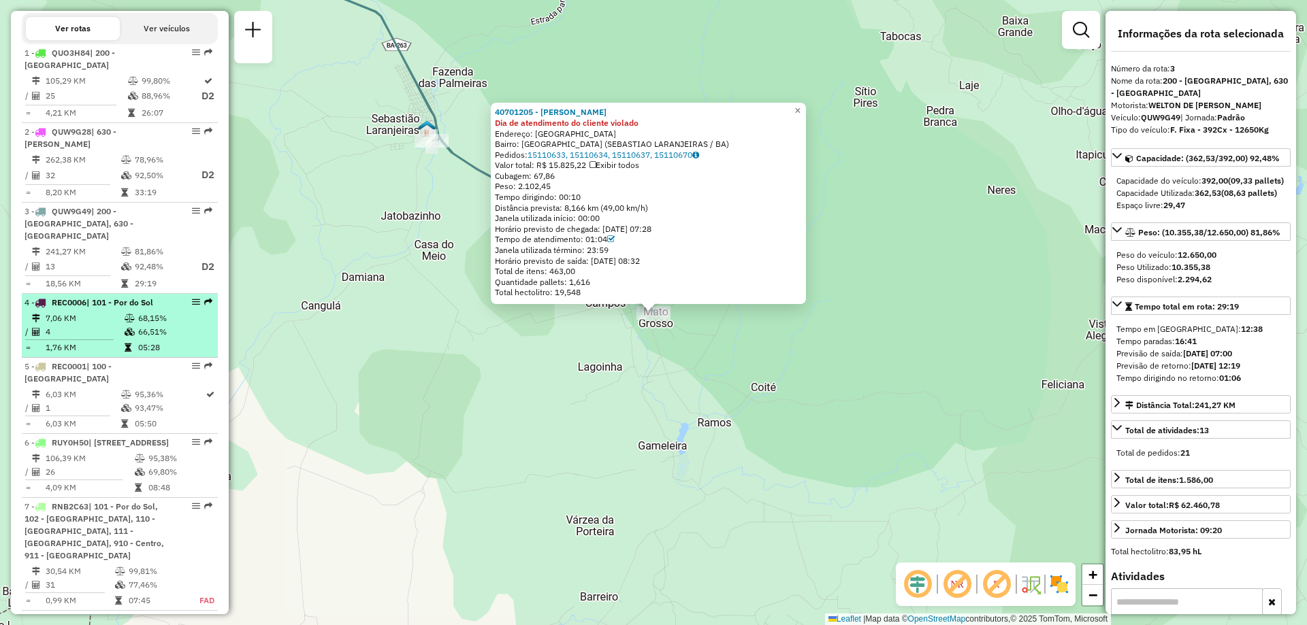
scroll to position [364, 0]
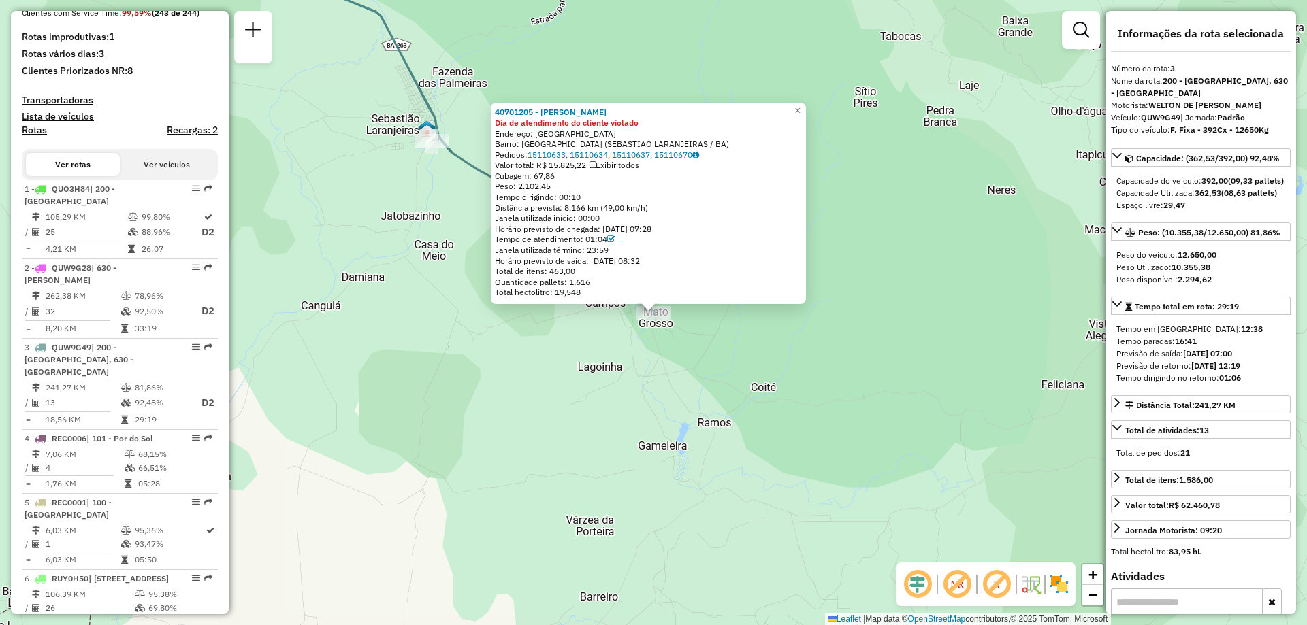
click at [493, 388] on div "40701205 - [PERSON_NAME] Dia de atendimento do cliente violado Endereço: [GEOGR…" at bounding box center [653, 312] width 1307 height 625
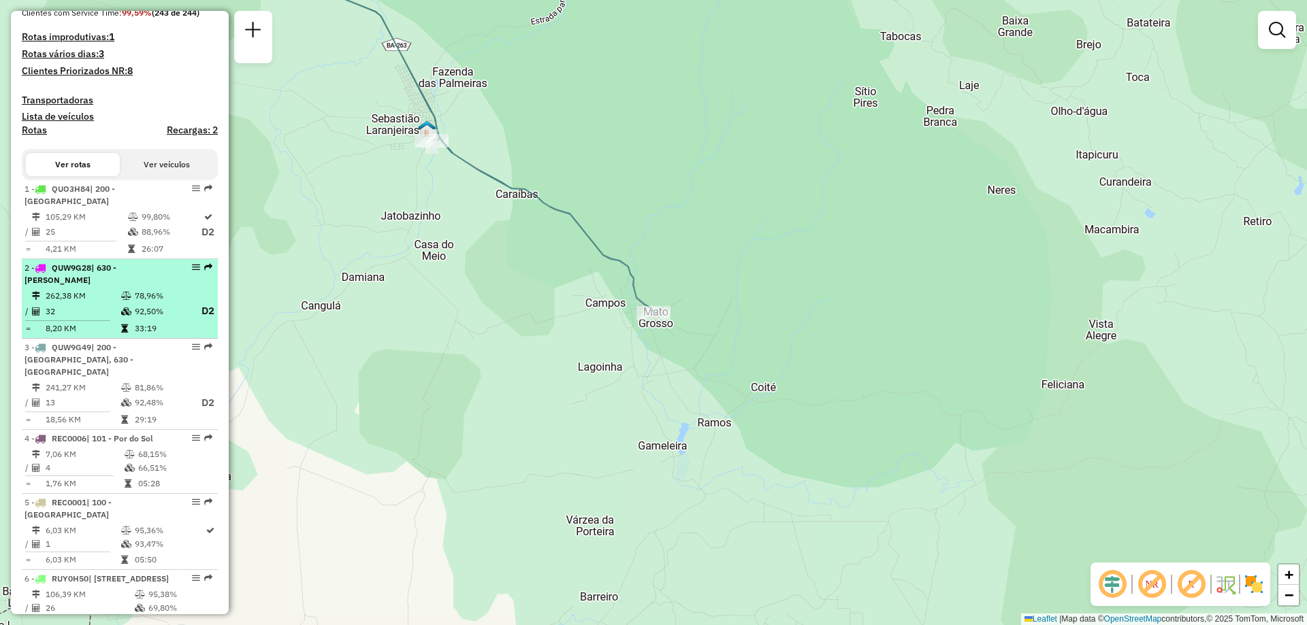
click at [76, 320] on td "32" at bounding box center [83, 311] width 76 height 17
select select "**********"
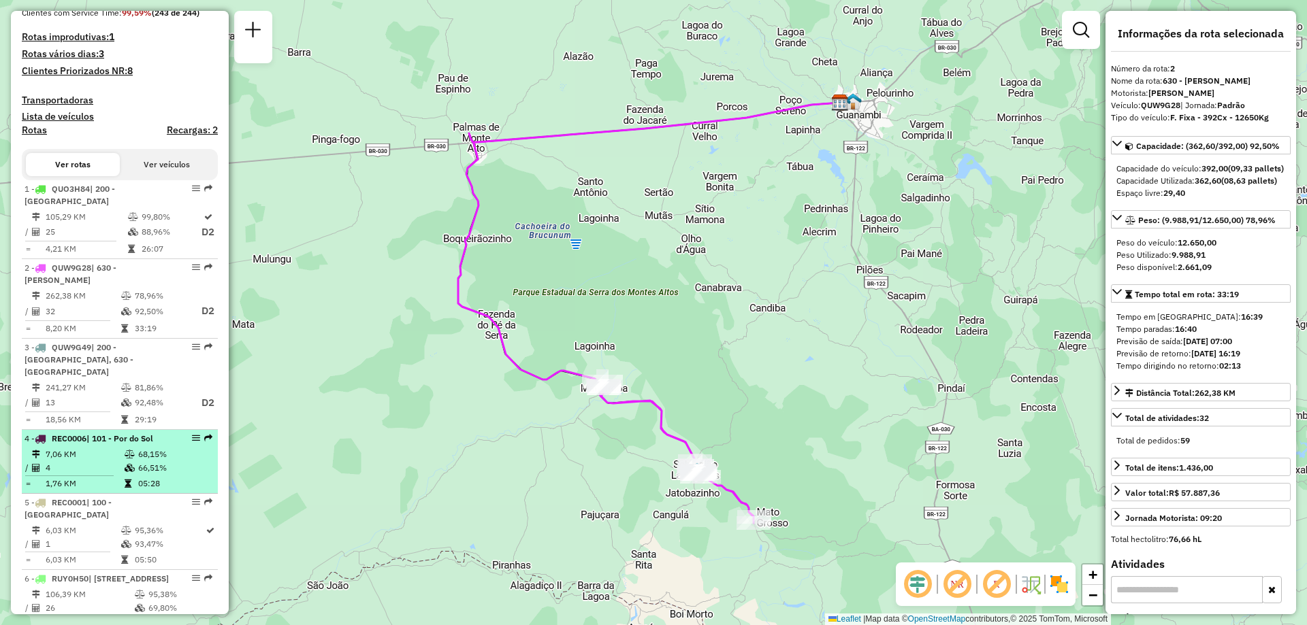
click at [112, 474] on td "4" at bounding box center [84, 468] width 79 height 14
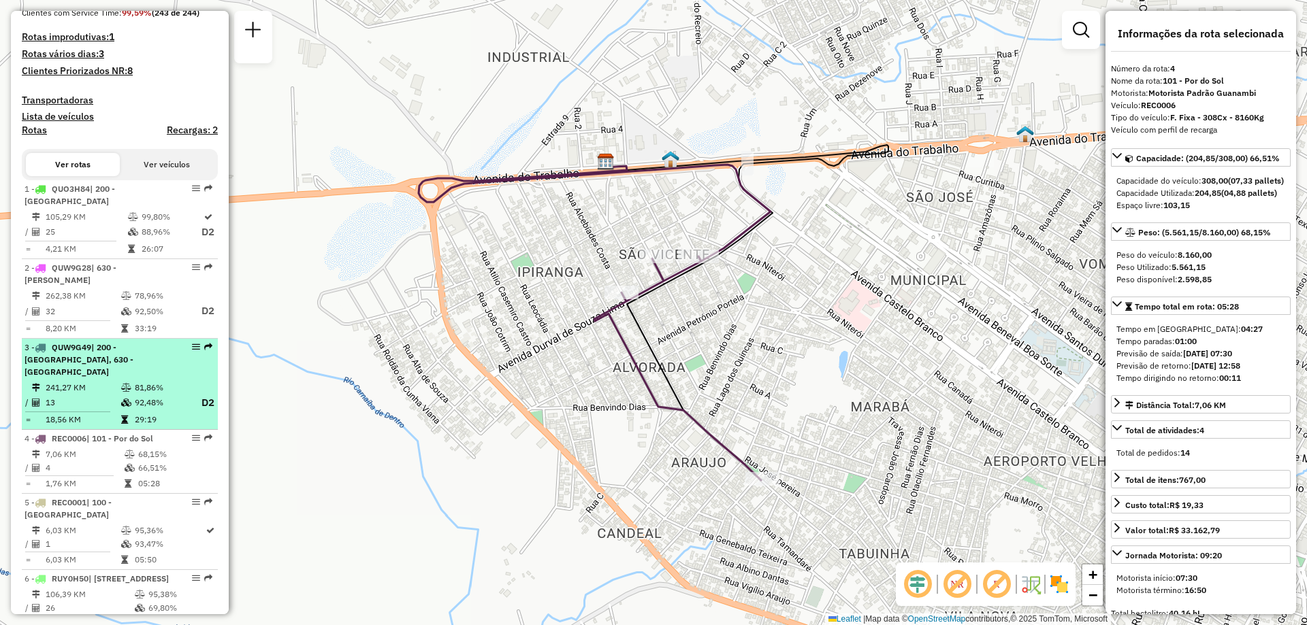
click at [156, 378] on div "3 - QUW9G49 | 200 - [GEOGRAPHIC_DATA], 630 - [GEOGRAPHIC_DATA]" at bounding box center [97, 360] width 144 height 37
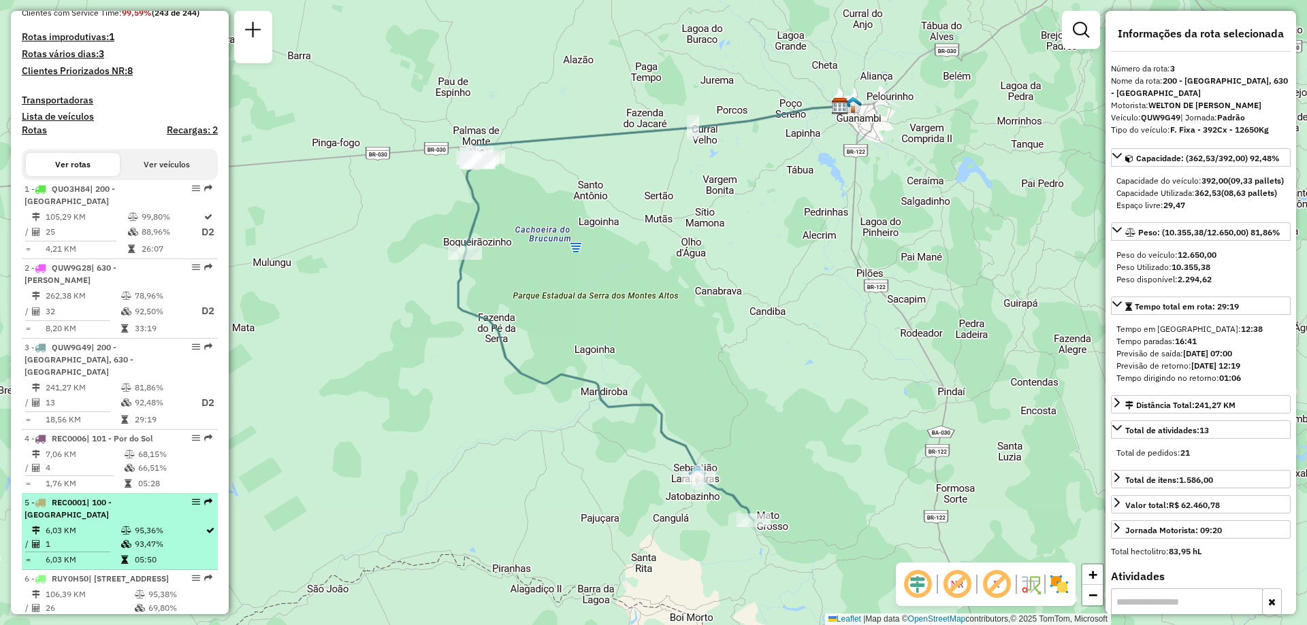
scroll to position [500, 0]
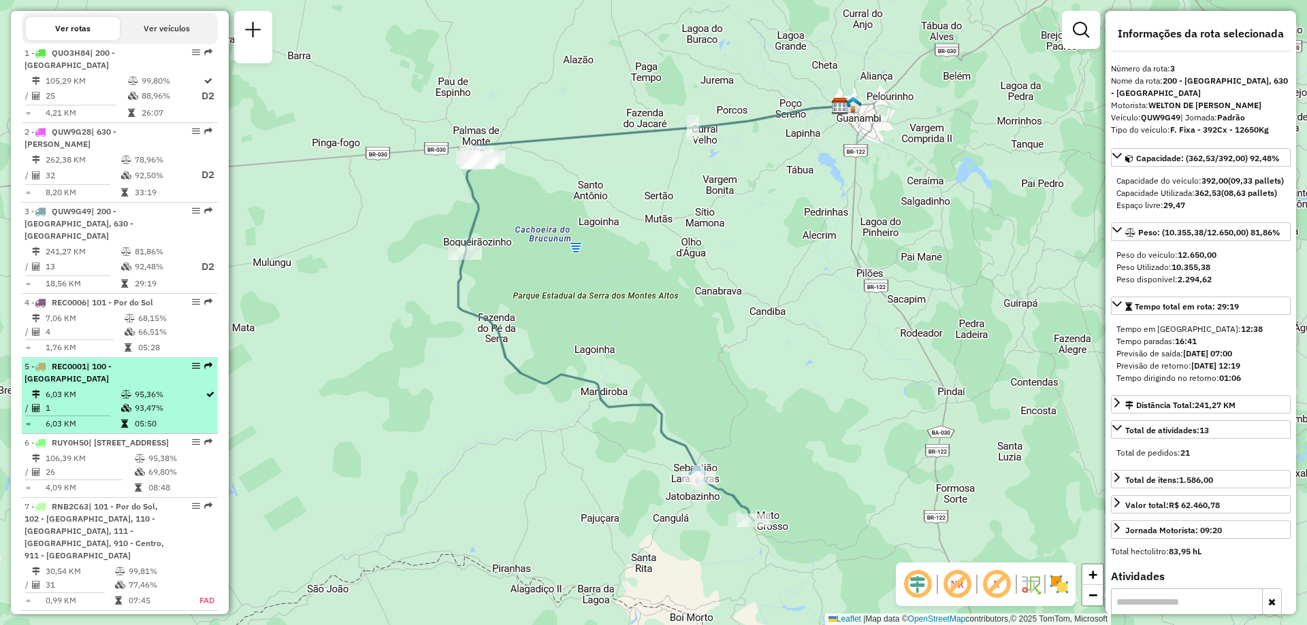
click at [116, 415] on td "1" at bounding box center [83, 409] width 76 height 14
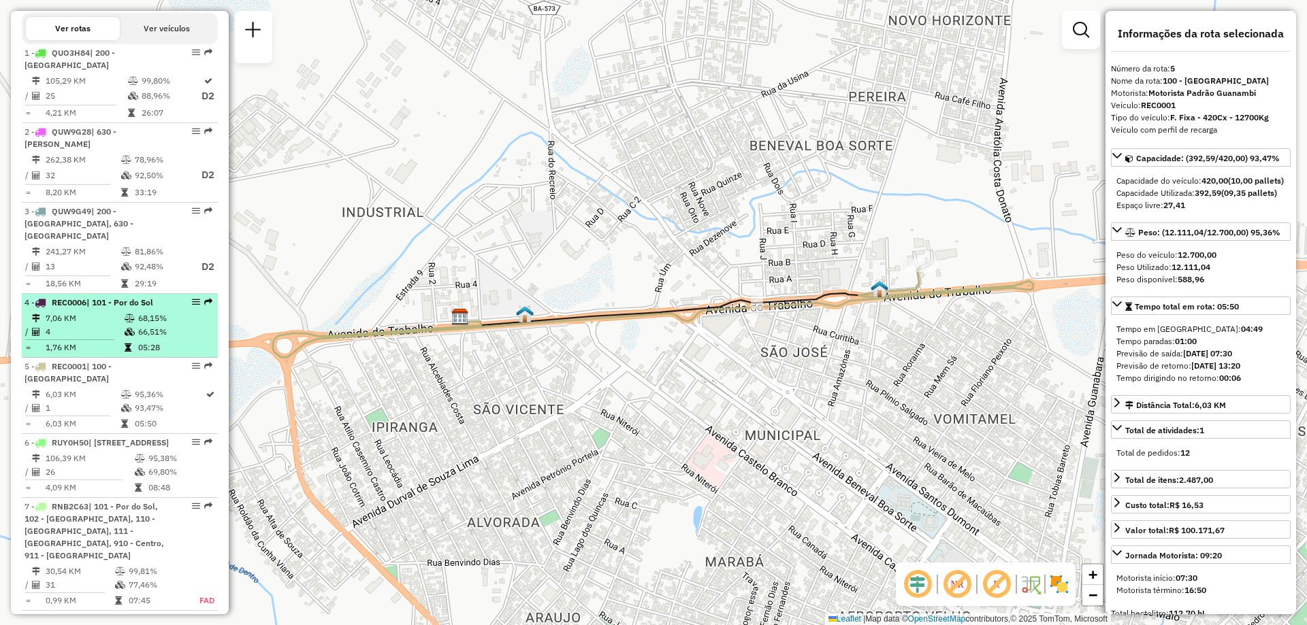
click at [124, 308] on span "| 101 - Por do Sol" at bounding box center [119, 302] width 67 height 10
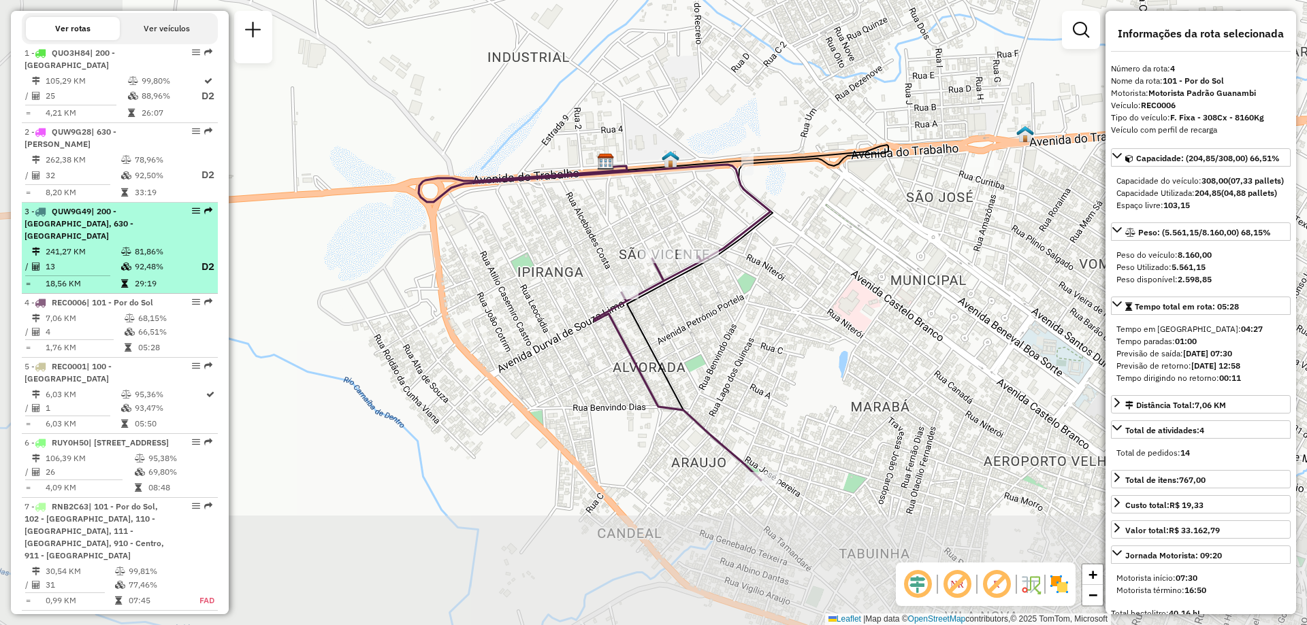
click at [131, 242] on div "3 - QUW9G49 | 200 - [GEOGRAPHIC_DATA], 630 - [GEOGRAPHIC_DATA]" at bounding box center [97, 224] width 144 height 37
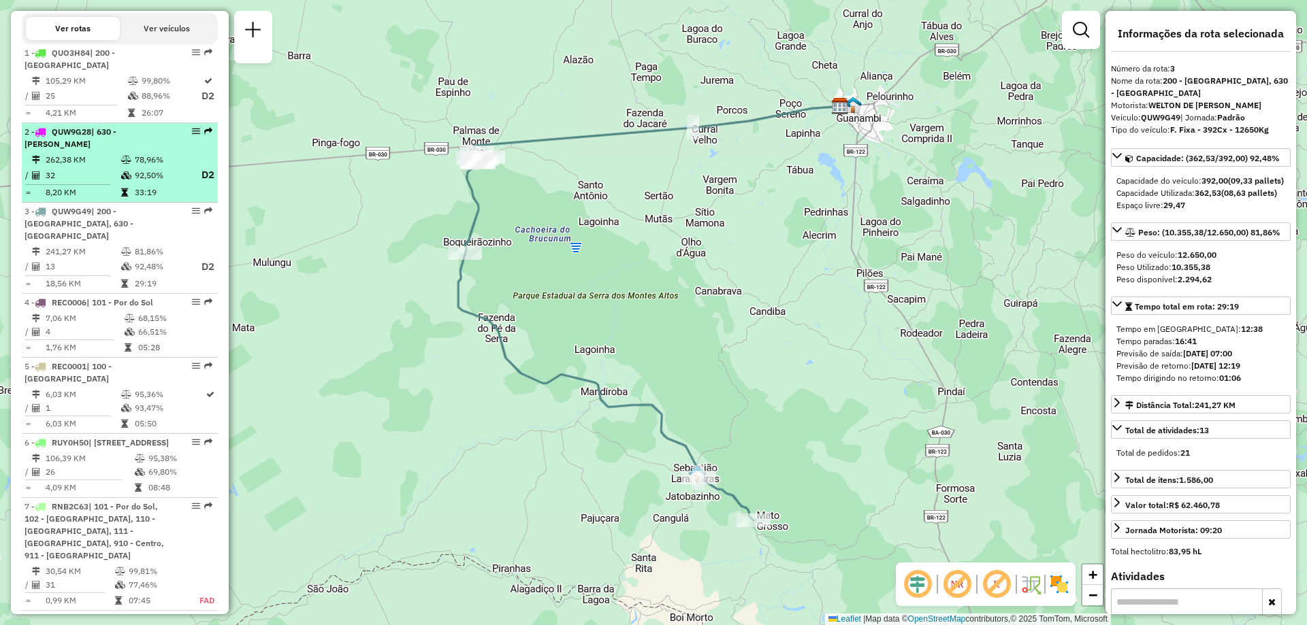
click at [137, 167] on td "78,96%" at bounding box center [161, 160] width 54 height 14
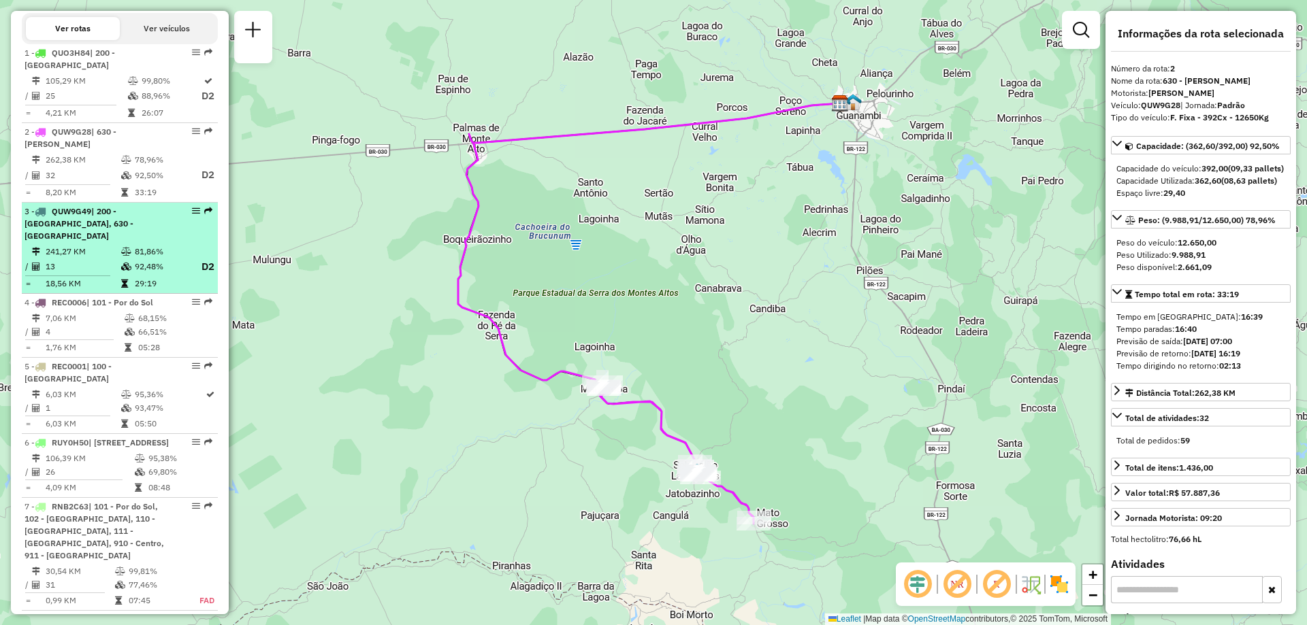
click at [123, 225] on span "| 200 - [GEOGRAPHIC_DATA], 630 - [GEOGRAPHIC_DATA]" at bounding box center [79, 223] width 109 height 35
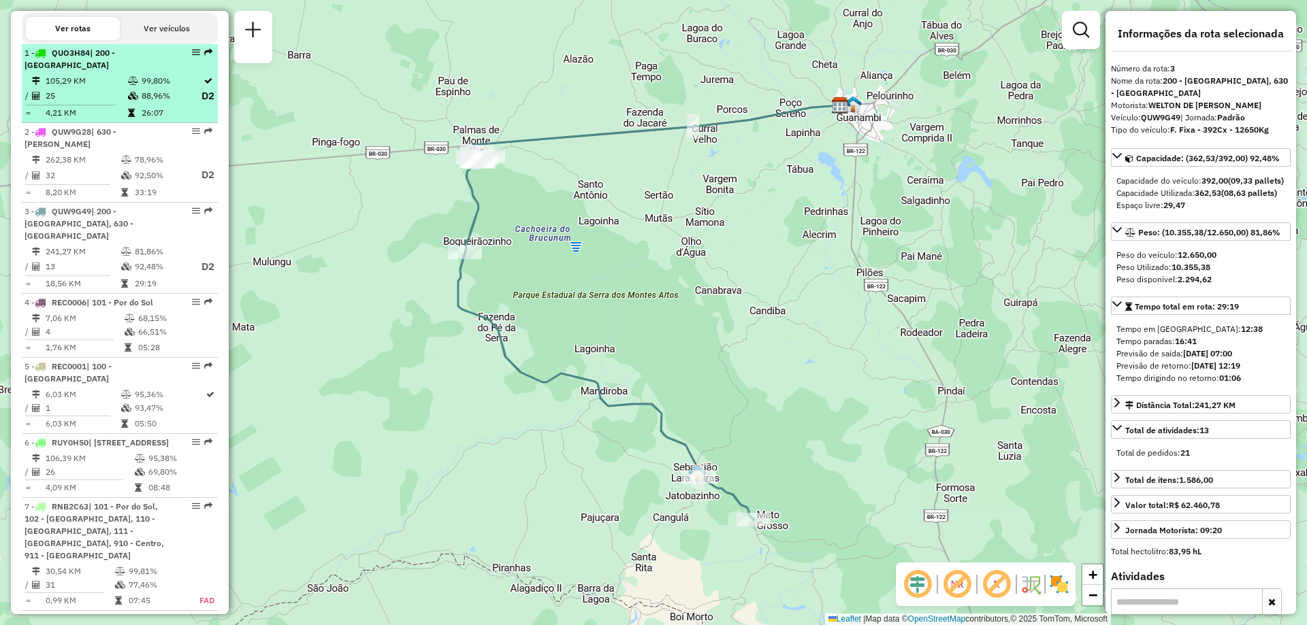
click at [82, 88] on td "105,29 KM" at bounding box center [86, 81] width 82 height 14
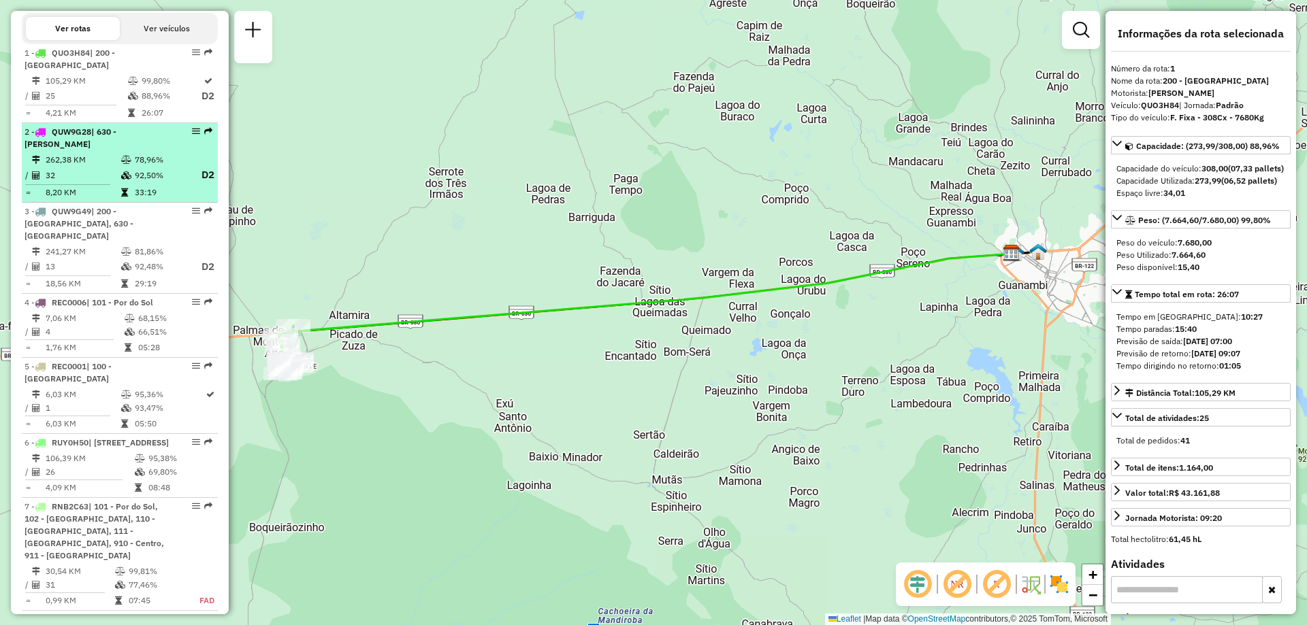
click at [112, 184] on td "32" at bounding box center [83, 175] width 76 height 17
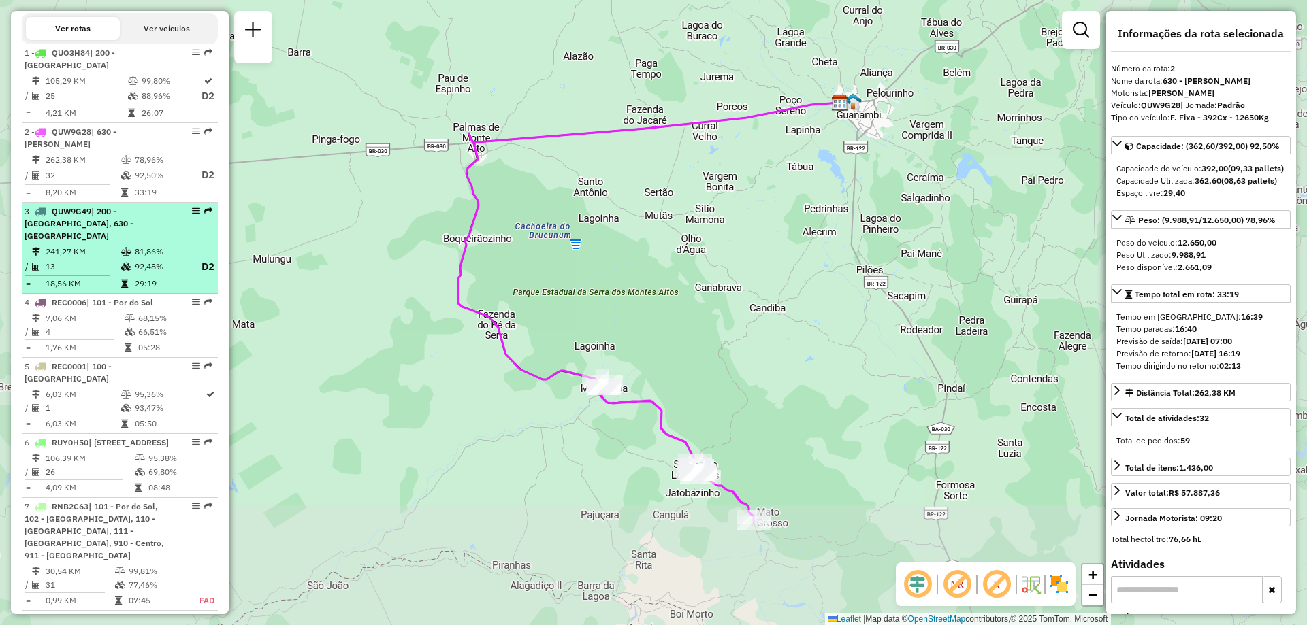
click at [105, 242] on div "3 - QUW9G49 | 200 - [GEOGRAPHIC_DATA], 630 - [GEOGRAPHIC_DATA]" at bounding box center [97, 224] width 144 height 37
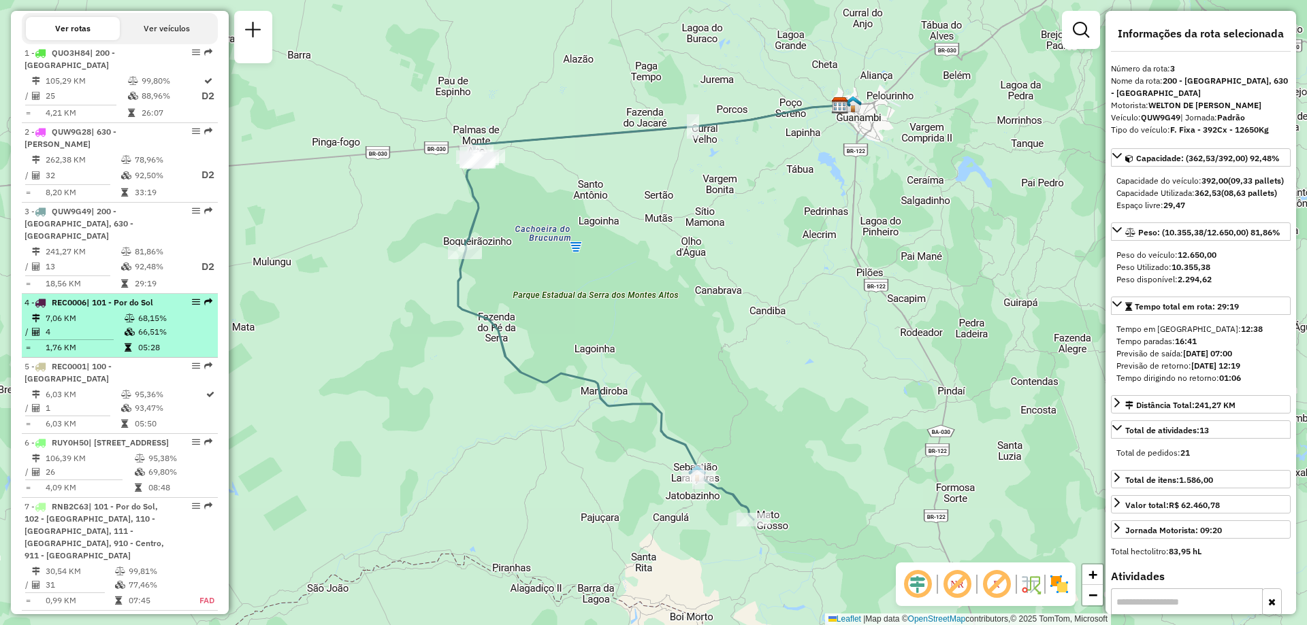
click at [112, 325] on td "7,06 KM" at bounding box center [84, 319] width 79 height 14
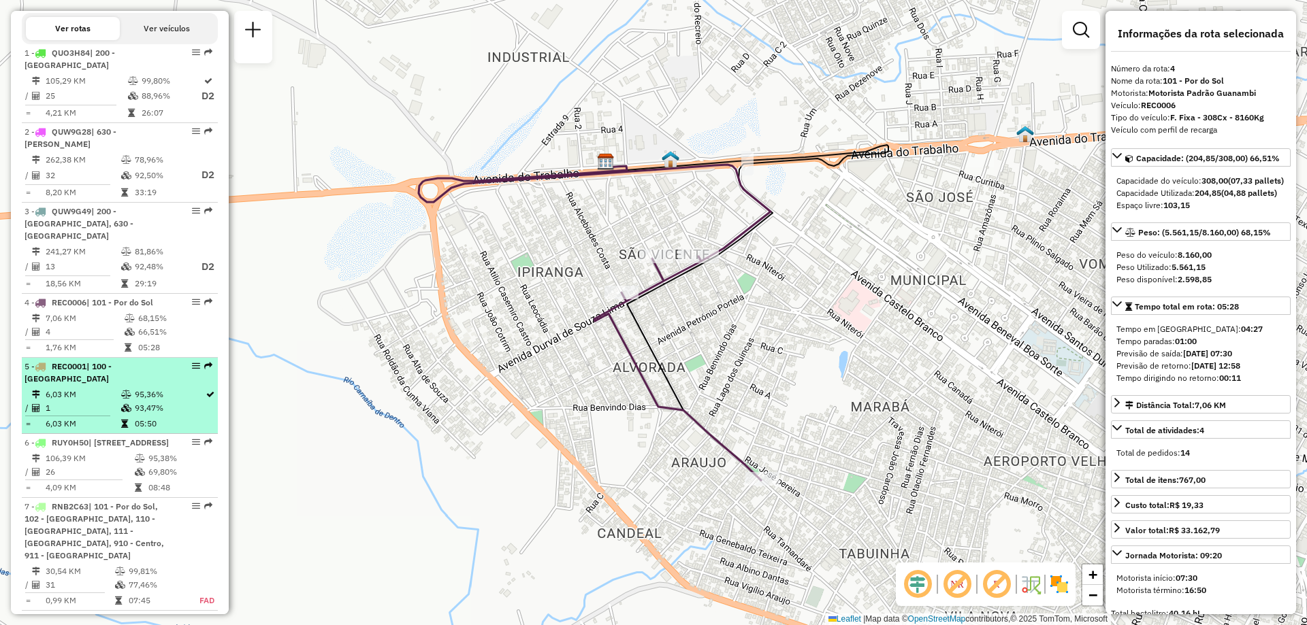
click at [88, 385] on div "5 - REC0001 | 100 - [GEOGRAPHIC_DATA]" at bounding box center [97, 373] width 144 height 25
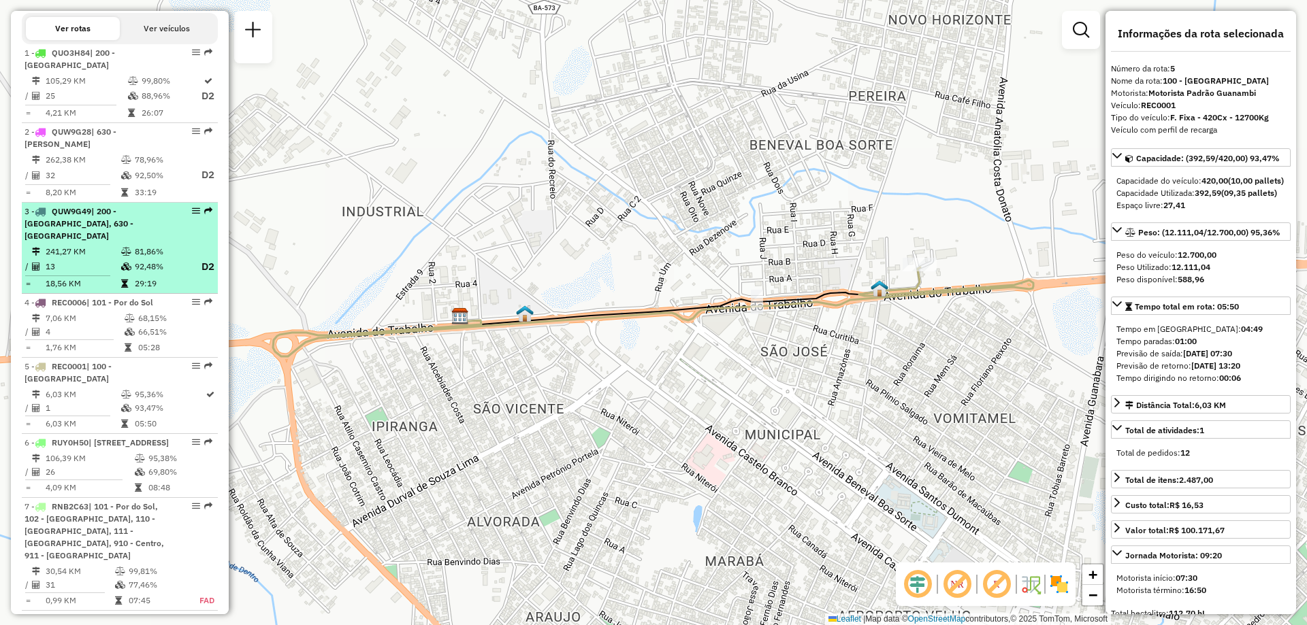
click at [96, 242] on div "3 - QUW9G49 | 200 - [GEOGRAPHIC_DATA], 630 - [GEOGRAPHIC_DATA]" at bounding box center [97, 224] width 144 height 37
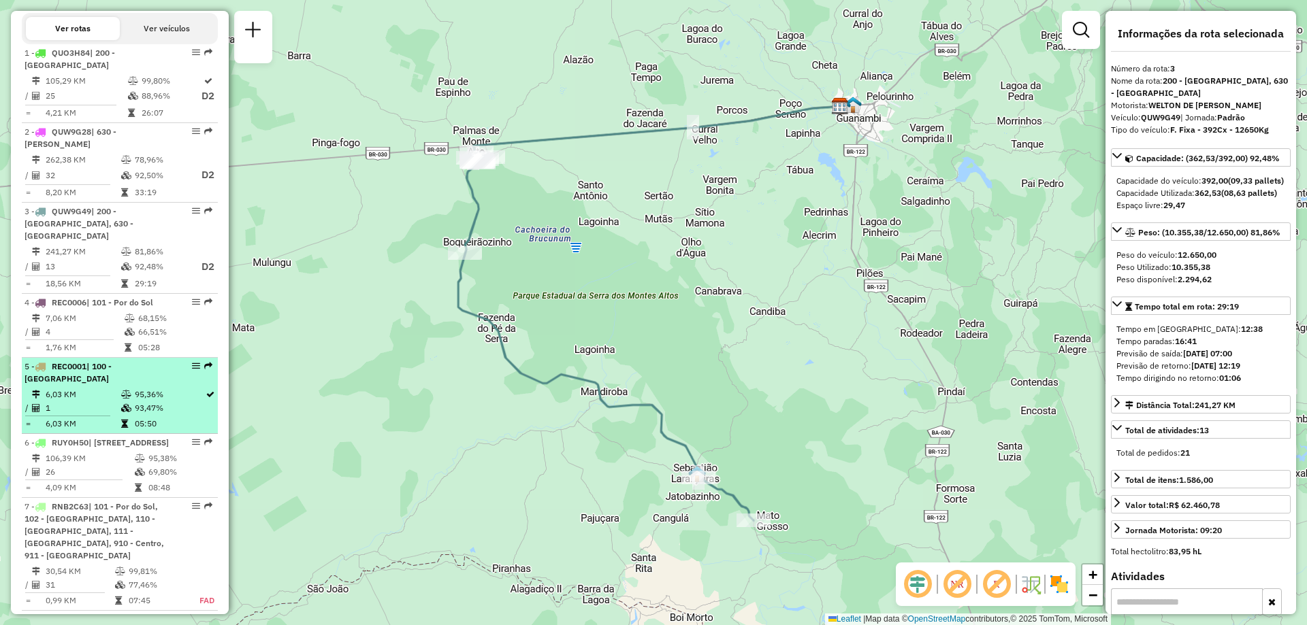
click at [82, 372] on span "REC0001" at bounding box center [69, 366] width 35 height 10
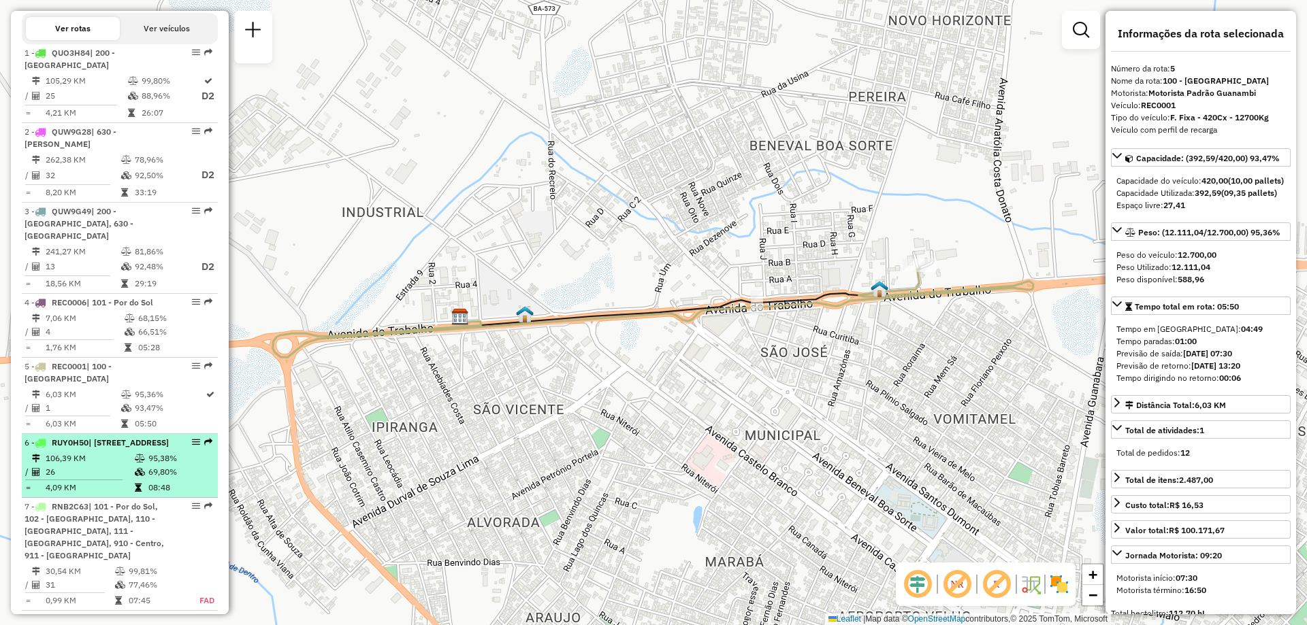
click at [75, 466] on td "106,39 KM" at bounding box center [89, 459] width 89 height 14
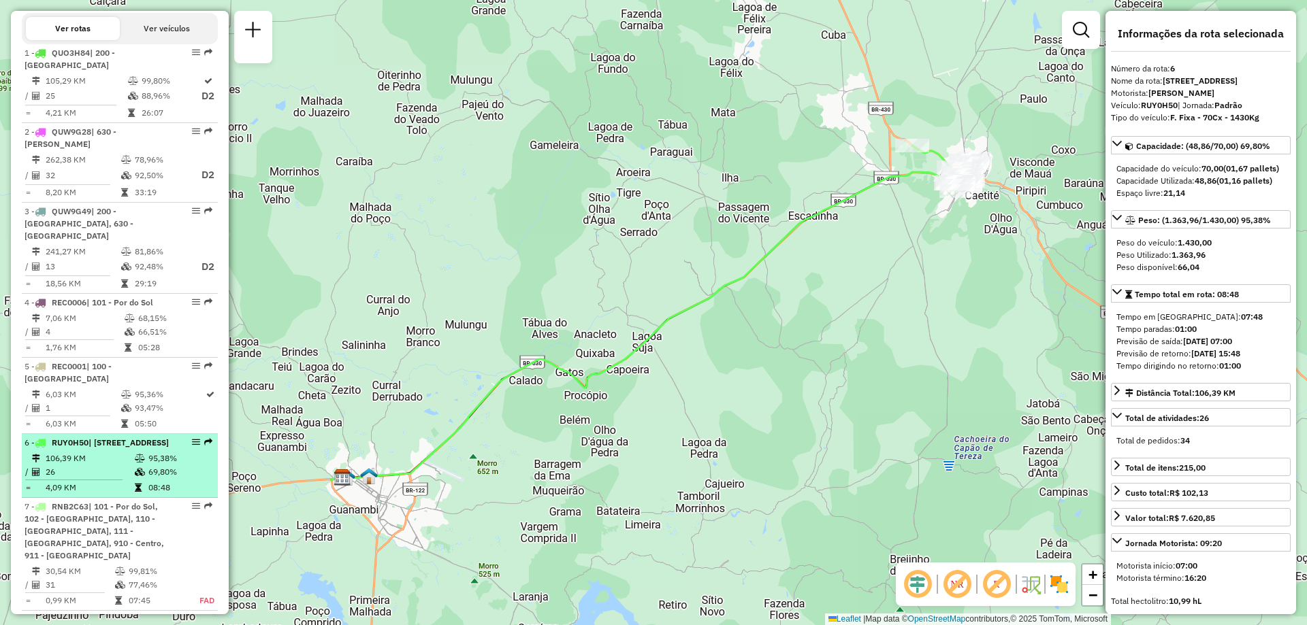
scroll to position [568, 0]
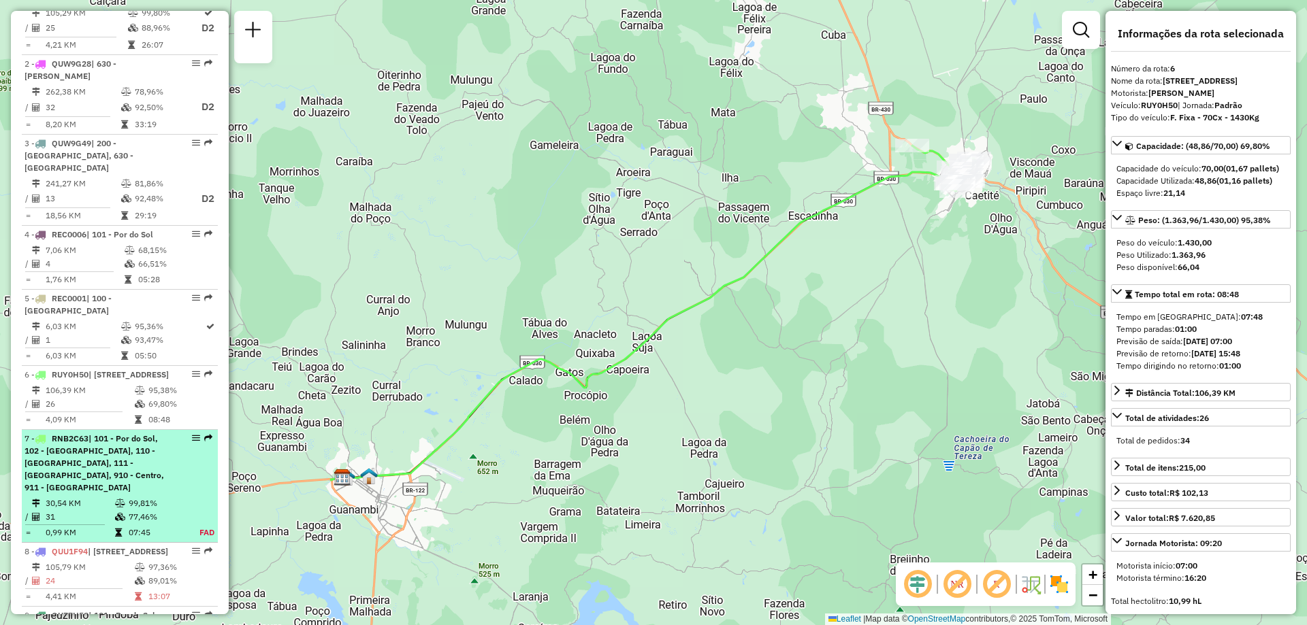
click at [80, 485] on span "| 101 - Por do Sol, 102 - [GEOGRAPHIC_DATA], 110 - [GEOGRAPHIC_DATA], 111 - [GE…" at bounding box center [95, 463] width 140 height 59
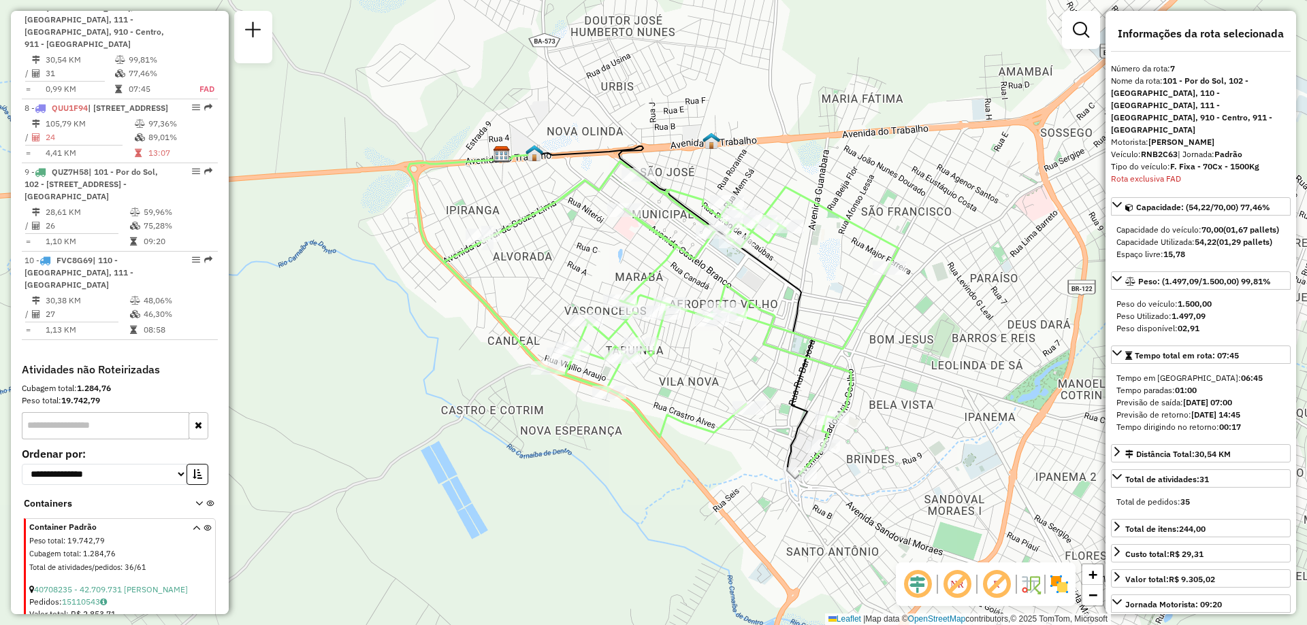
scroll to position [944, 0]
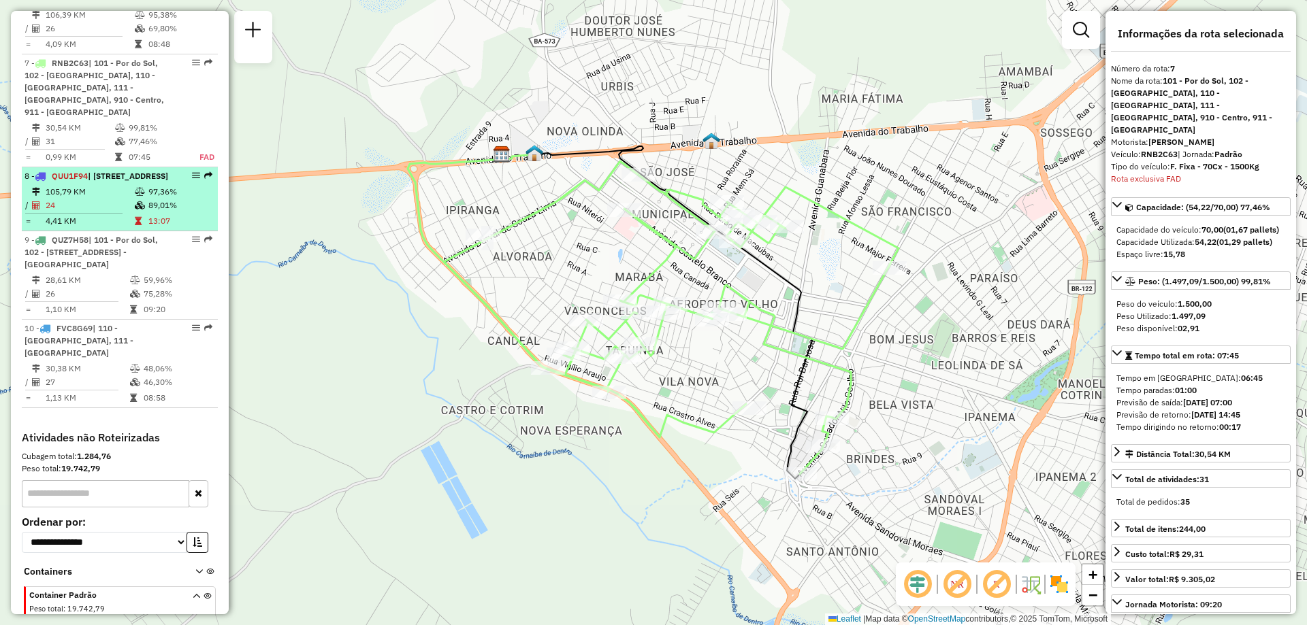
click at [100, 214] on hr at bounding box center [73, 213] width 97 height 1
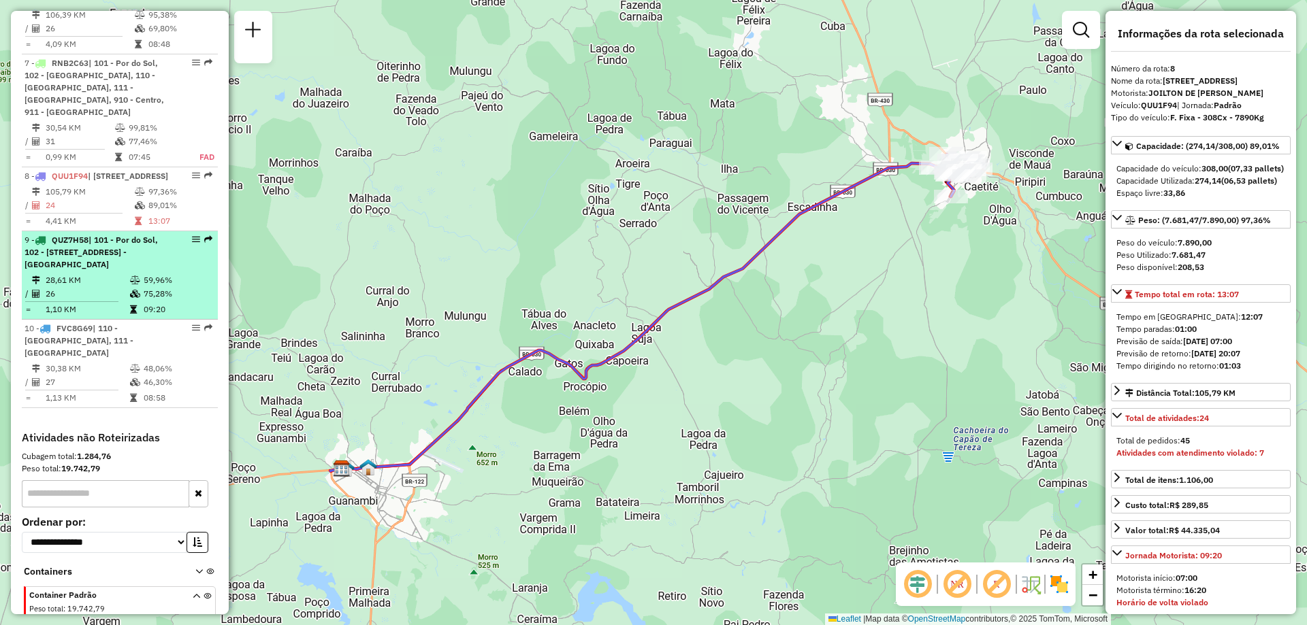
click at [127, 271] on div "9 - QUZ7H58 | 101 - Por do Sol, 102 - [STREET_ADDRESS] Pascoal" at bounding box center [97, 252] width 144 height 37
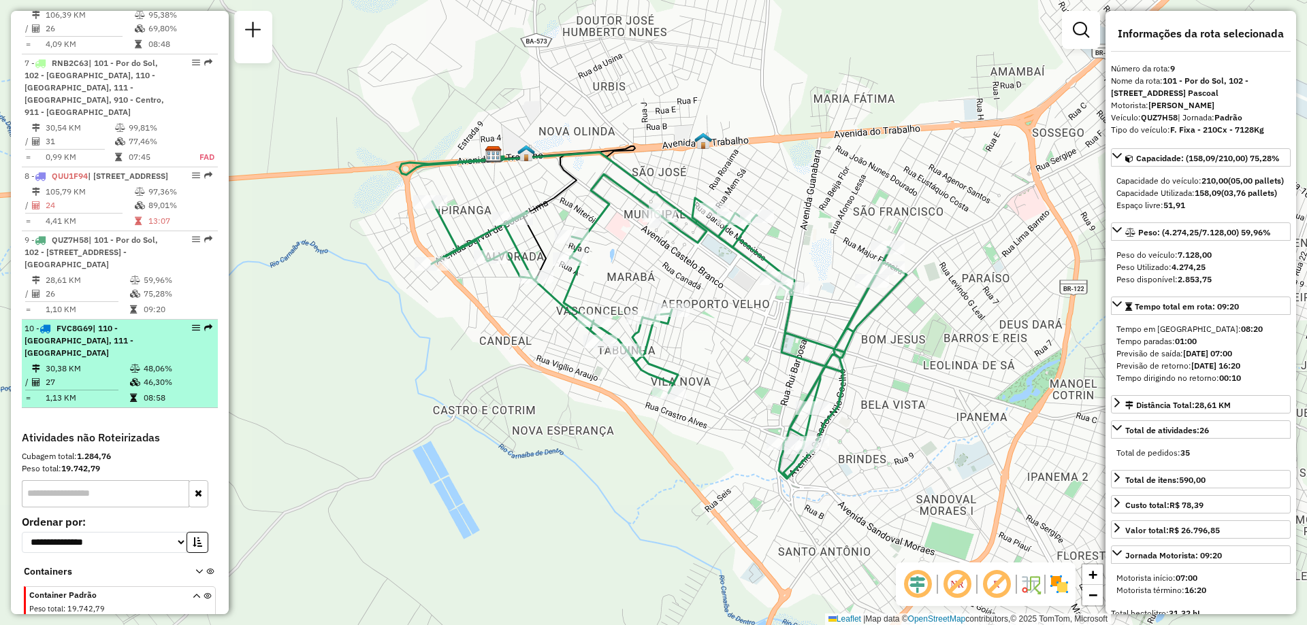
click at [128, 359] on div "10 - FVC8G69 | 110 - [GEOGRAPHIC_DATA], 111 - [GEOGRAPHIC_DATA]" at bounding box center [97, 341] width 144 height 37
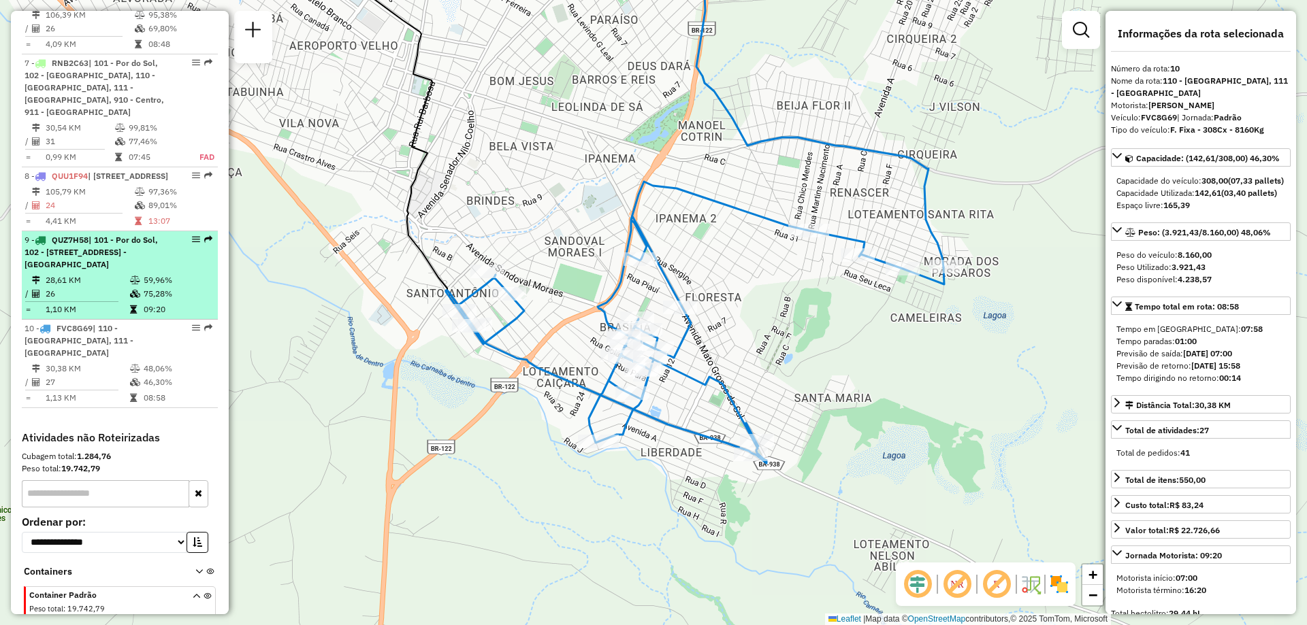
click at [148, 301] on td "75,28%" at bounding box center [177, 294] width 69 height 14
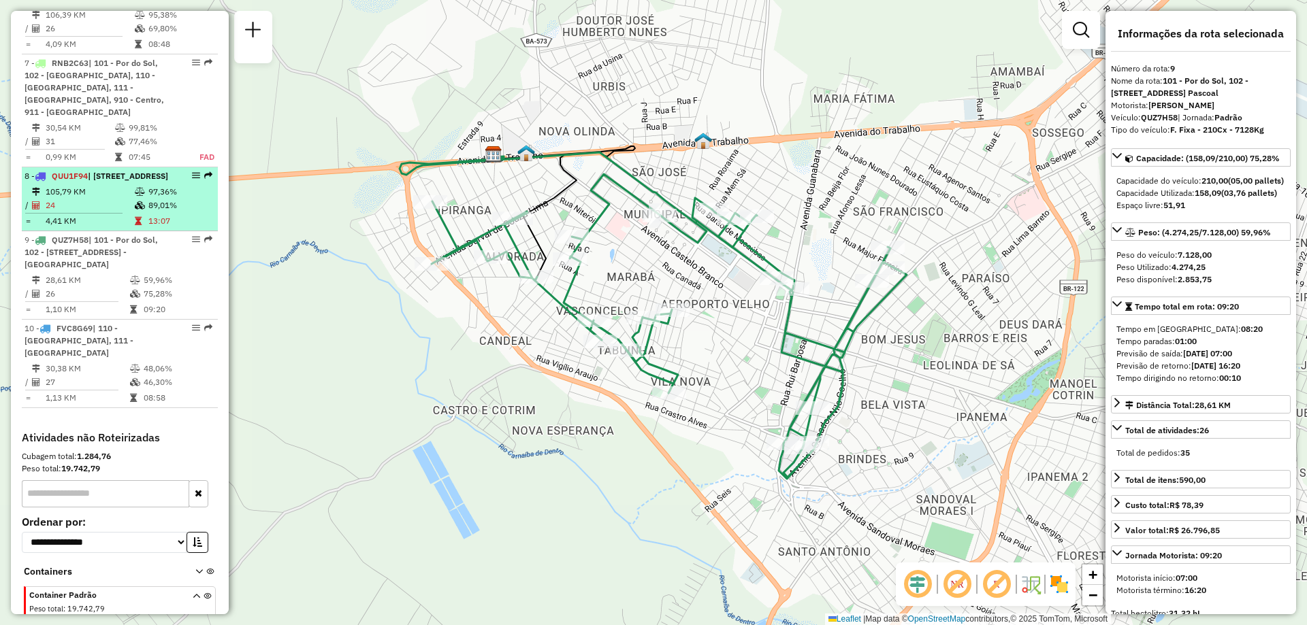
click at [84, 212] on td "24" at bounding box center [89, 206] width 89 height 14
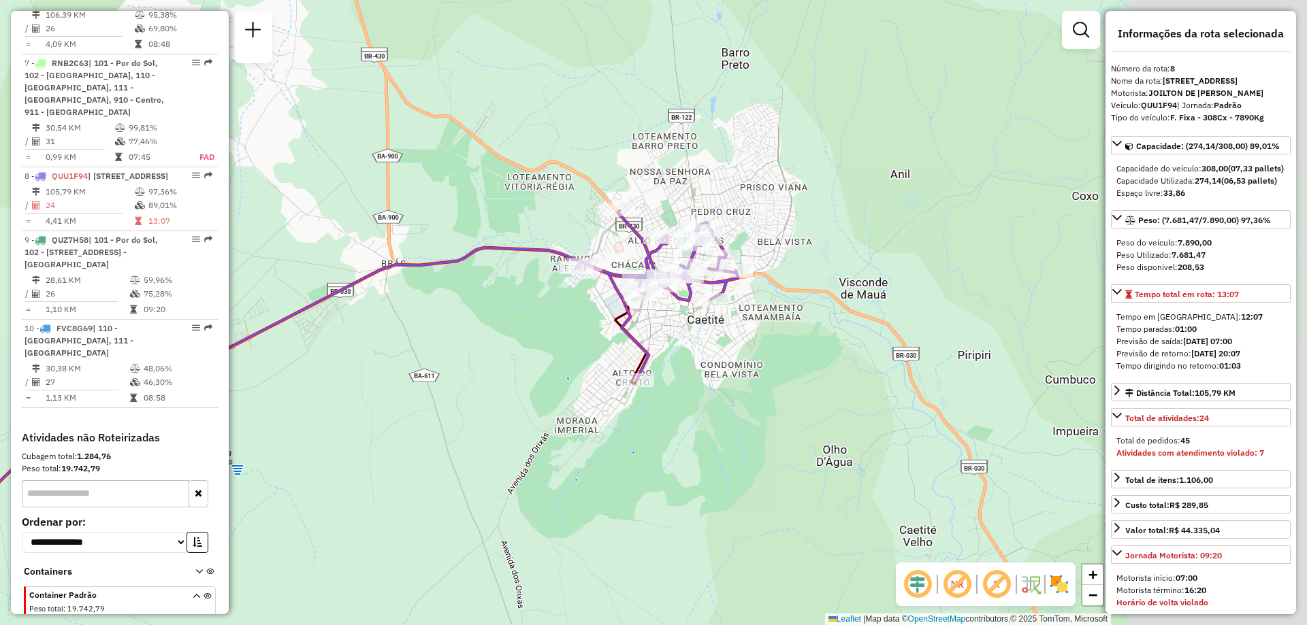
drag, startPoint x: 806, startPoint y: 129, endPoint x: 589, endPoint y: 239, distance: 243.5
click at [589, 239] on div "Janela de atendimento Grade de atendimento Capacidade Transportadoras Veículos …" at bounding box center [653, 312] width 1307 height 625
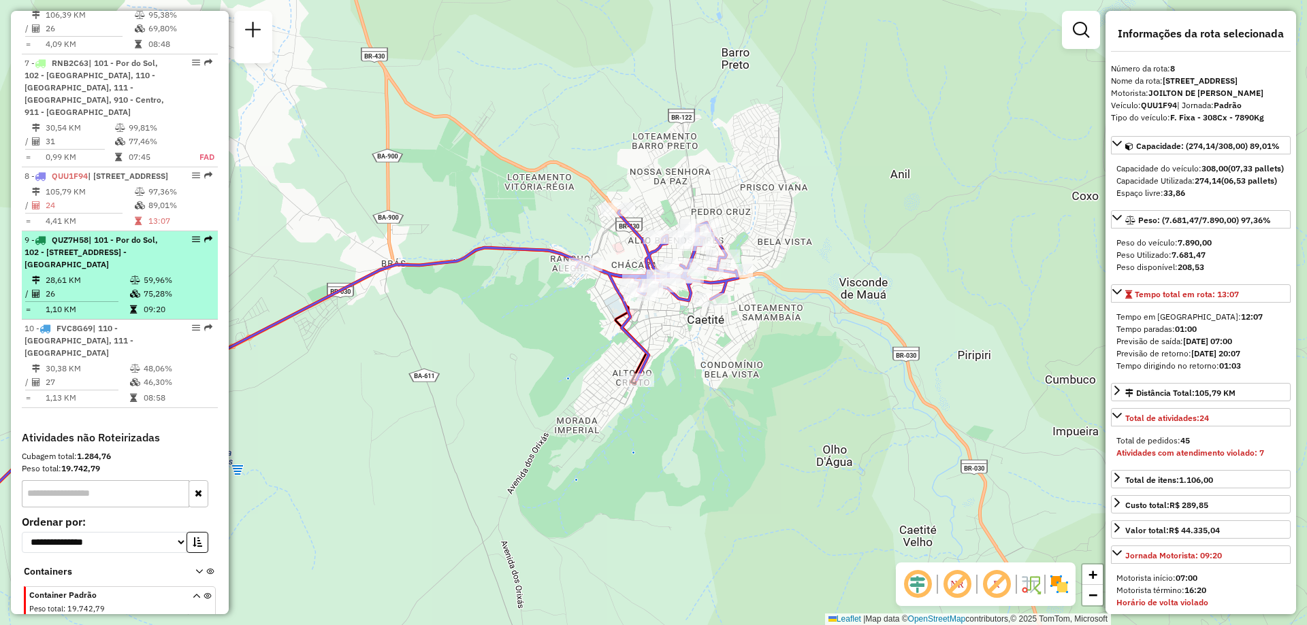
click at [78, 270] on span "| 101 - Por do Sol, 102 - [STREET_ADDRESS] - [GEOGRAPHIC_DATA]" at bounding box center [91, 252] width 133 height 35
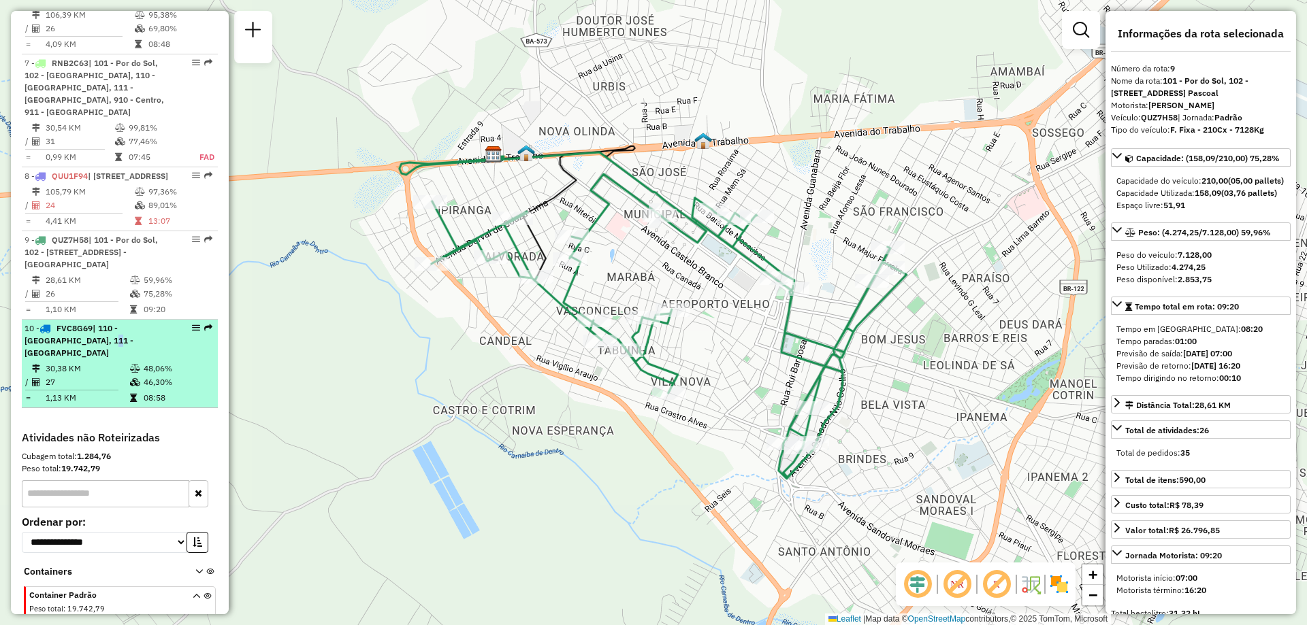
click at [76, 358] on span "| 110 - [GEOGRAPHIC_DATA], 111 - [GEOGRAPHIC_DATA]" at bounding box center [79, 340] width 109 height 35
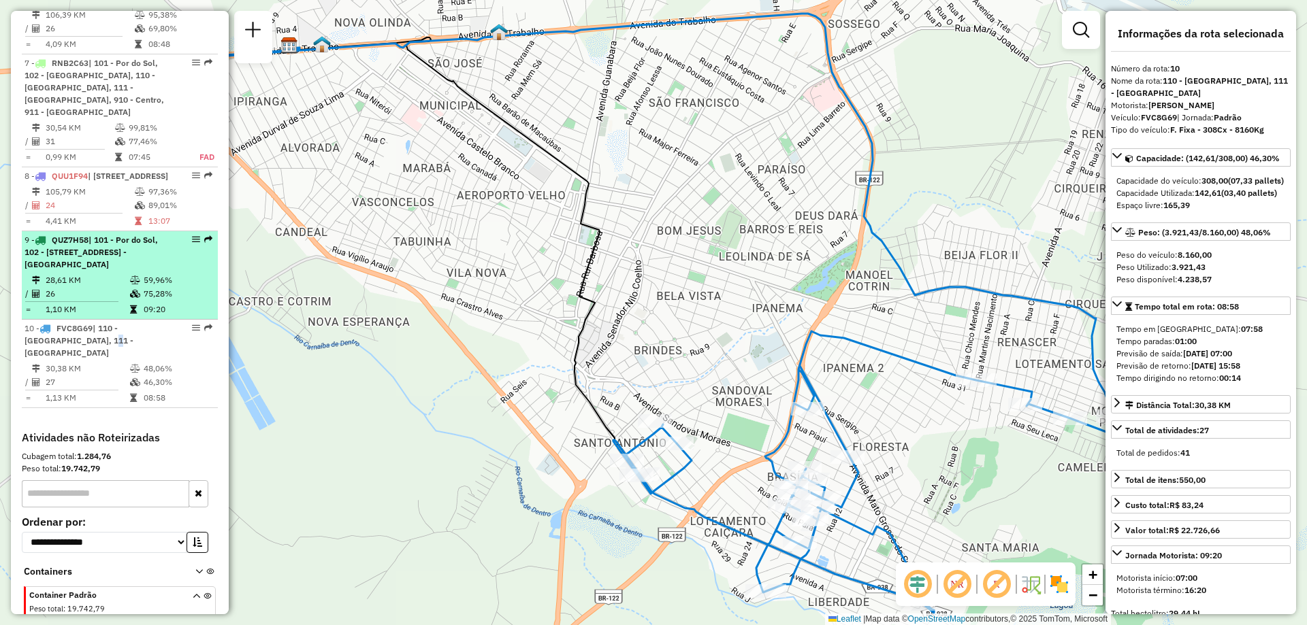
click at [99, 271] on div "9 - QUZ7H58 | 101 - Por do Sol, 102 - [STREET_ADDRESS] Pascoal" at bounding box center [97, 252] width 144 height 37
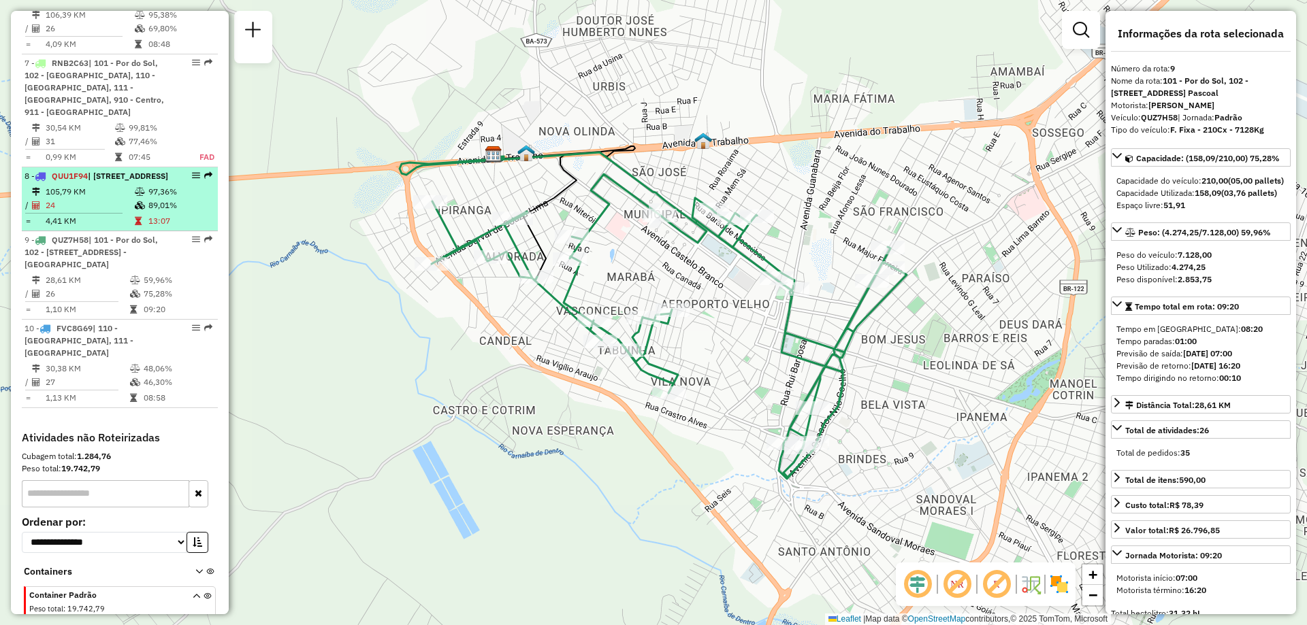
click at [104, 199] on td "105,79 KM" at bounding box center [89, 192] width 89 height 14
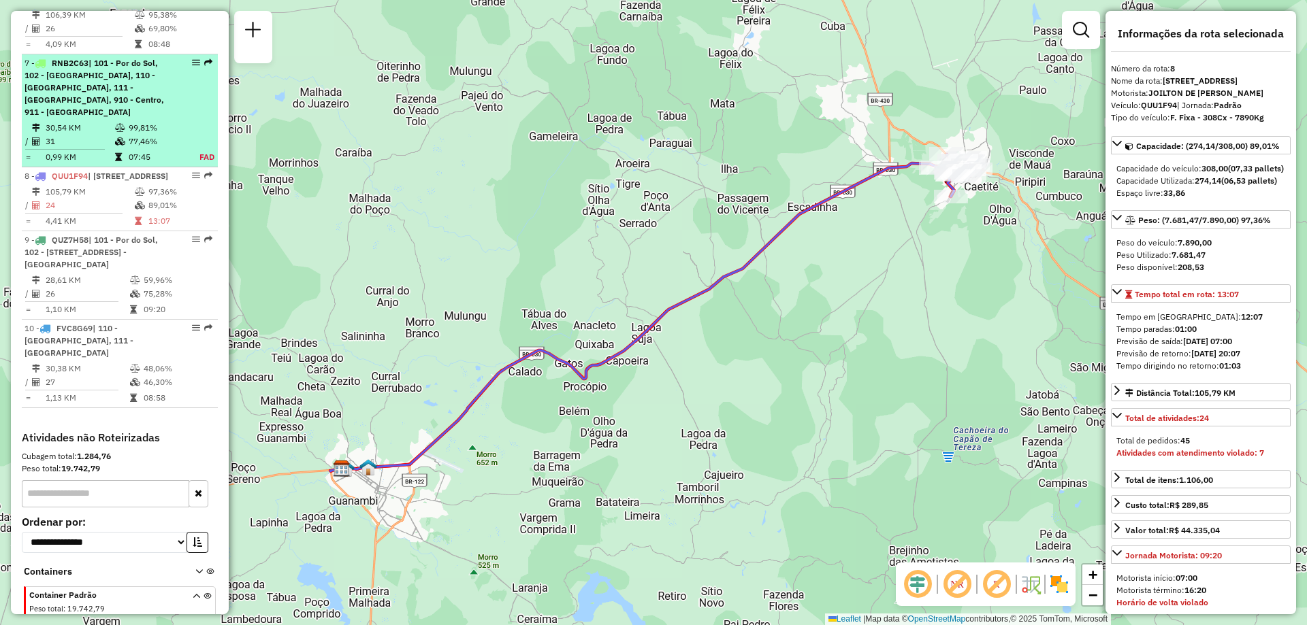
click at [119, 118] on div "7 - RNB2C63 | 101 - Por do Sol, 102 - [GEOGRAPHIC_DATA], 110 - [GEOGRAPHIC_DATA…" at bounding box center [97, 87] width 144 height 61
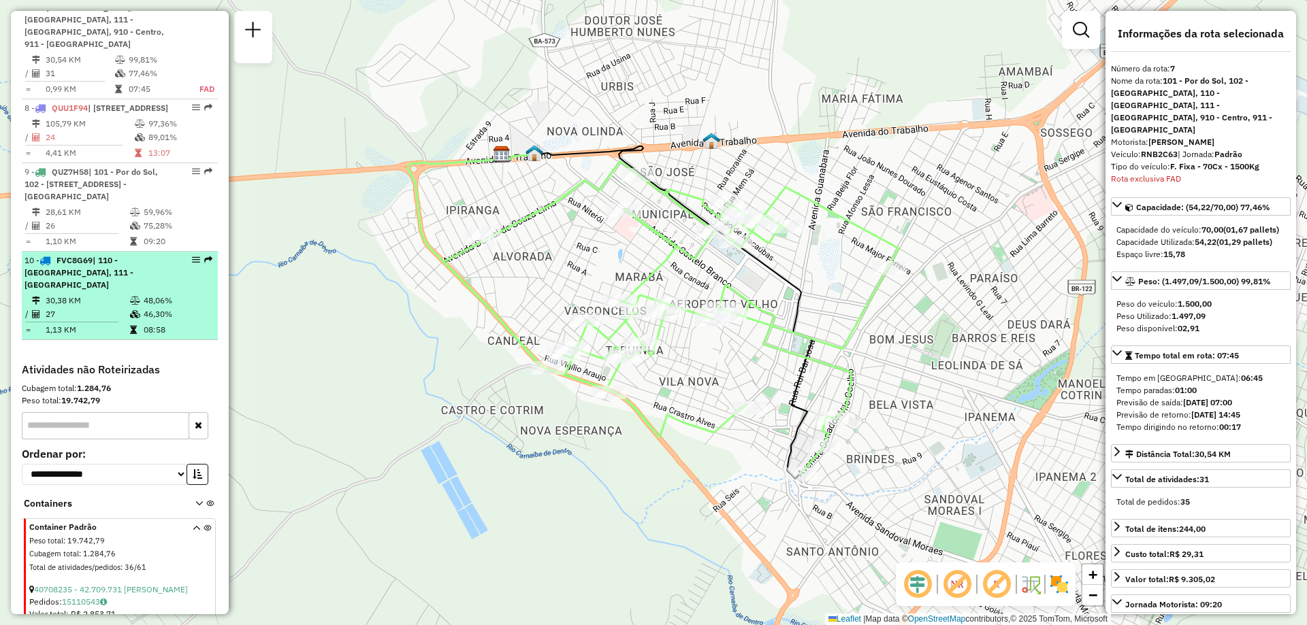
scroll to position [876, 0]
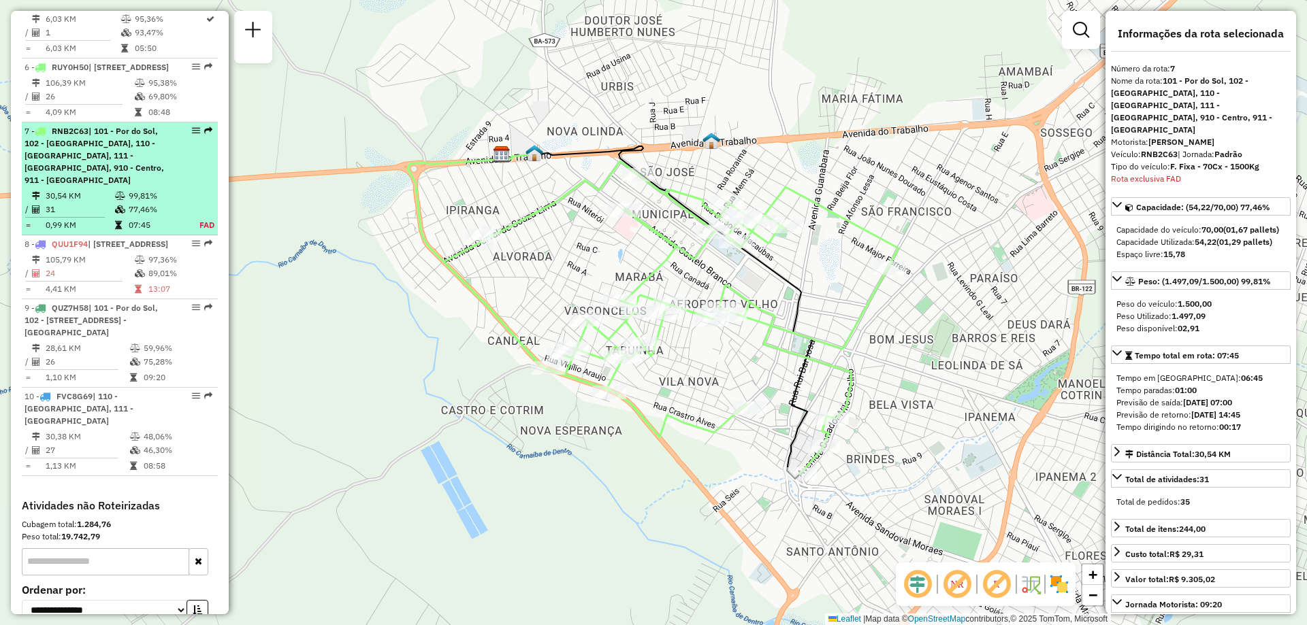
click at [127, 171] on span "| 101 - Por do Sol, 102 - [GEOGRAPHIC_DATA], 110 - [GEOGRAPHIC_DATA], 111 - [GE…" at bounding box center [95, 155] width 140 height 59
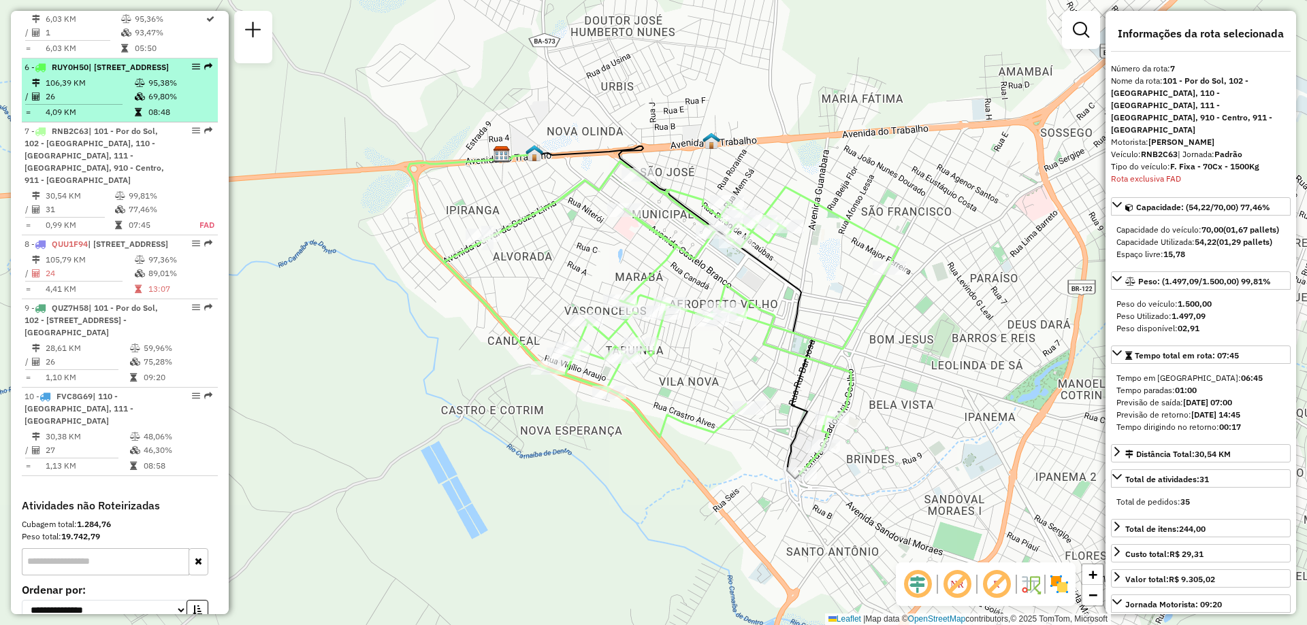
click at [121, 72] on span "| [STREET_ADDRESS]" at bounding box center [128, 67] width 80 height 10
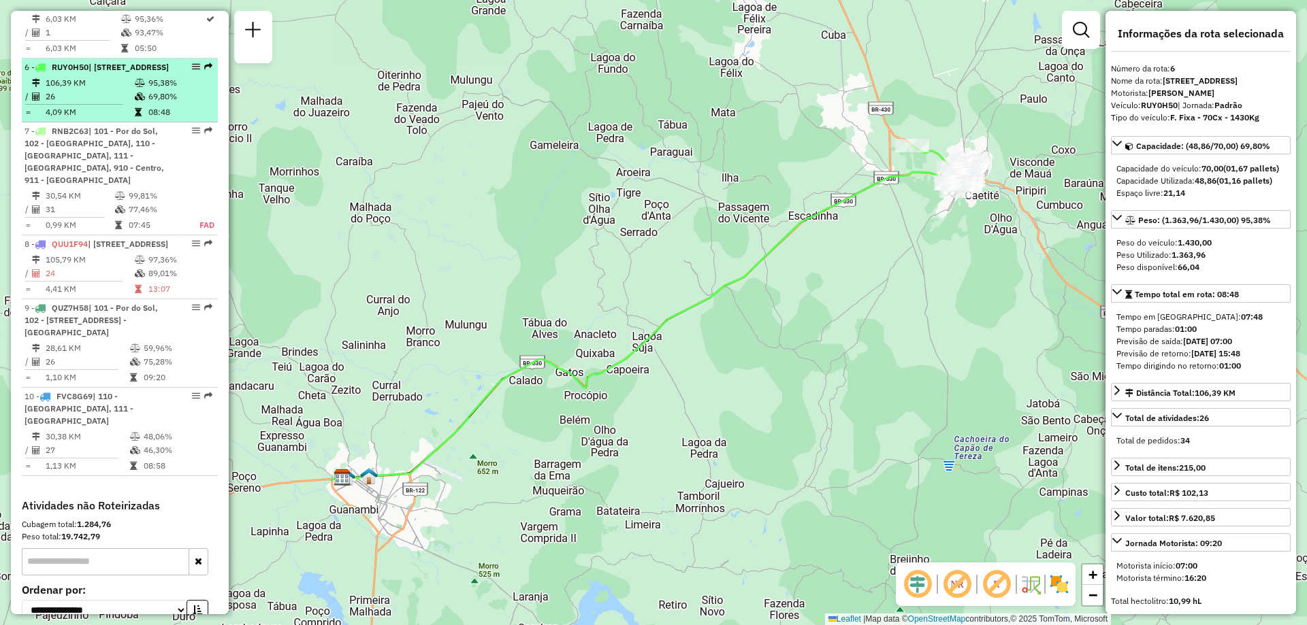
scroll to position [740, 0]
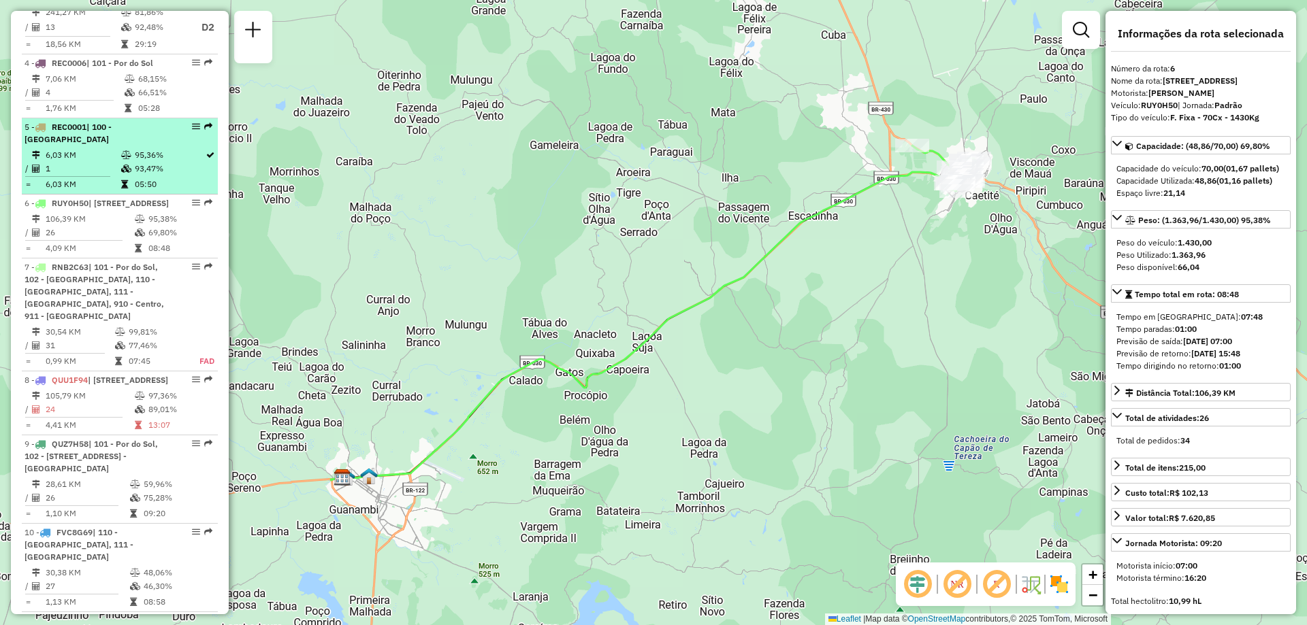
click at [121, 159] on icon at bounding box center [126, 155] width 10 height 8
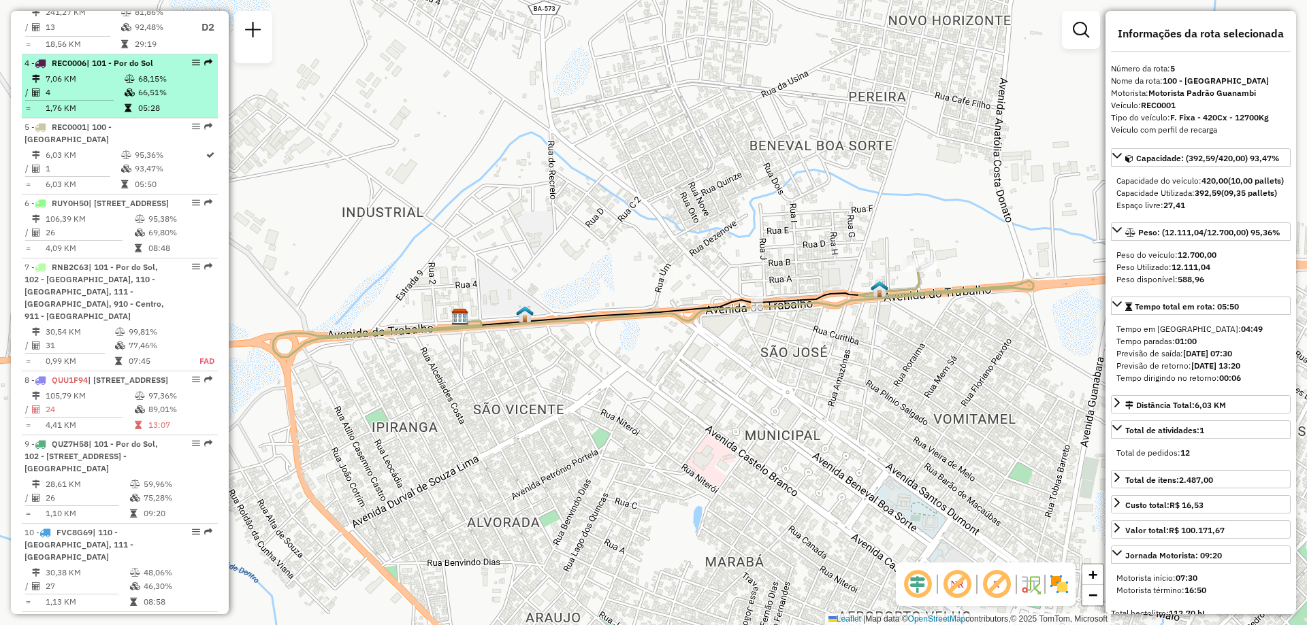
click at [110, 99] on td "4" at bounding box center [84, 93] width 79 height 14
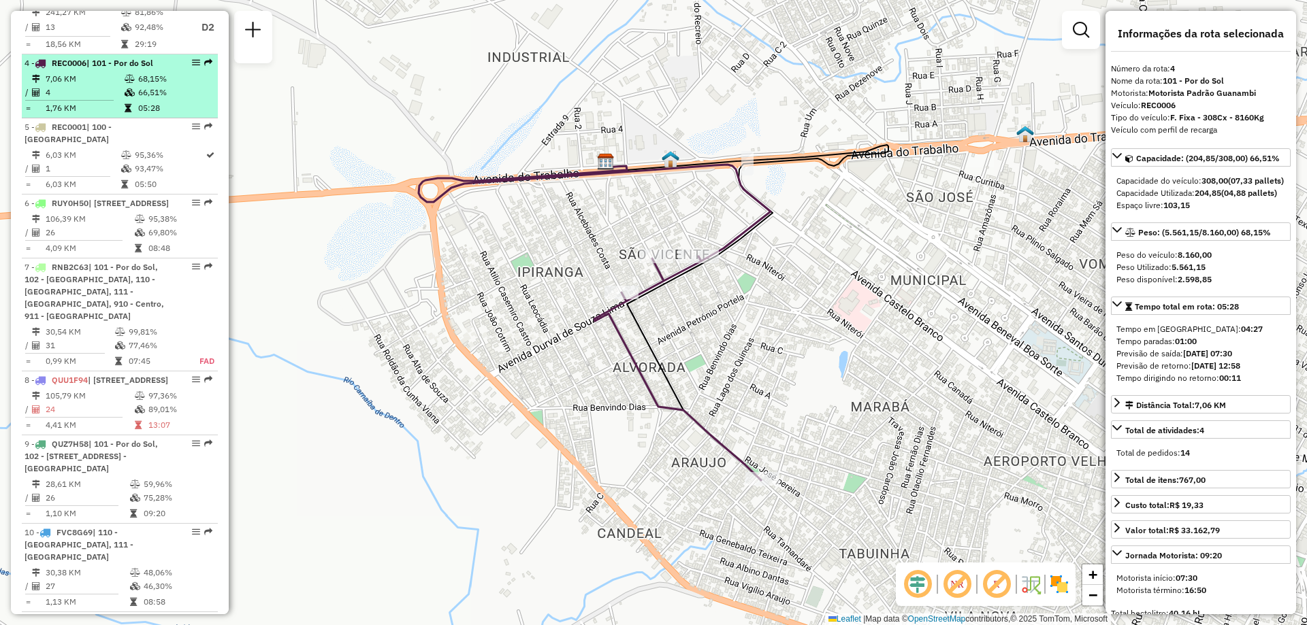
scroll to position [604, 0]
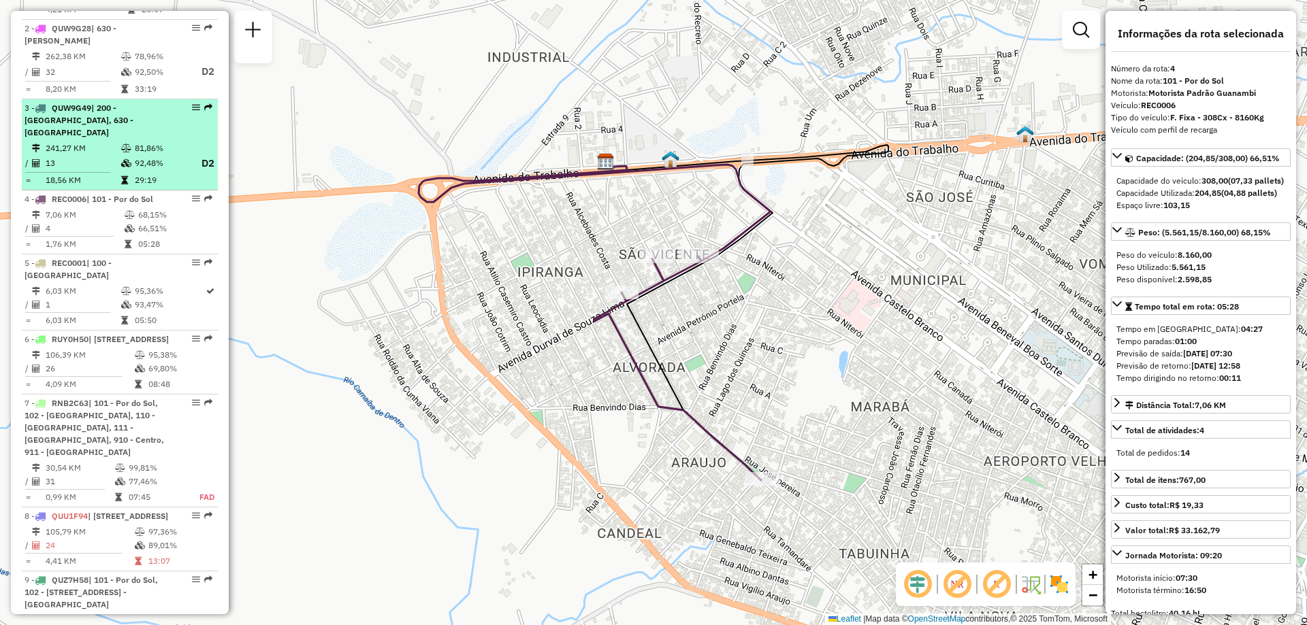
click at [82, 167] on td "13" at bounding box center [83, 163] width 76 height 17
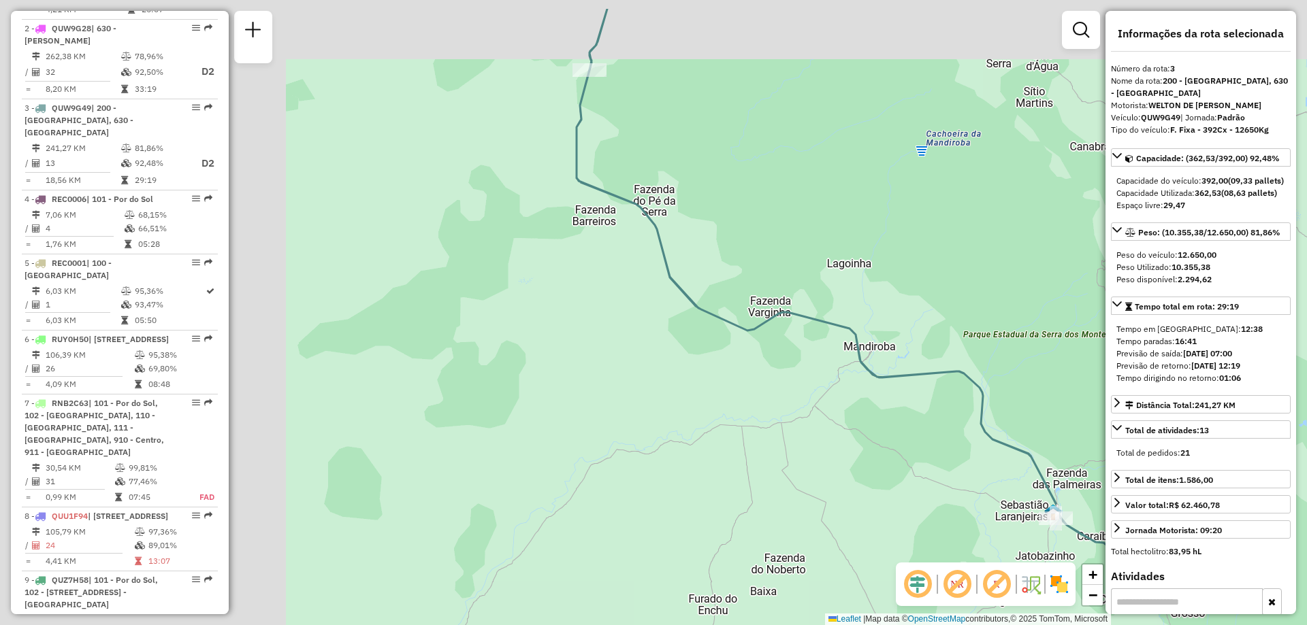
drag, startPoint x: 444, startPoint y: 210, endPoint x: 834, endPoint y: 282, distance: 395.9
click at [834, 282] on div "Janela de atendimento Grade de atendimento Capacidade Transportadoras Veículos …" at bounding box center [653, 312] width 1307 height 625
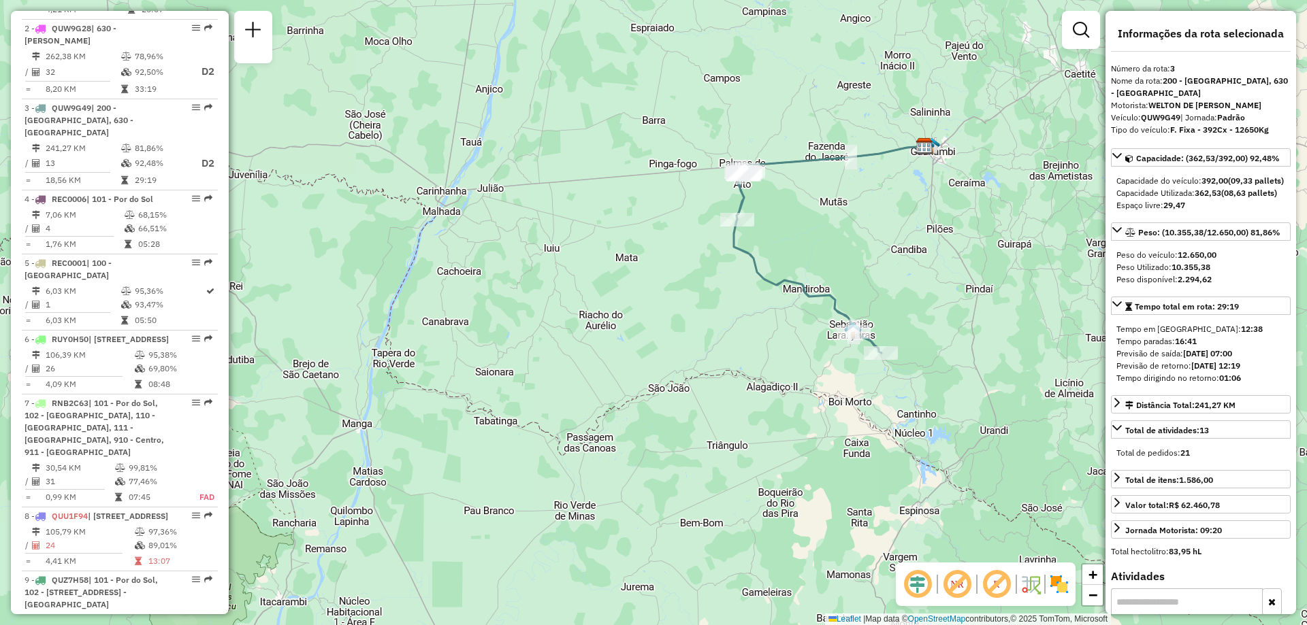
drag, startPoint x: 908, startPoint y: 266, endPoint x: 871, endPoint y: 257, distance: 38.0
click at [871, 257] on div "Janela de atendimento Grade de atendimento Capacidade Transportadoras Veículos …" at bounding box center [653, 312] width 1307 height 625
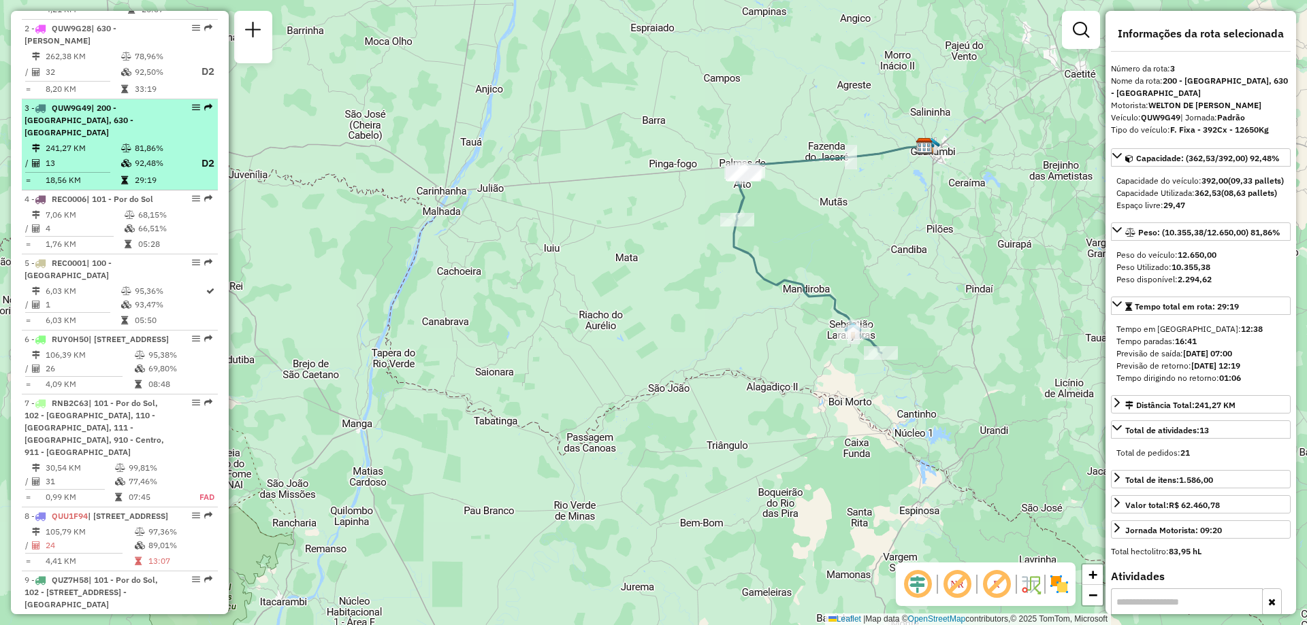
scroll to position [536, 0]
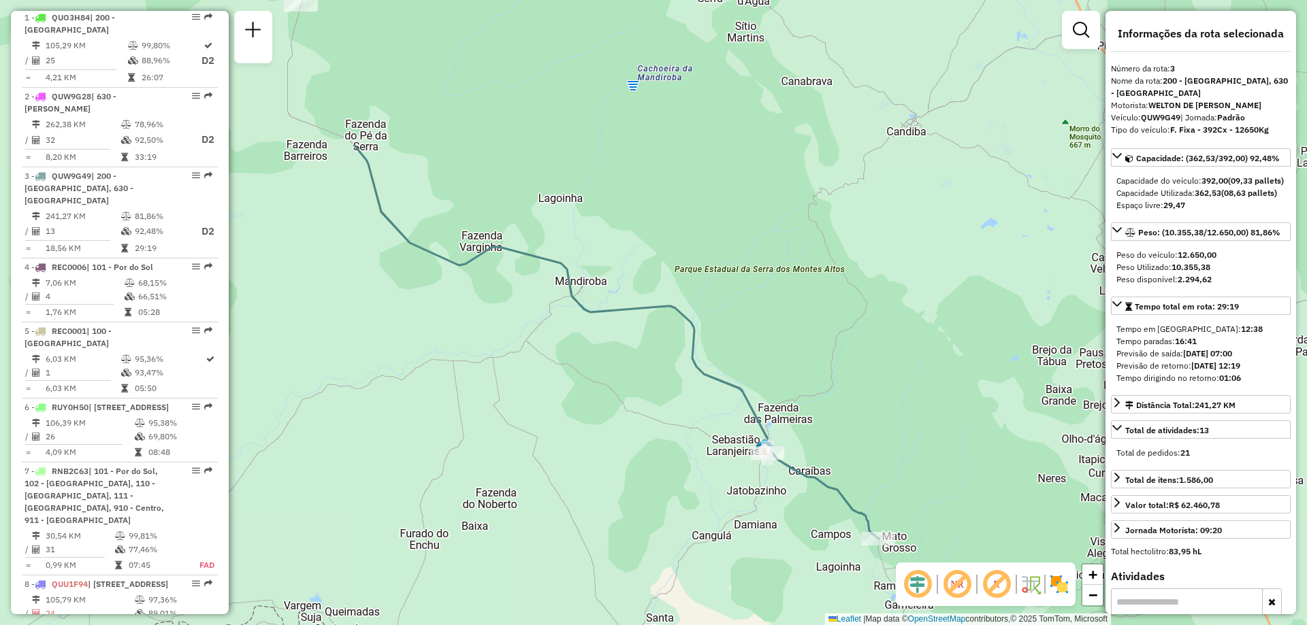
drag, startPoint x: 503, startPoint y: 243, endPoint x: 464, endPoint y: 451, distance: 211.2
click at [464, 451] on div "Janela de atendimento Grade de atendimento Capacidade Transportadoras Veículos …" at bounding box center [653, 312] width 1307 height 625
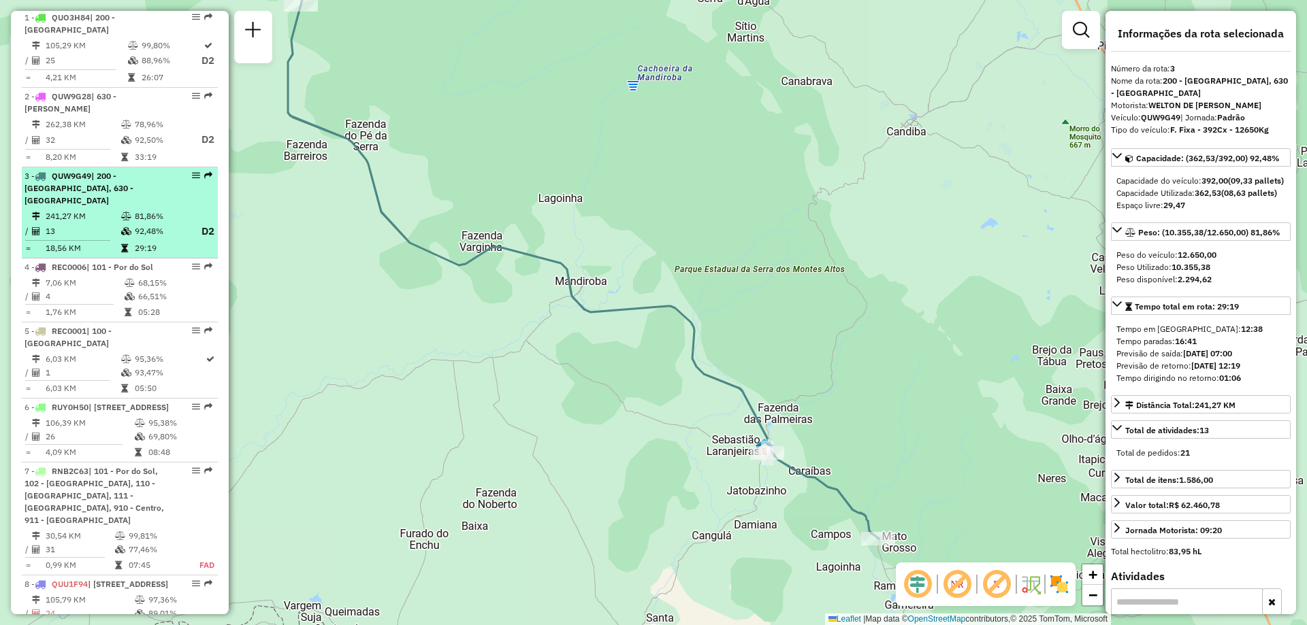
click at [67, 221] on td "241,27 KM" at bounding box center [83, 217] width 76 height 14
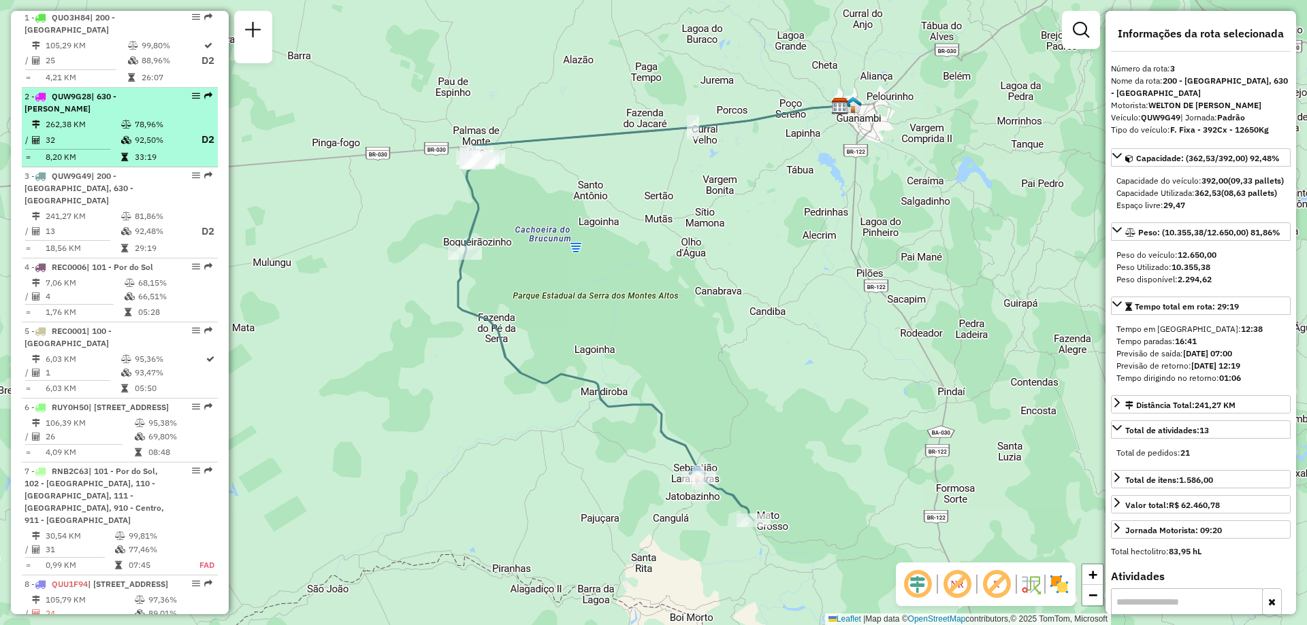
click at [73, 131] on td "262,38 KM" at bounding box center [83, 125] width 76 height 14
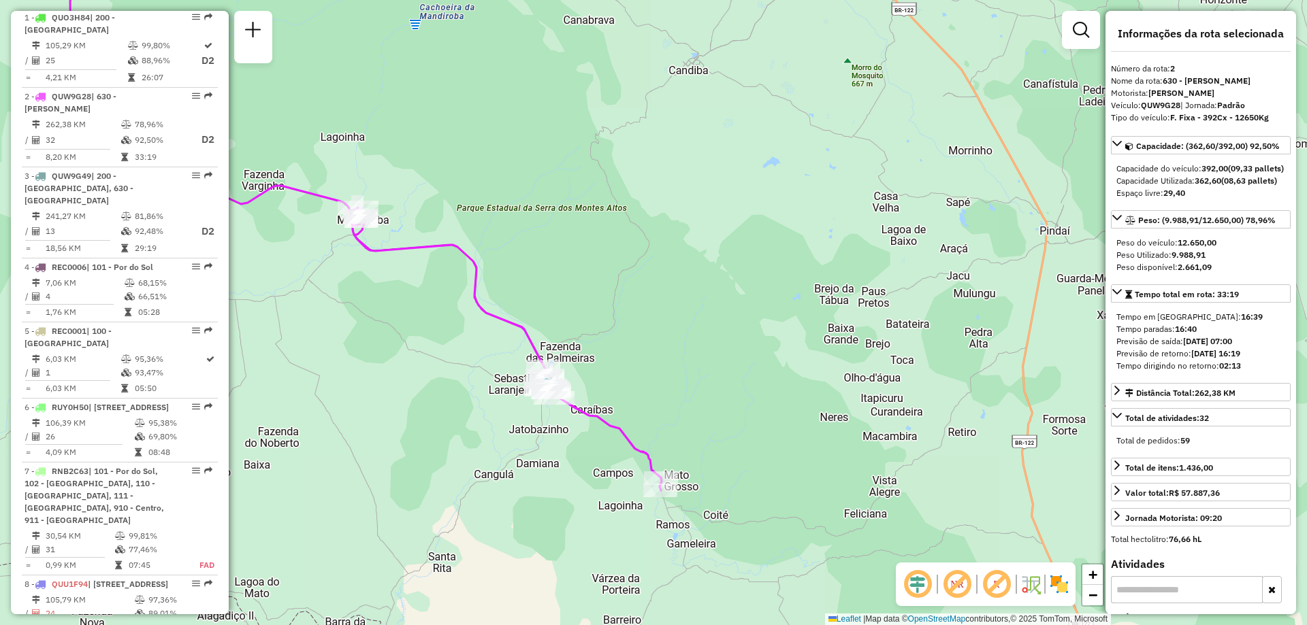
drag, startPoint x: 966, startPoint y: 429, endPoint x: 753, endPoint y: 277, distance: 261.0
click at [753, 277] on div "Janela de atendimento Grade de atendimento Capacidade Transportadoras Veículos …" at bounding box center [653, 312] width 1307 height 625
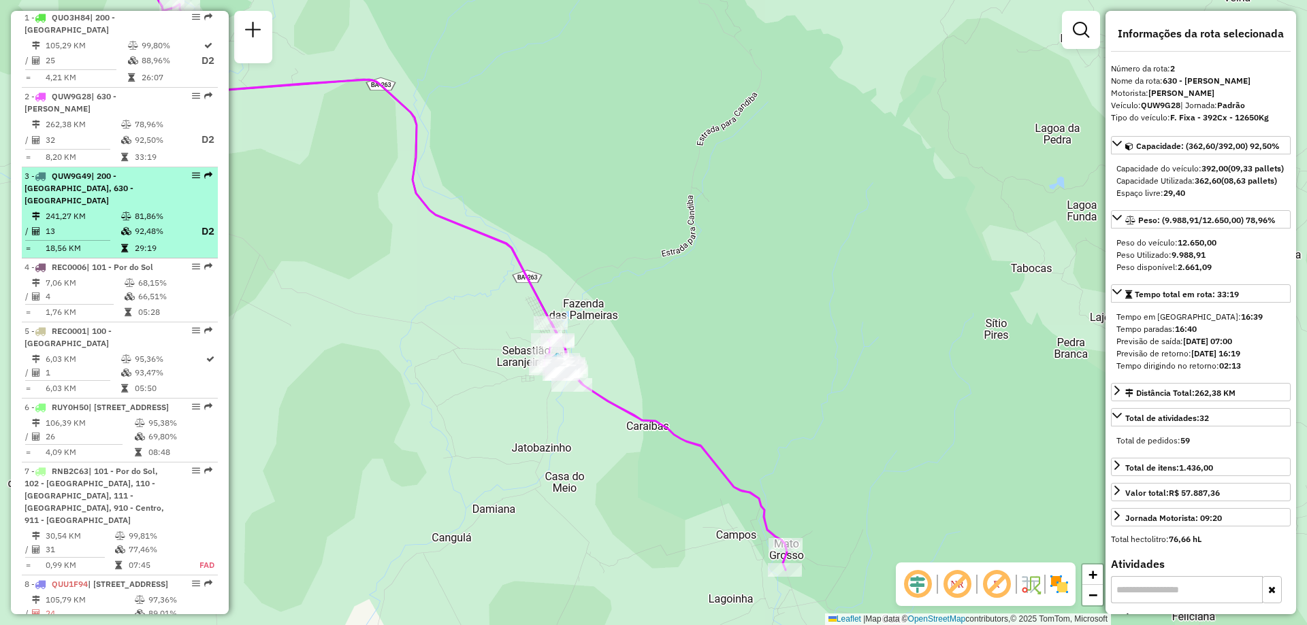
click at [67, 221] on li "3 - QUW9G49 | 200 - [GEOGRAPHIC_DATA], 630 - [GEOGRAPHIC_DATA] 241,27 KM 81,86%…" at bounding box center [120, 213] width 196 height 92
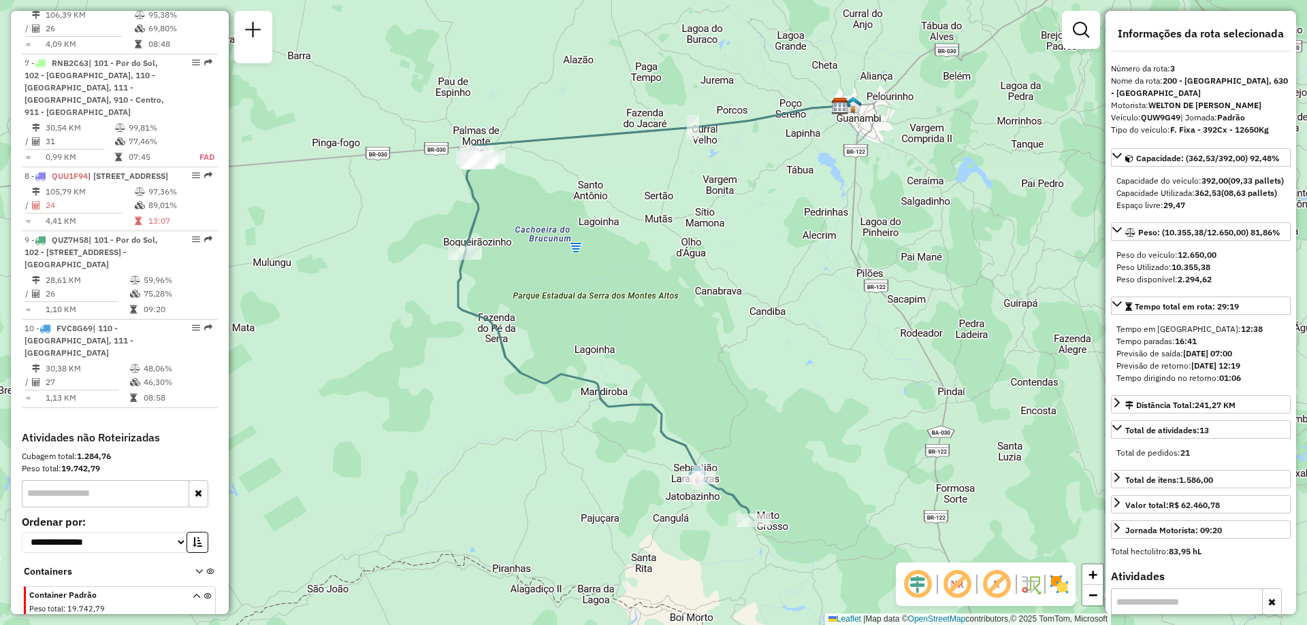
scroll to position [808, 0]
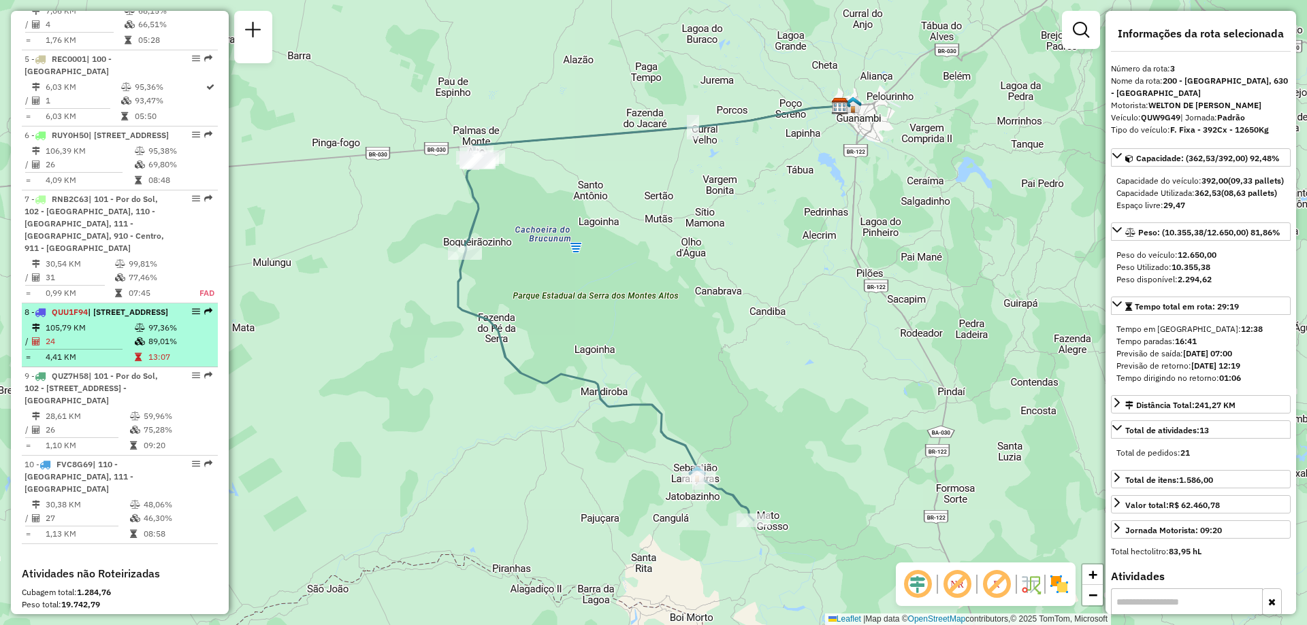
click at [88, 317] on span "| [STREET_ADDRESS]" at bounding box center [128, 312] width 80 height 10
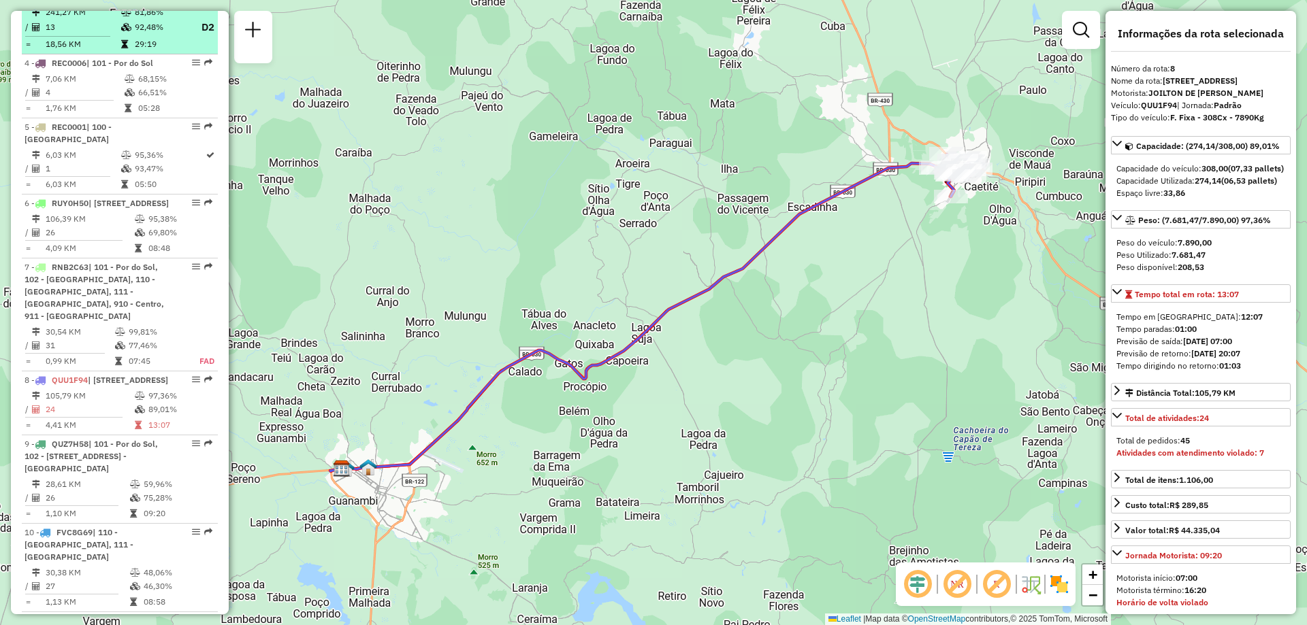
scroll to position [876, 0]
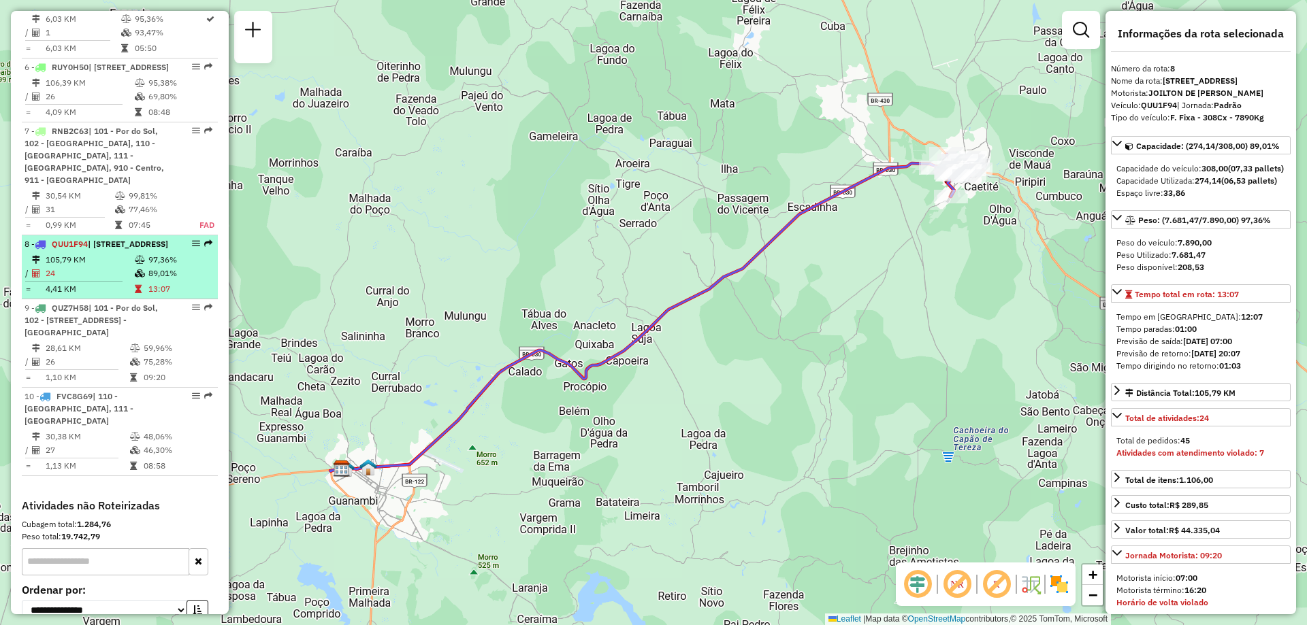
click at [82, 267] on td "105,79 KM" at bounding box center [89, 260] width 89 height 14
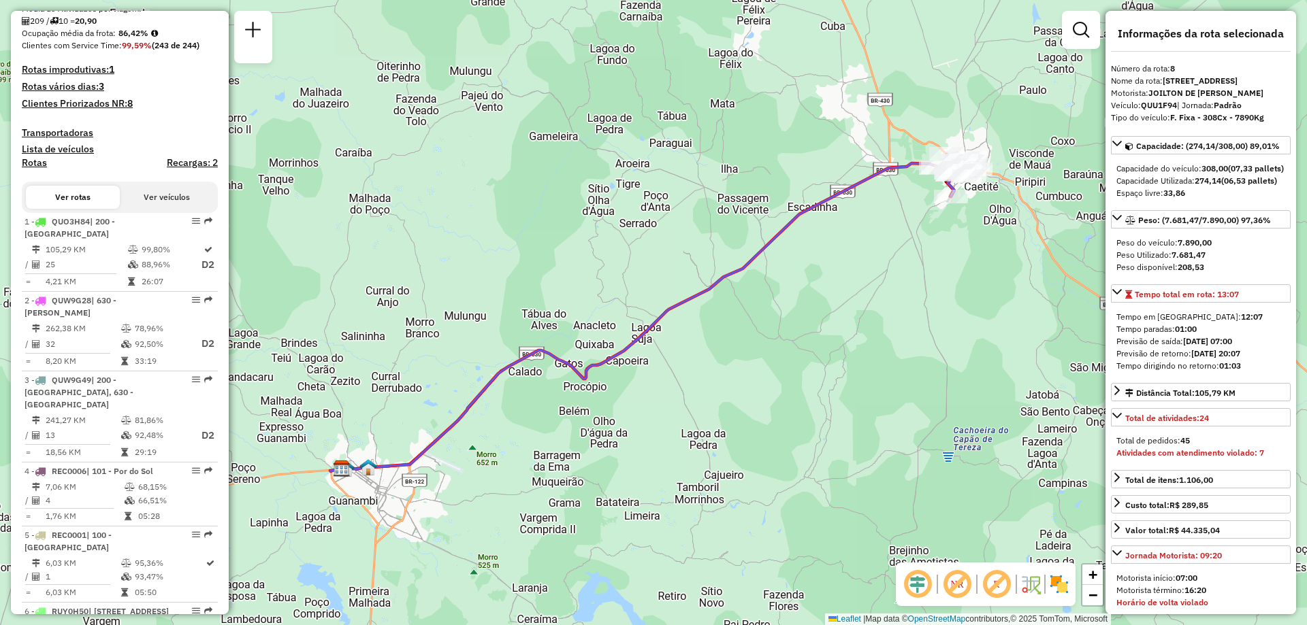
scroll to position [468, 0]
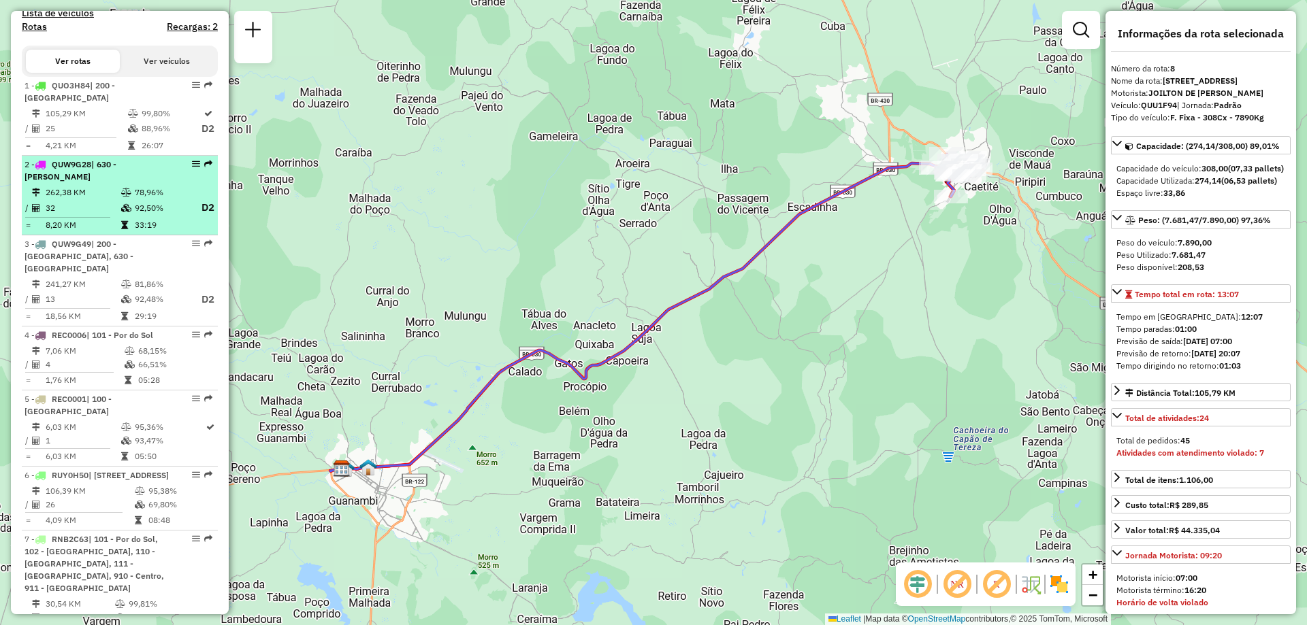
click at [80, 214] on td "32" at bounding box center [83, 207] width 76 height 17
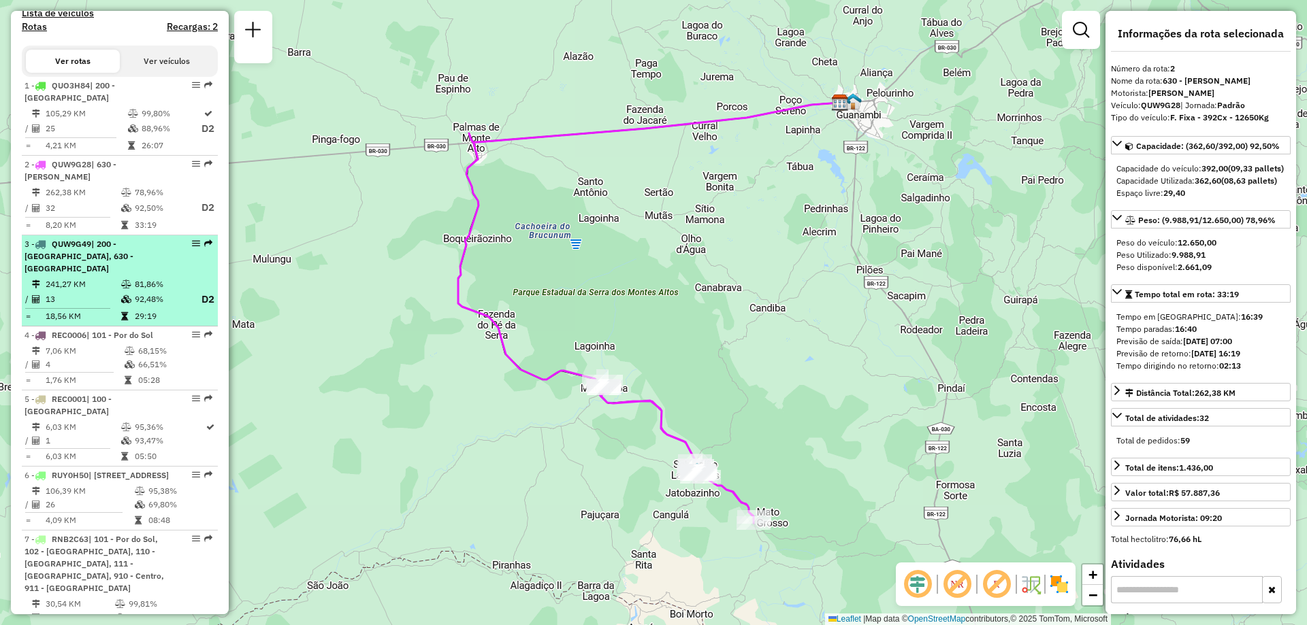
click at [115, 308] on td "13" at bounding box center [83, 299] width 76 height 17
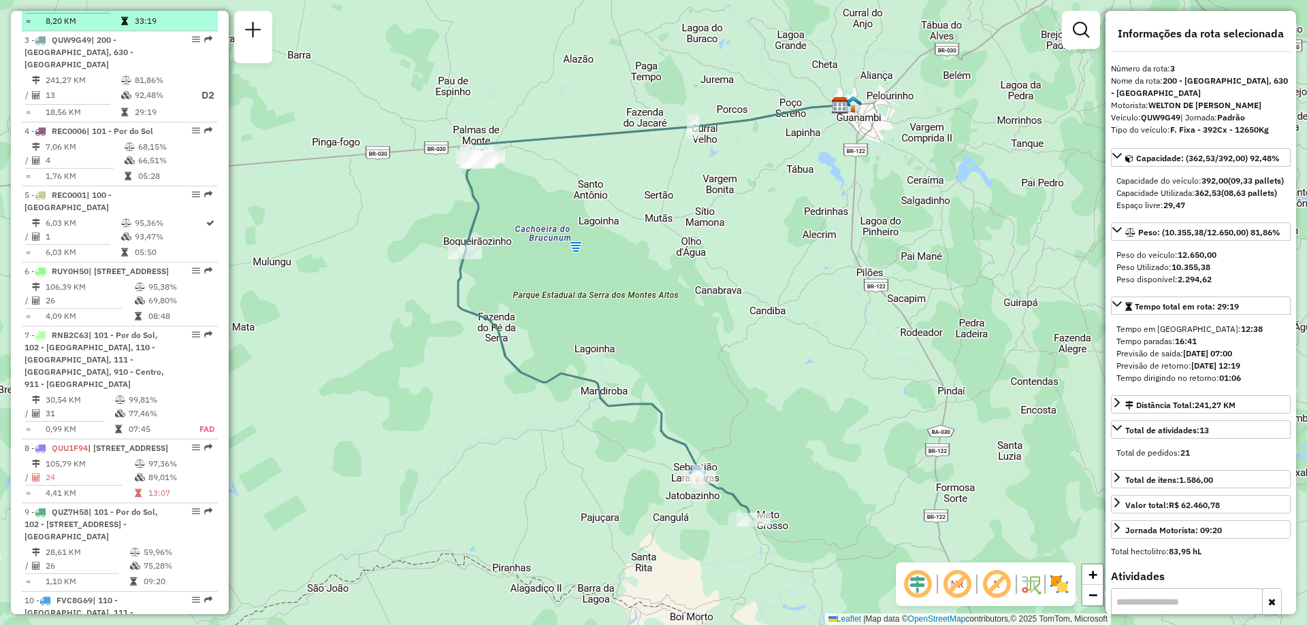
scroll to position [399, 0]
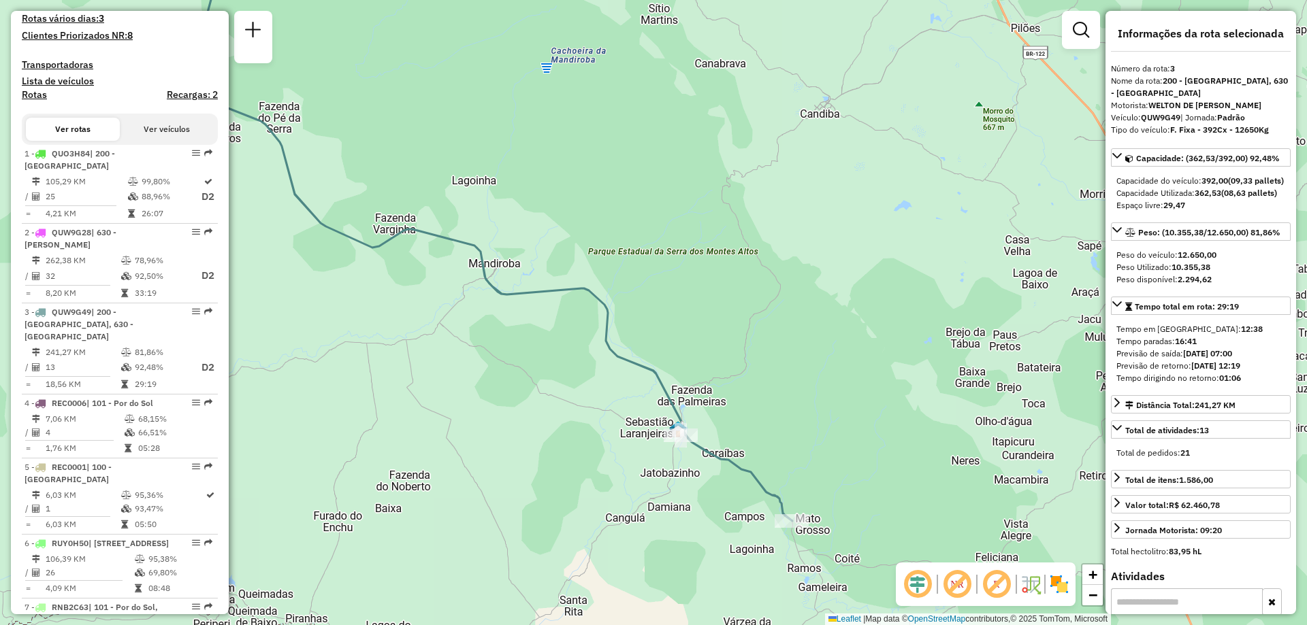
drag, startPoint x: 440, startPoint y: 233, endPoint x: 502, endPoint y: 259, distance: 68.0
click at [502, 259] on div "Janela de atendimento Grade de atendimento Capacidade Transportadoras Veículos …" at bounding box center [653, 312] width 1307 height 625
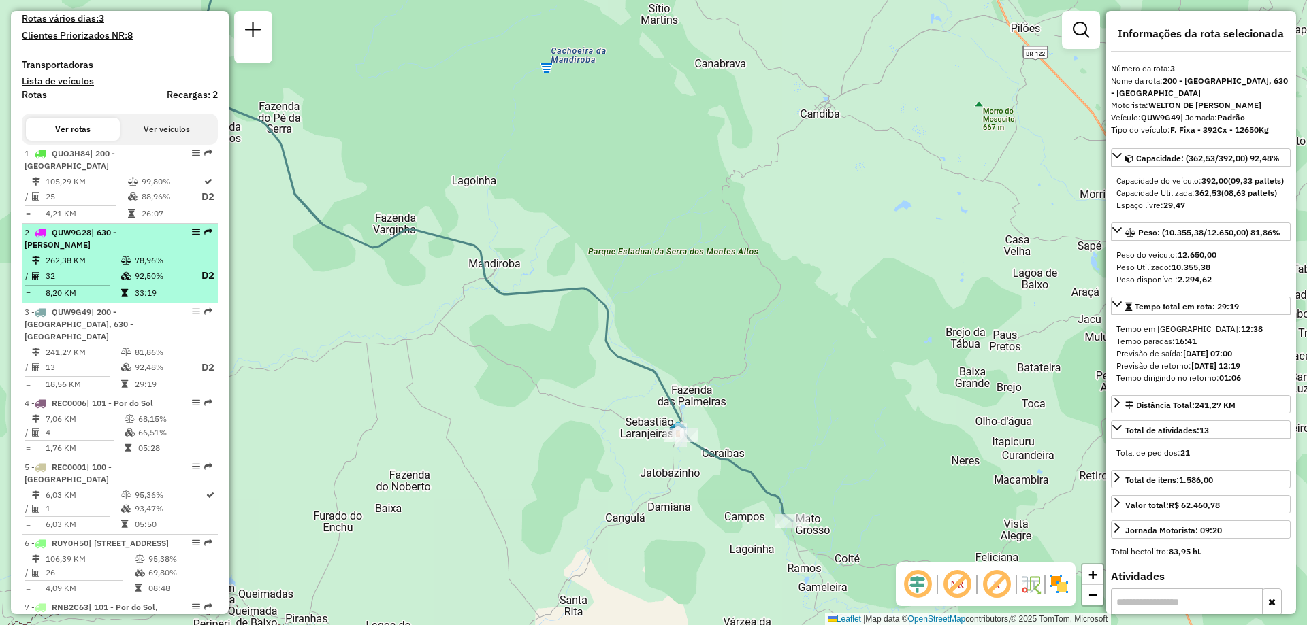
click at [141, 251] on div "2 - QUW9G28 | 630 - [PERSON_NAME]" at bounding box center [97, 239] width 144 height 25
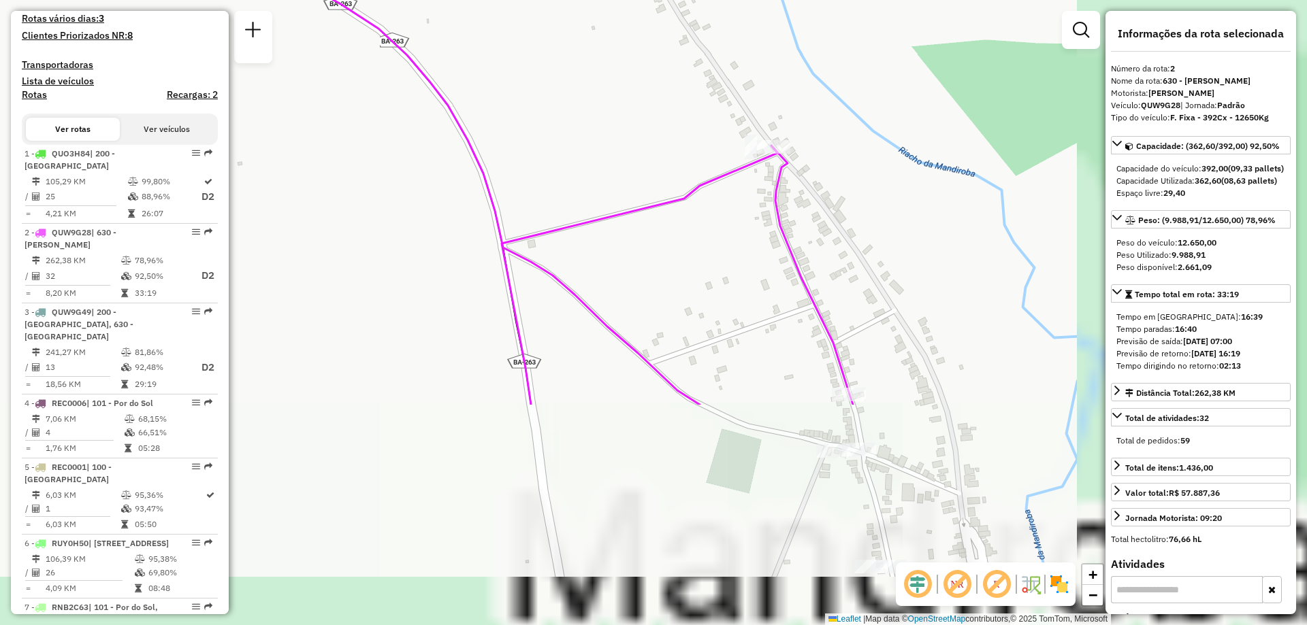
drag, startPoint x: 704, startPoint y: 244, endPoint x: 572, endPoint y: 144, distance: 165.1
click at [572, 144] on div "Janela de atendimento Grade de atendimento Capacidade Transportadoras Veículos …" at bounding box center [653, 312] width 1307 height 625
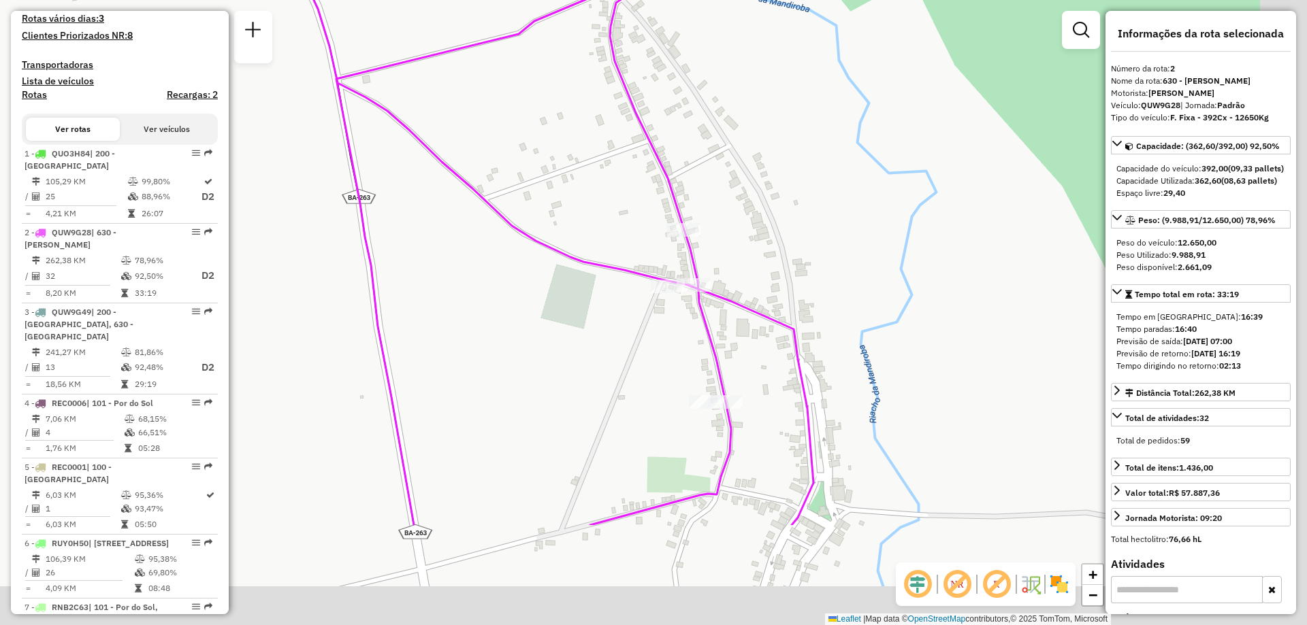
drag, startPoint x: 1036, startPoint y: 415, endPoint x: 868, endPoint y: 249, distance: 235.8
click at [868, 249] on div "Janela de atendimento Grade de atendimento Capacidade Transportadoras Veículos …" at bounding box center [653, 312] width 1307 height 625
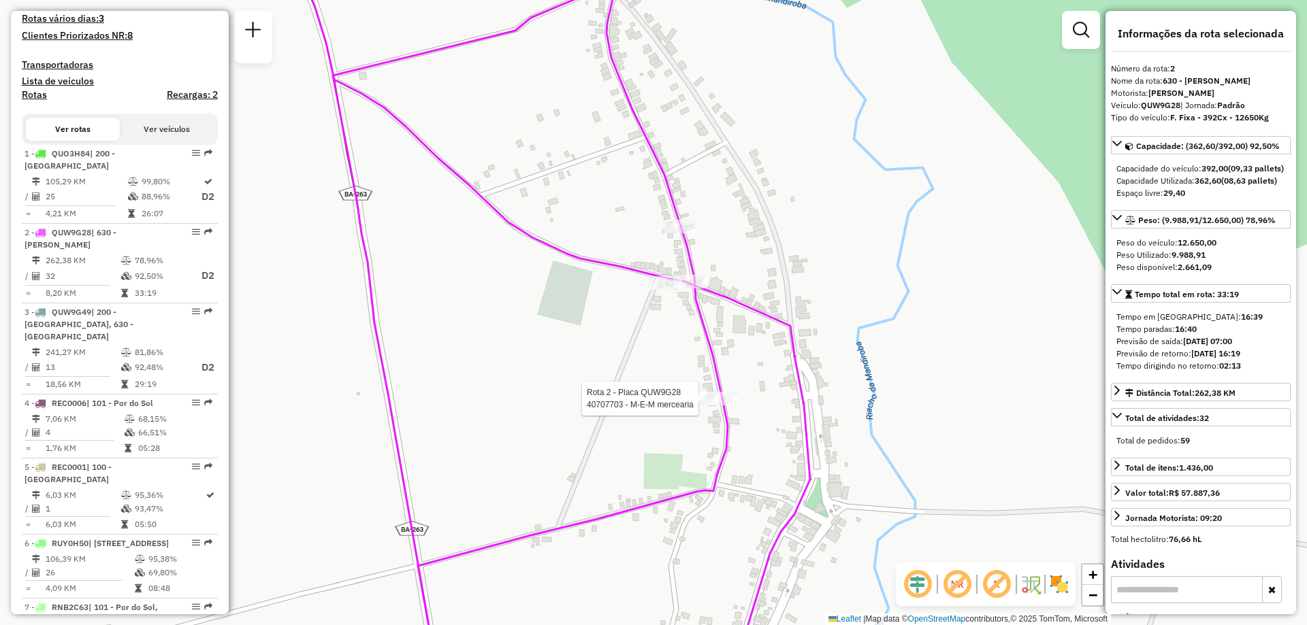
click at [694, 406] on div at bounding box center [702, 399] width 34 height 14
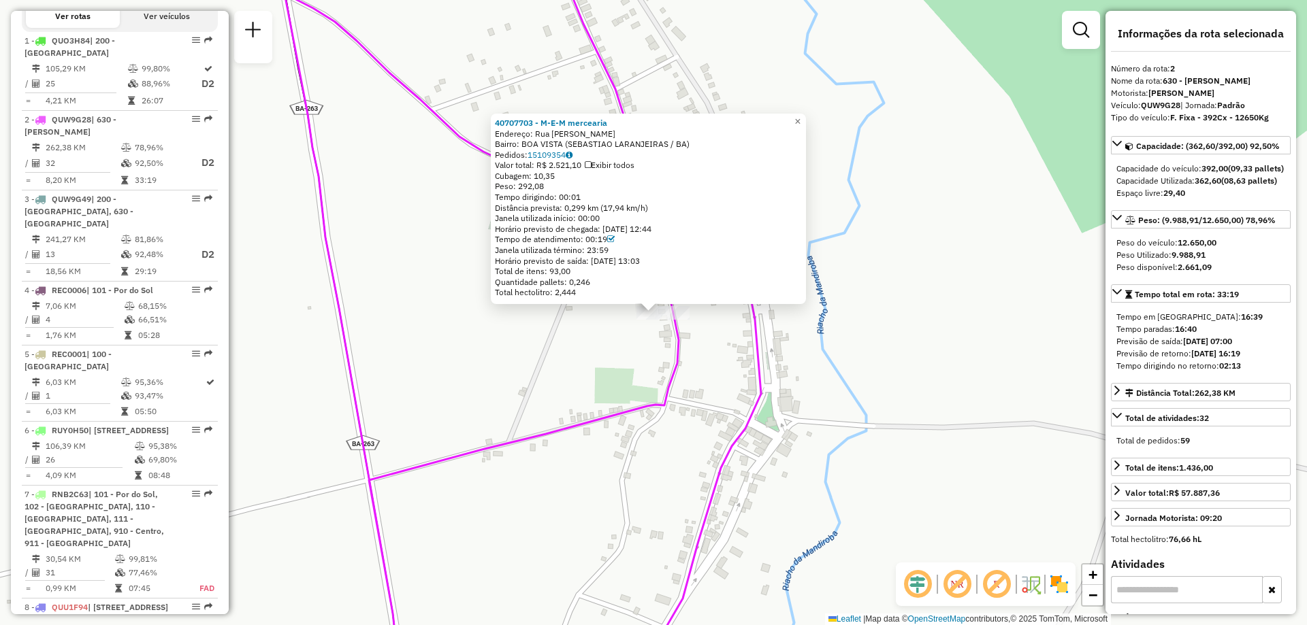
scroll to position [625, 0]
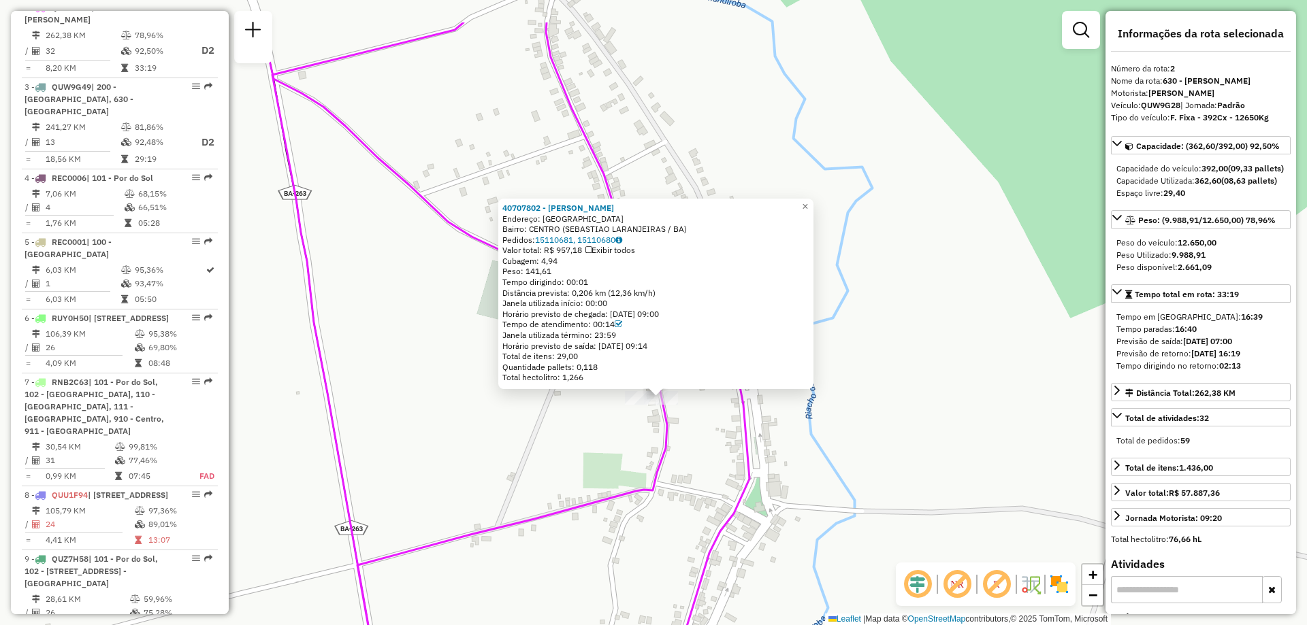
drag, startPoint x: 557, startPoint y: 335, endPoint x: 566, endPoint y: 426, distance: 91.6
click at [566, 426] on div "40707802 - [PERSON_NAME] Endereço: [GEOGRAPHIC_DATA]: [GEOGRAPHIC_DATA] ([GEOGR…" at bounding box center [653, 312] width 1307 height 625
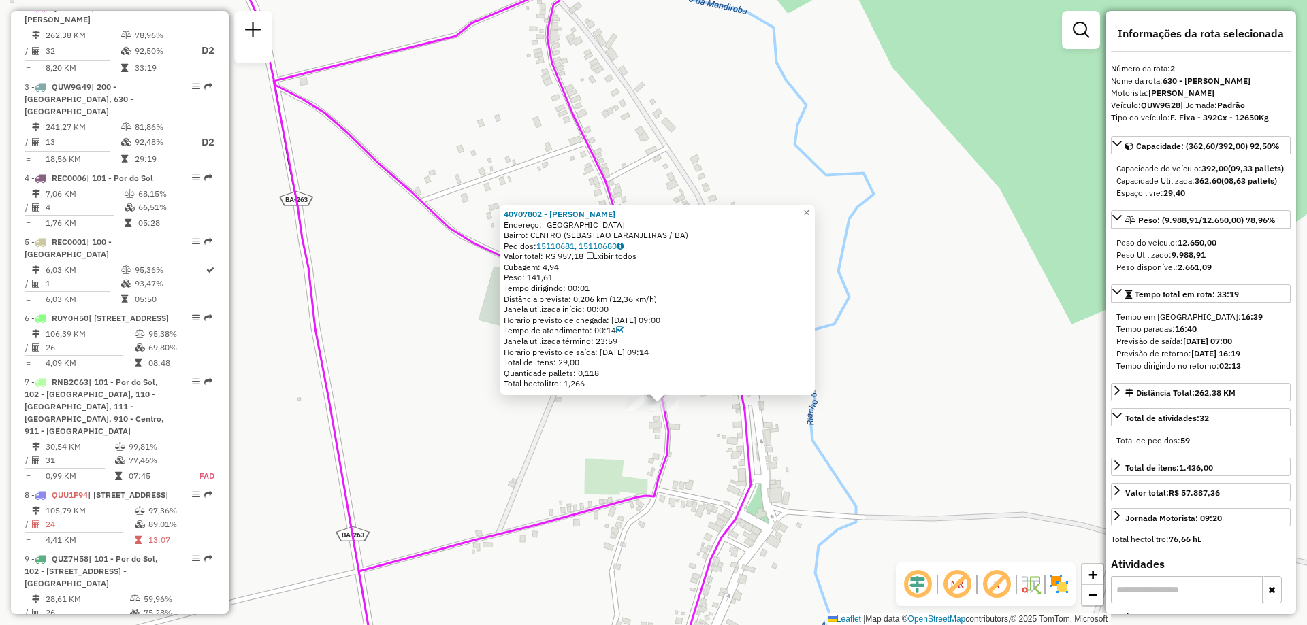
click at [566, 426] on div "40707802 - [PERSON_NAME] Endereço: [GEOGRAPHIC_DATA]: [GEOGRAPHIC_DATA] ([GEOGR…" at bounding box center [653, 312] width 1307 height 625
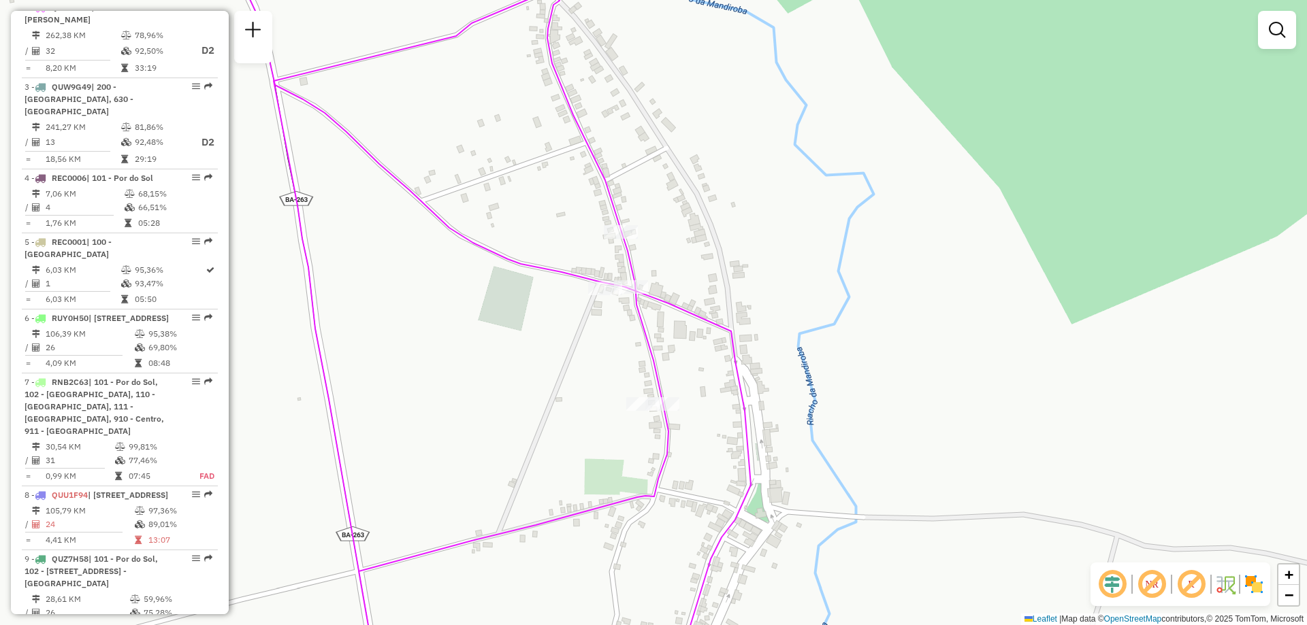
click at [601, 295] on div at bounding box center [605, 289] width 34 height 14
select select "**********"
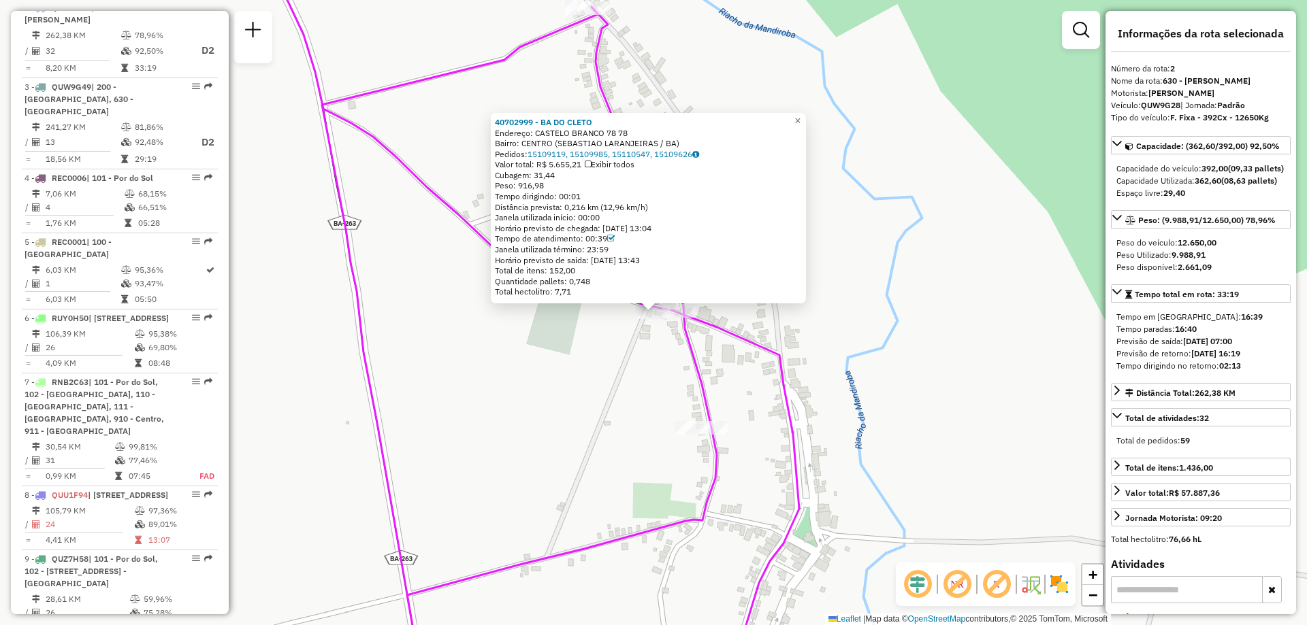
click at [534, 365] on div "40702999 - [GEOGRAPHIC_DATA] Endereço: [GEOGRAPHIC_DATA] 78 78 Bairro: [GEOGRAP…" at bounding box center [653, 312] width 1307 height 625
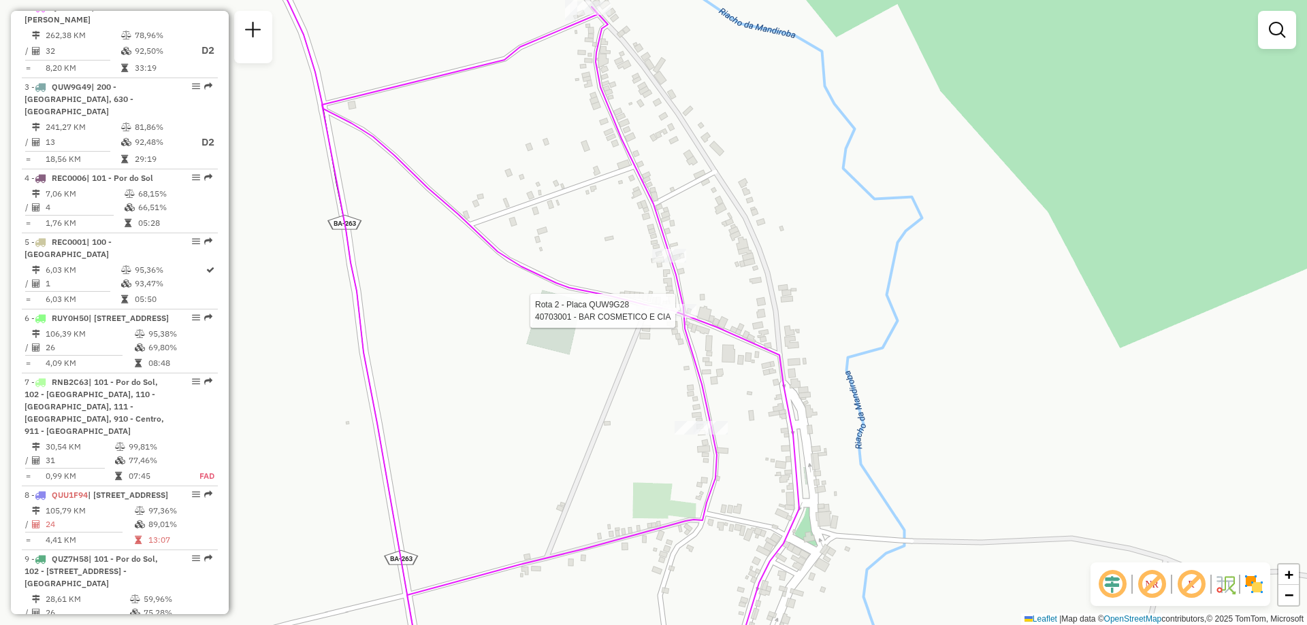
click at [685, 318] on div at bounding box center [679, 311] width 34 height 14
select select "**********"
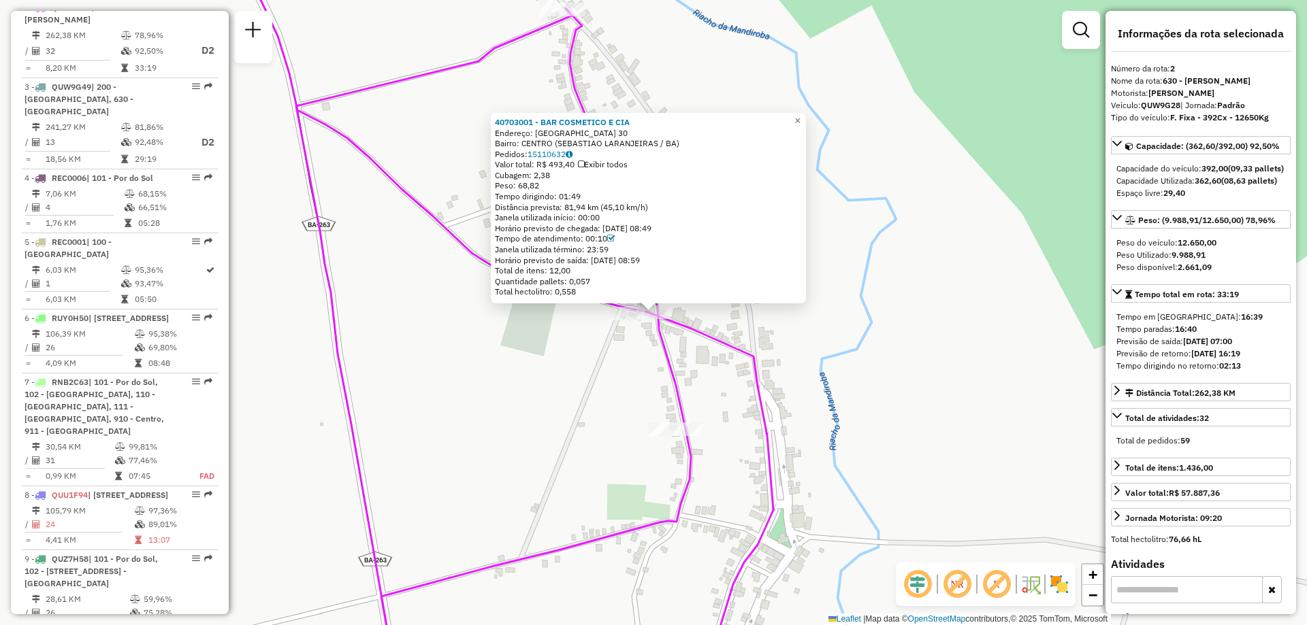
click at [722, 370] on div "40703001 - BAR COSMETICO E CIA Endereço: [GEOGRAPHIC_DATA] 30 Bairro: [GEOGRAPH…" at bounding box center [653, 312] width 1307 height 625
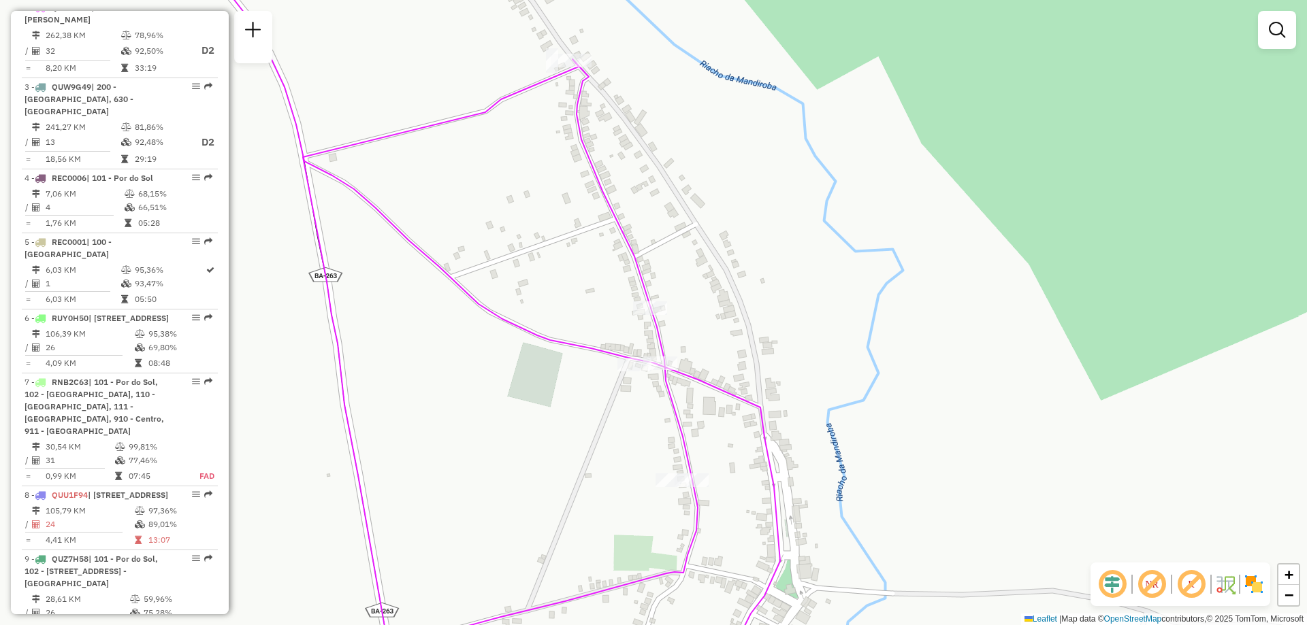
drag, startPoint x: 714, startPoint y: 326, endPoint x: 723, endPoint y: 387, distance: 61.2
click at [723, 387] on div "Janela de atendimento Grade de atendimento Capacidade Transportadoras Veículos …" at bounding box center [653, 312] width 1307 height 625
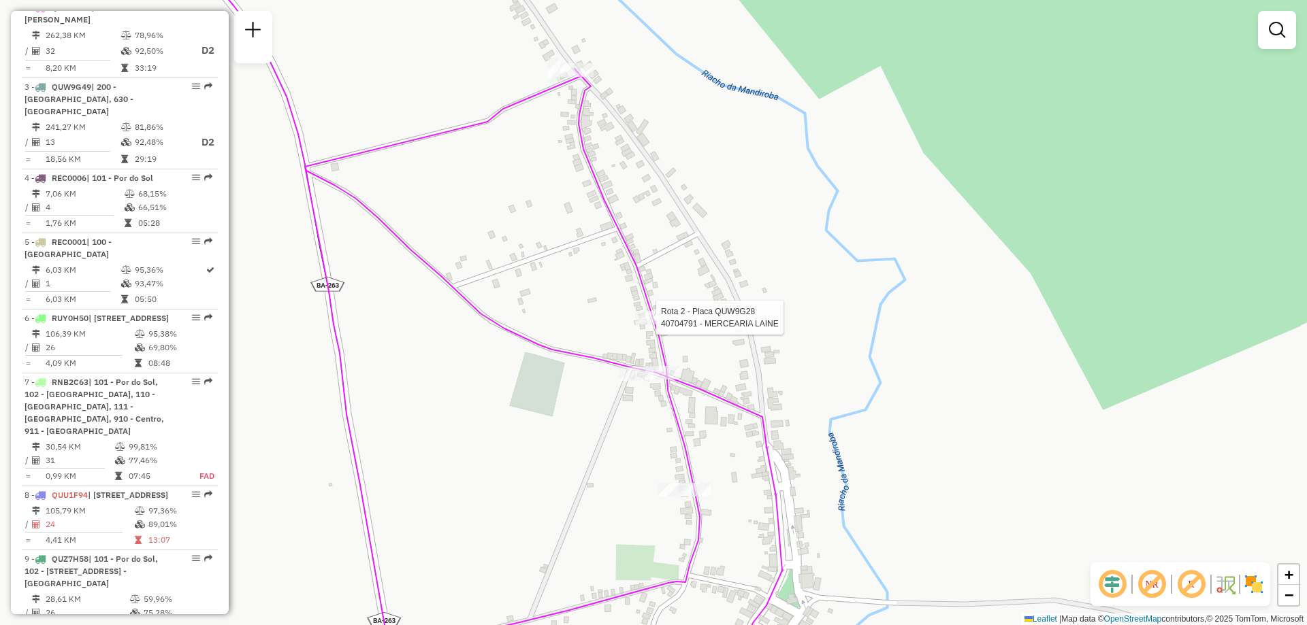
click at [664, 325] on div at bounding box center [652, 318] width 34 height 14
select select "**********"
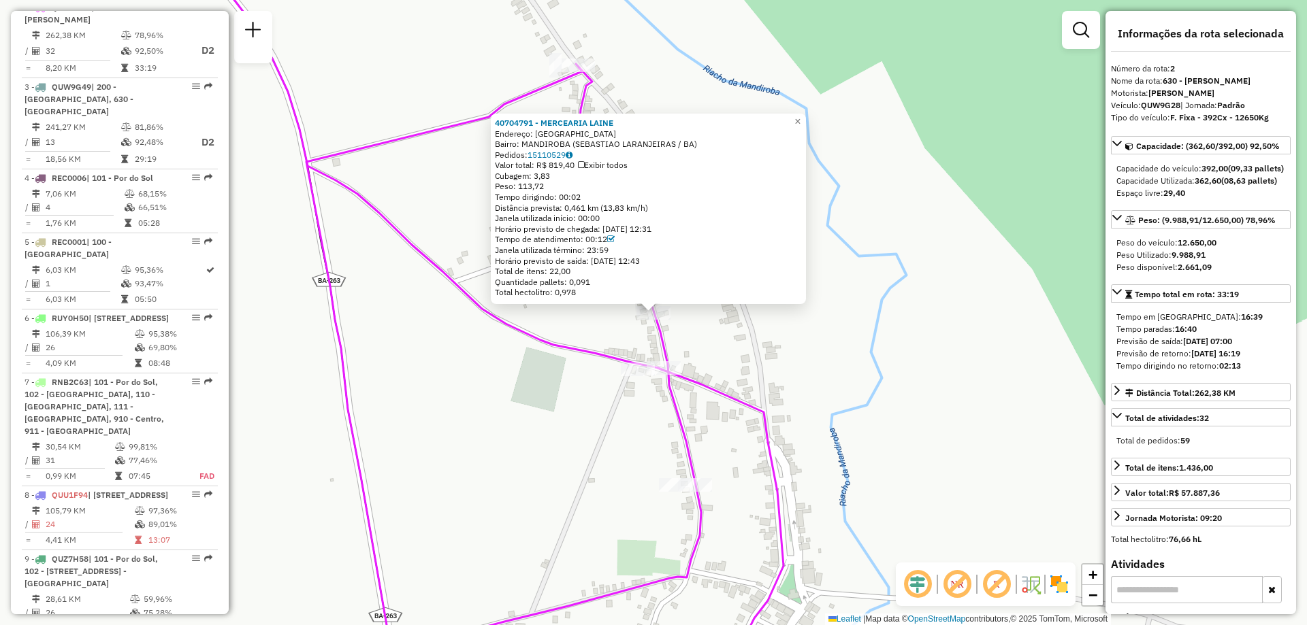
click at [706, 317] on div "40704791 - MERCEARIA LAINE Endereço: [GEOGRAPHIC_DATA] SN Bairro: [GEOGRAPHIC_D…" at bounding box center [653, 312] width 1307 height 625
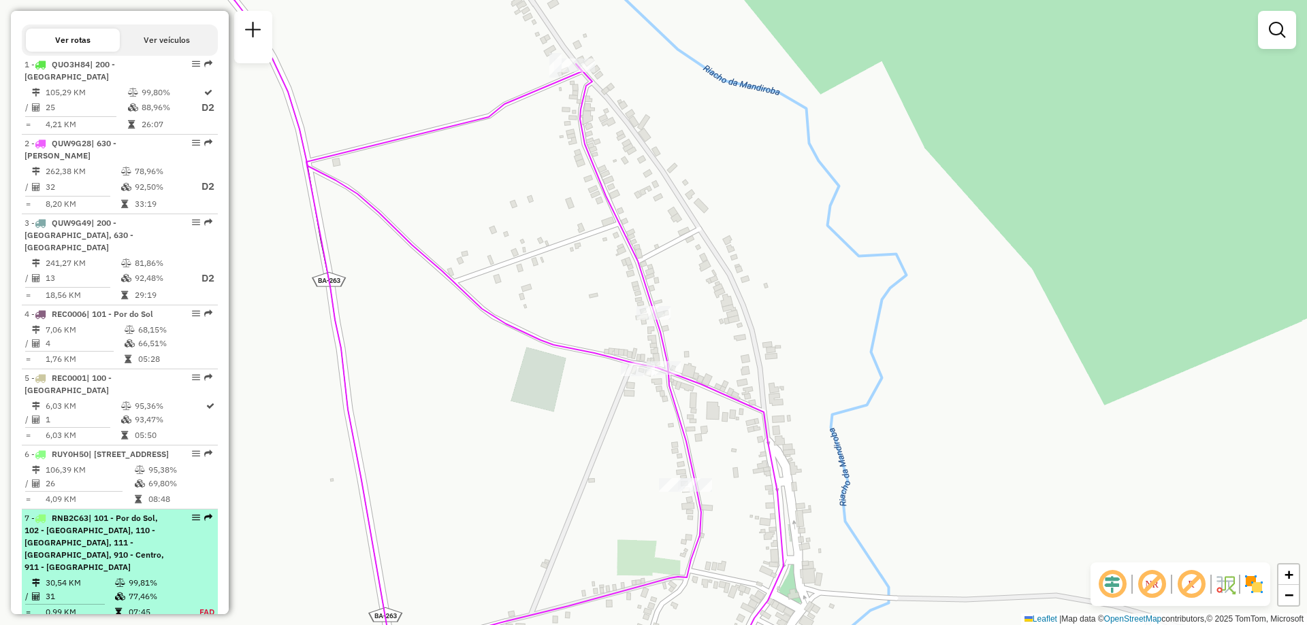
scroll to position [897, 0]
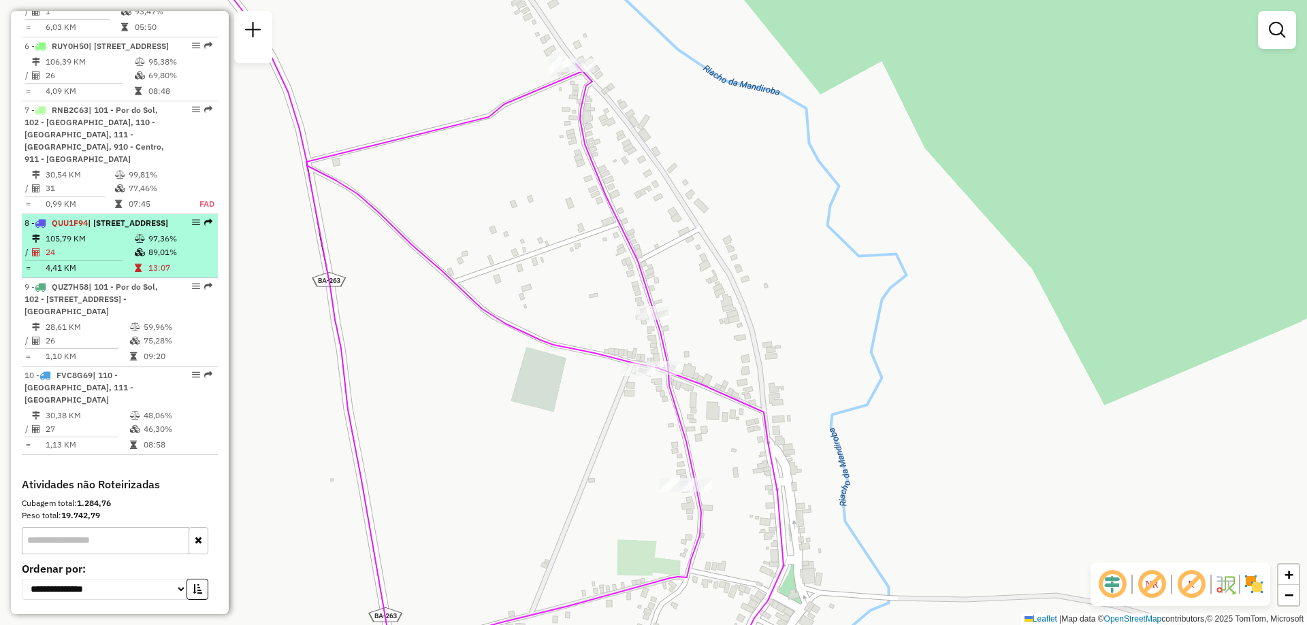
click at [141, 243] on icon at bounding box center [140, 239] width 10 height 8
select select "**********"
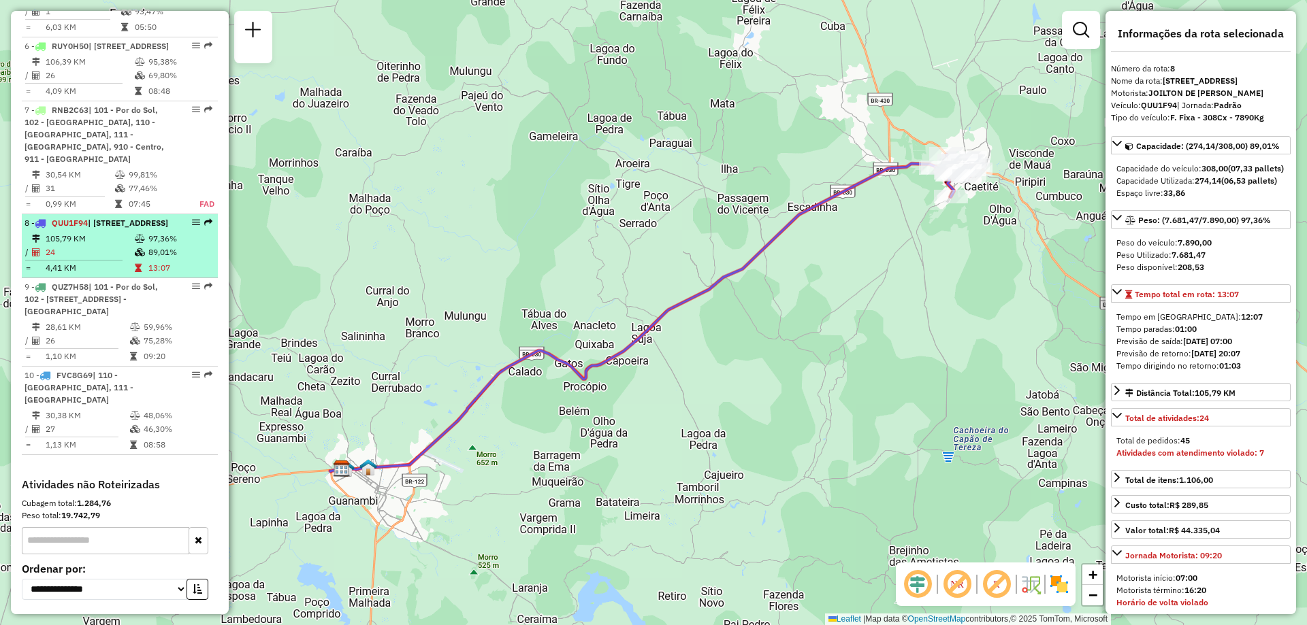
click at [105, 246] on td "105,79 KM" at bounding box center [89, 239] width 89 height 14
